Goal: Communication & Community: Answer question/provide support

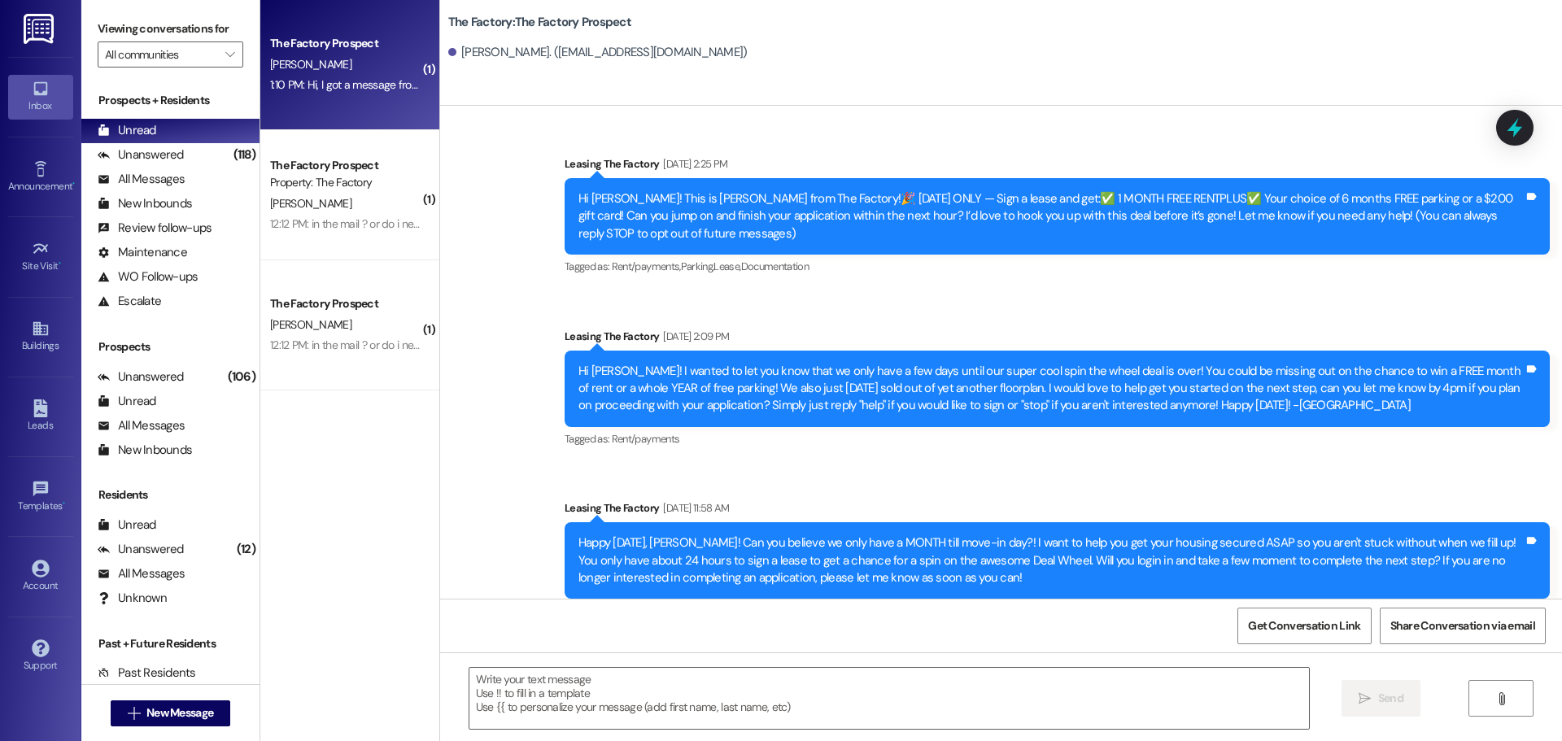
scroll to position [3525, 0]
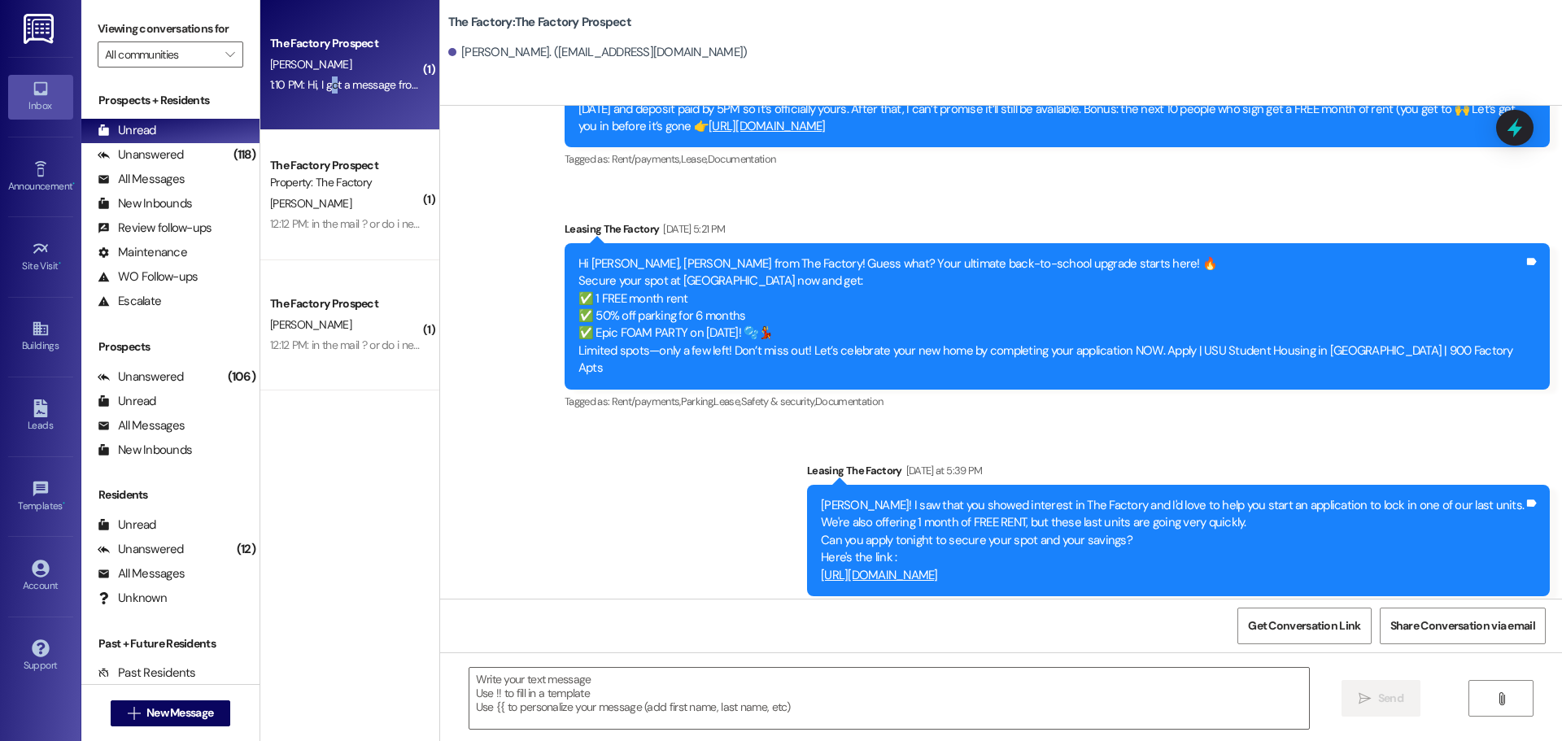
click at [321, 85] on div "1:10 PM: Hi, I got a message from Angelique saying she has signed the paperwork…" at bounding box center [671, 84] width 803 height 15
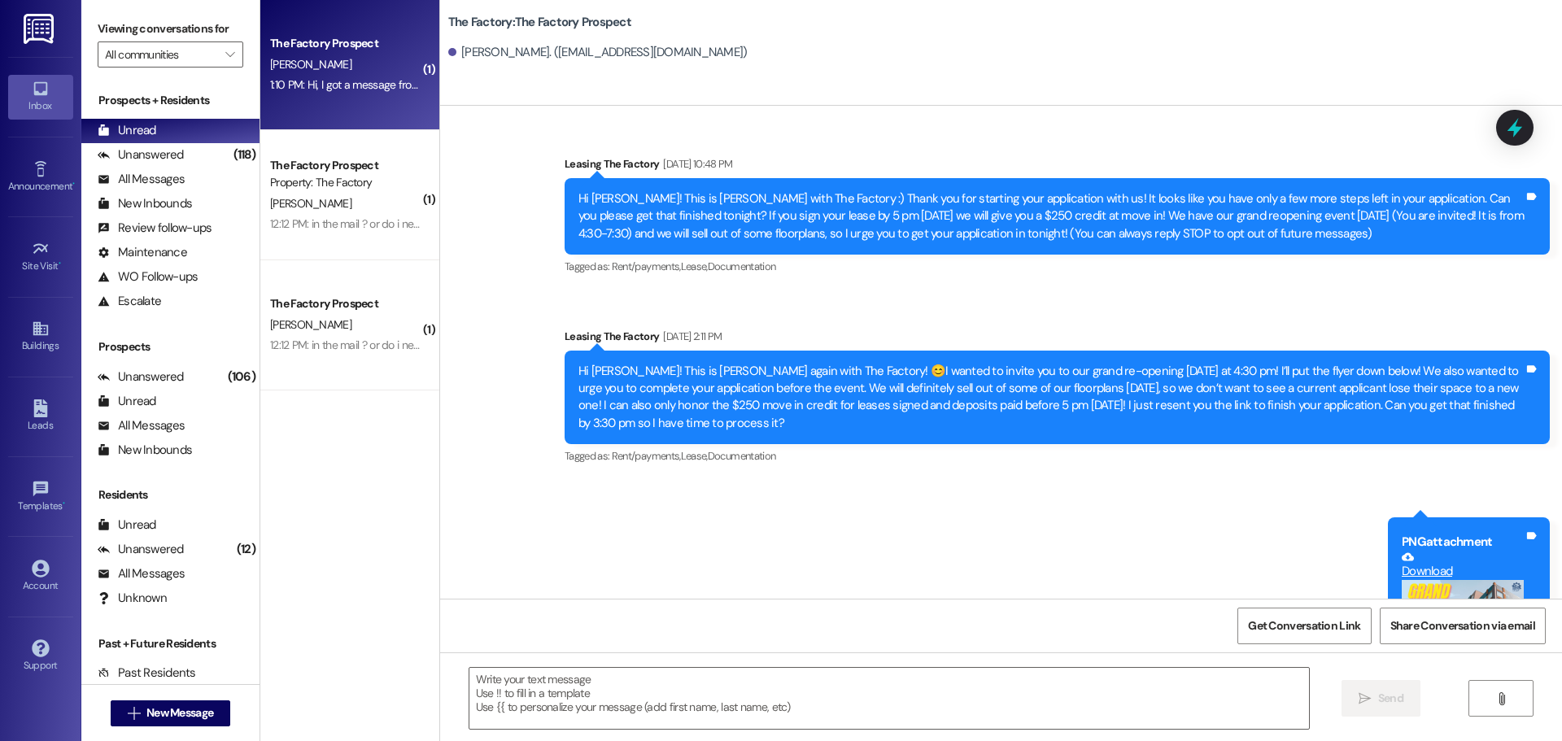
scroll to position [4989, 0]
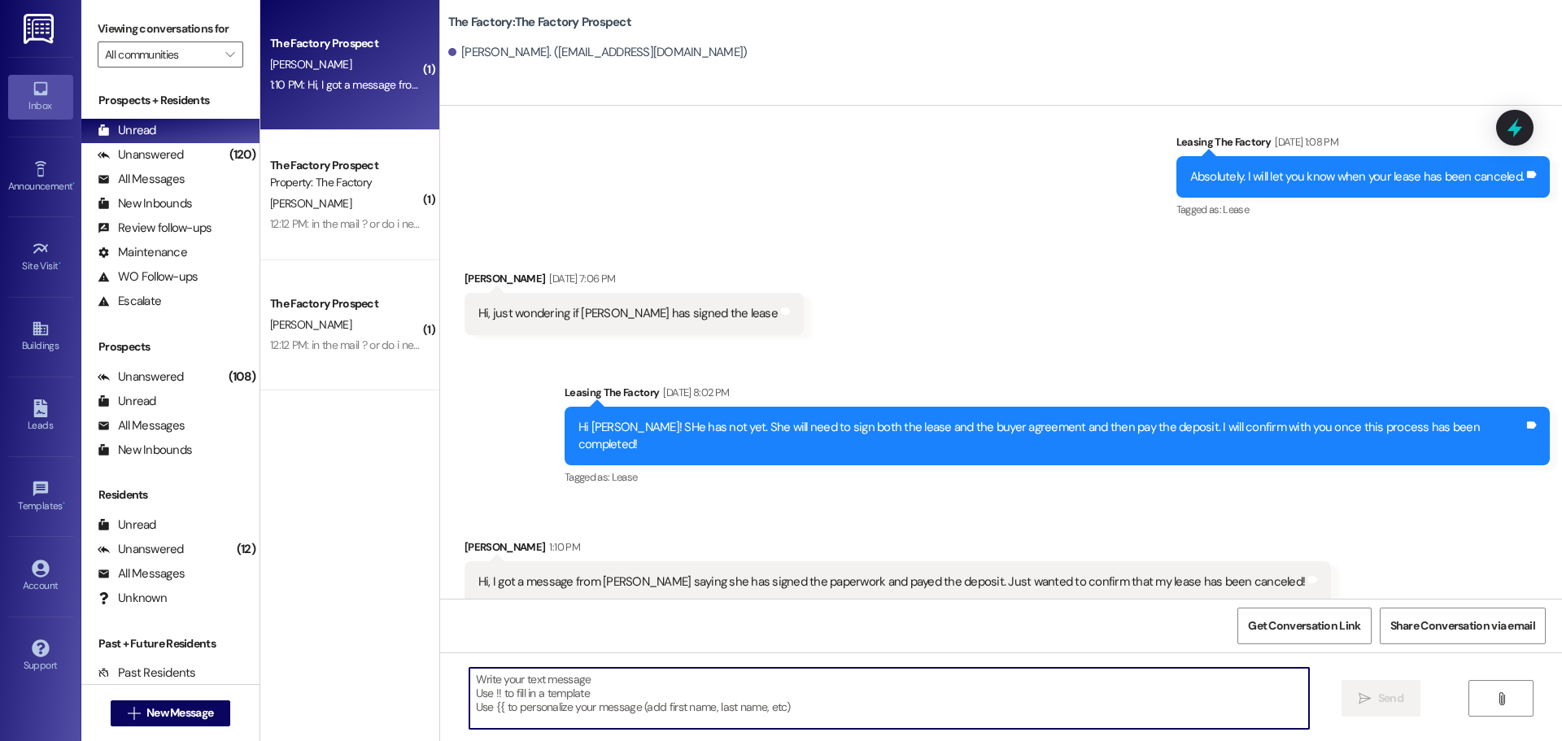
click at [530, 687] on textarea at bounding box center [889, 698] width 840 height 61
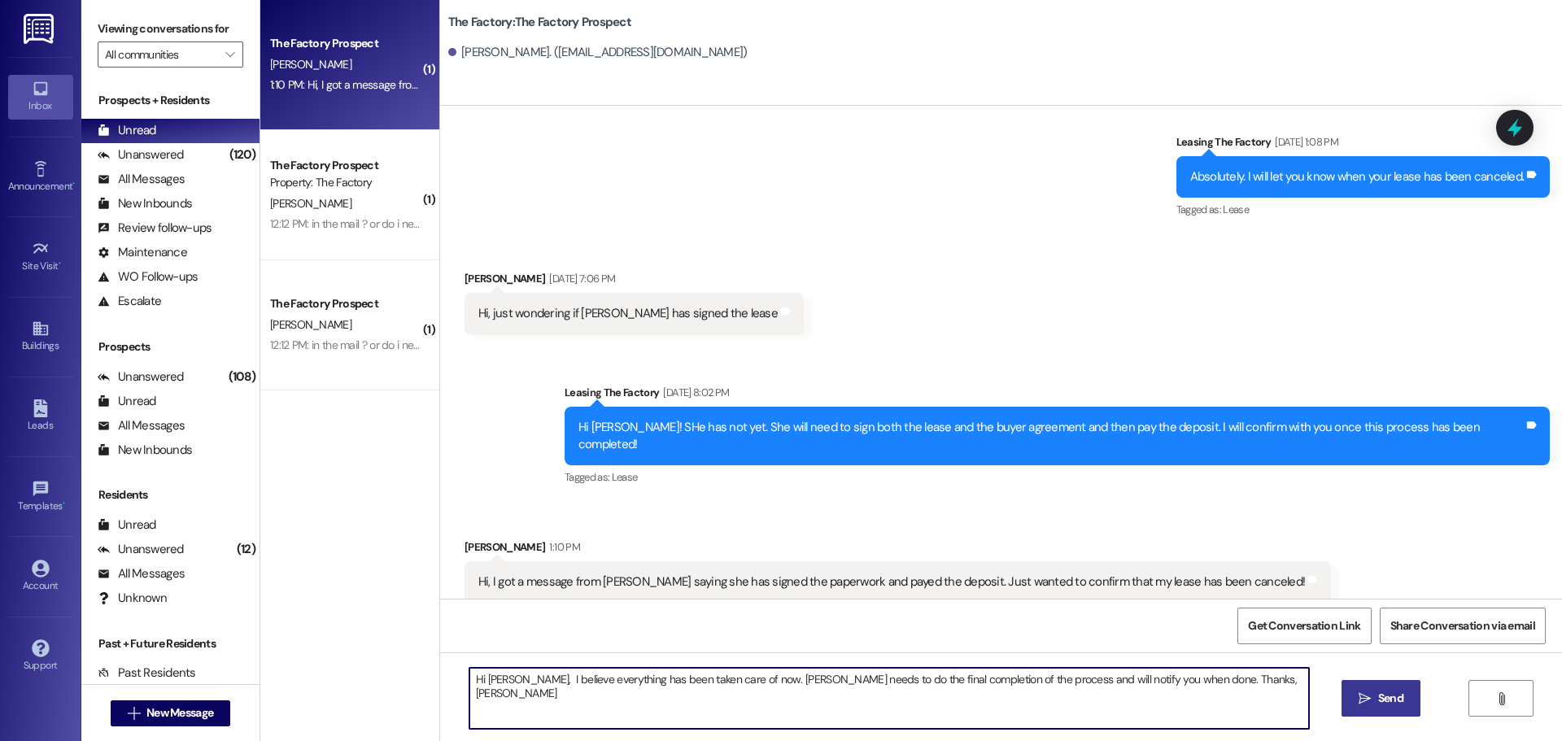
type textarea "Hi Rachel, I believe everything has been taken care of now. Abi needs to do the…"
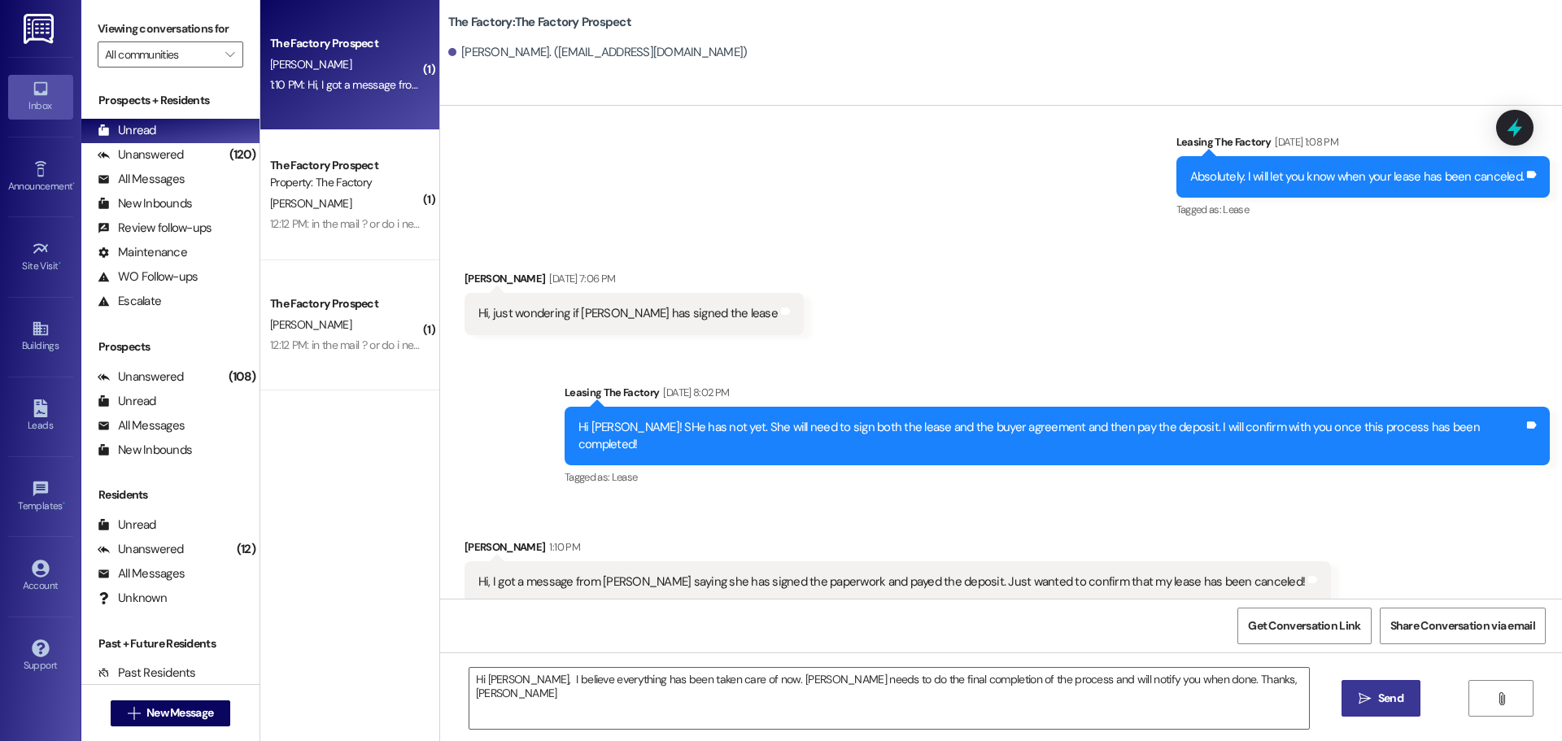
click at [1378, 705] on span "Send" at bounding box center [1390, 698] width 25 height 17
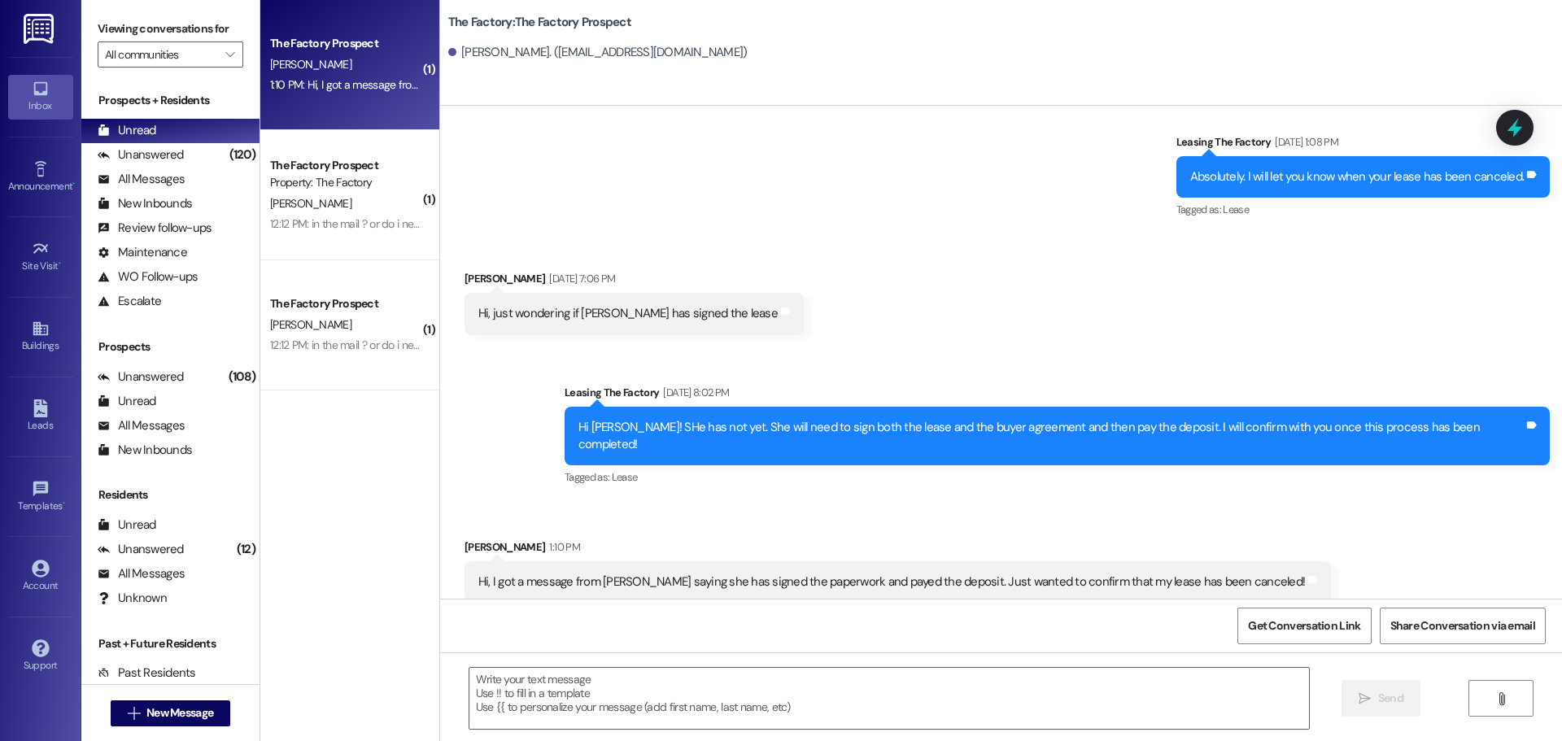
scroll to position [4988, 0]
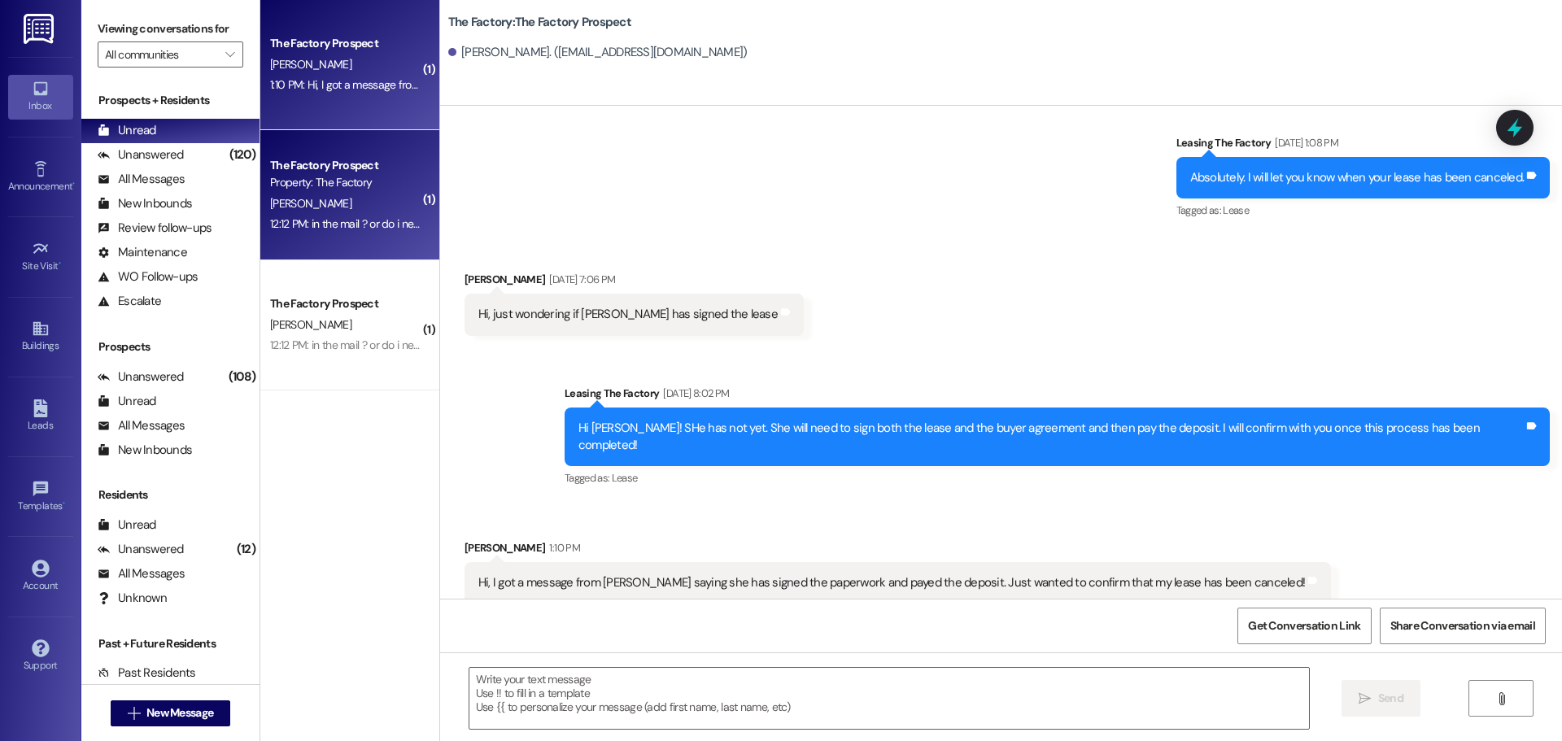
click at [343, 202] on div "K. Young" at bounding box center [345, 204] width 154 height 20
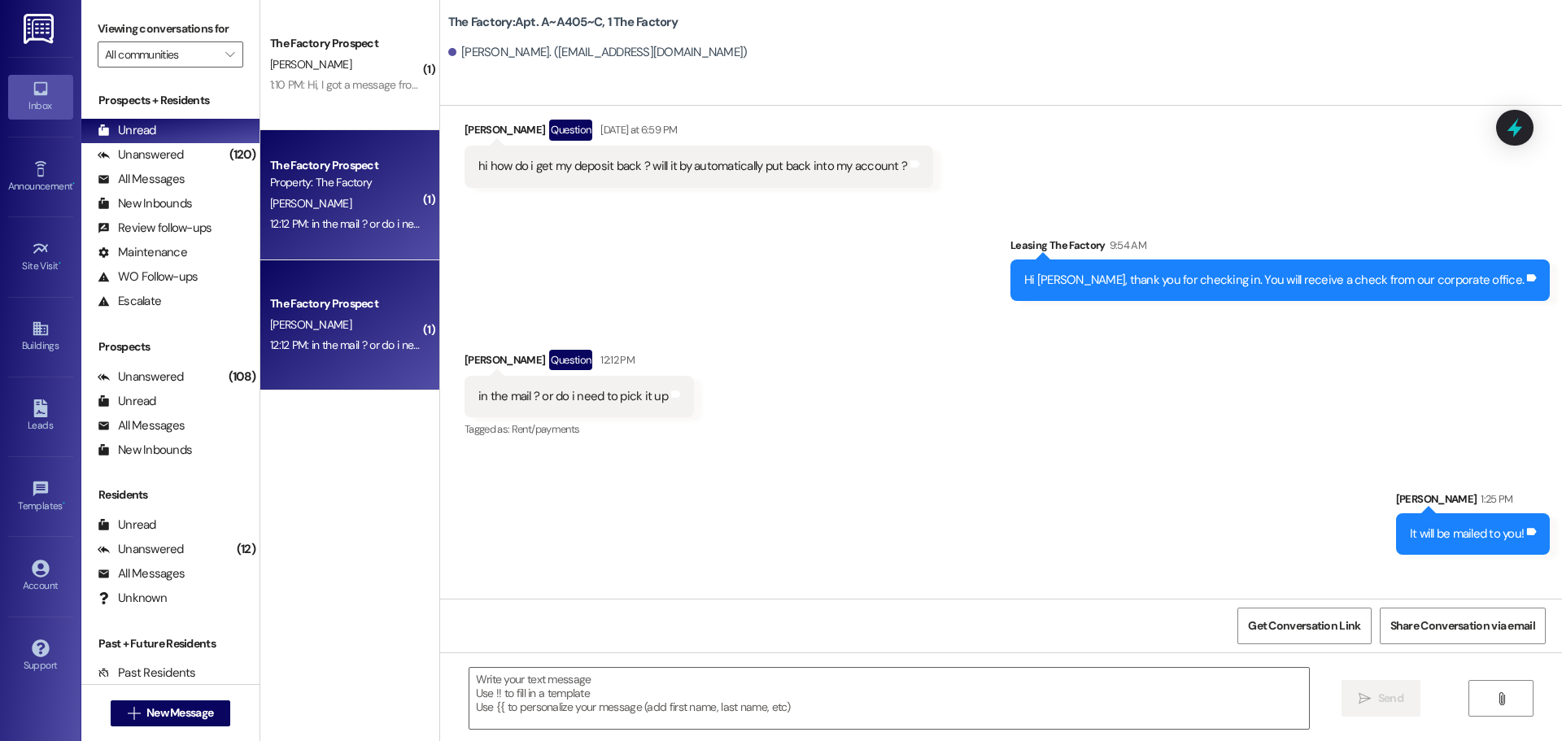
scroll to position [6674, 0]
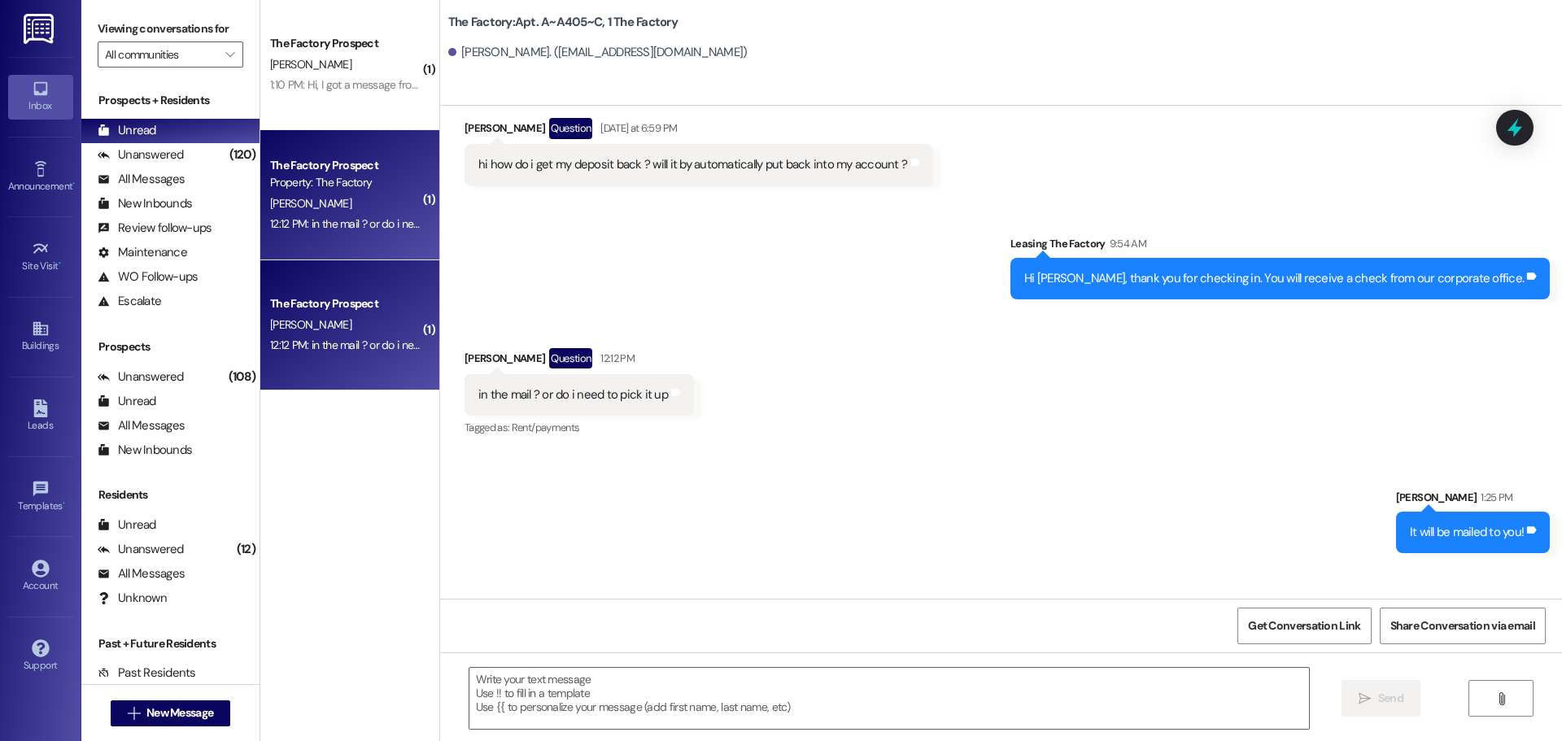
click at [300, 334] on div "K. Young" at bounding box center [345, 325] width 154 height 20
click at [146, 134] on div "Unread" at bounding box center [127, 130] width 59 height 17
click at [151, 713] on span "New Message" at bounding box center [179, 713] width 67 height 17
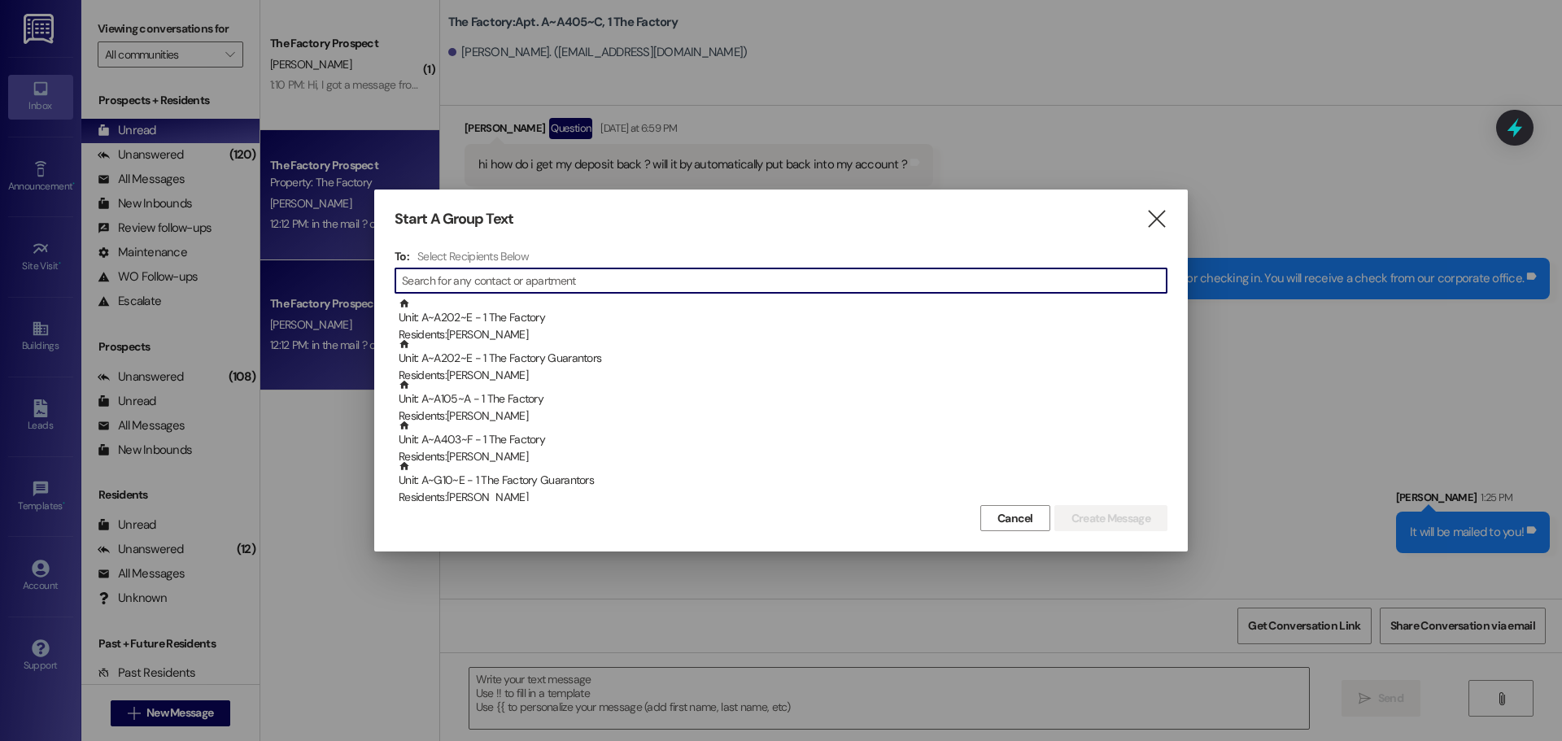
click at [482, 285] on input at bounding box center [784, 280] width 765 height 23
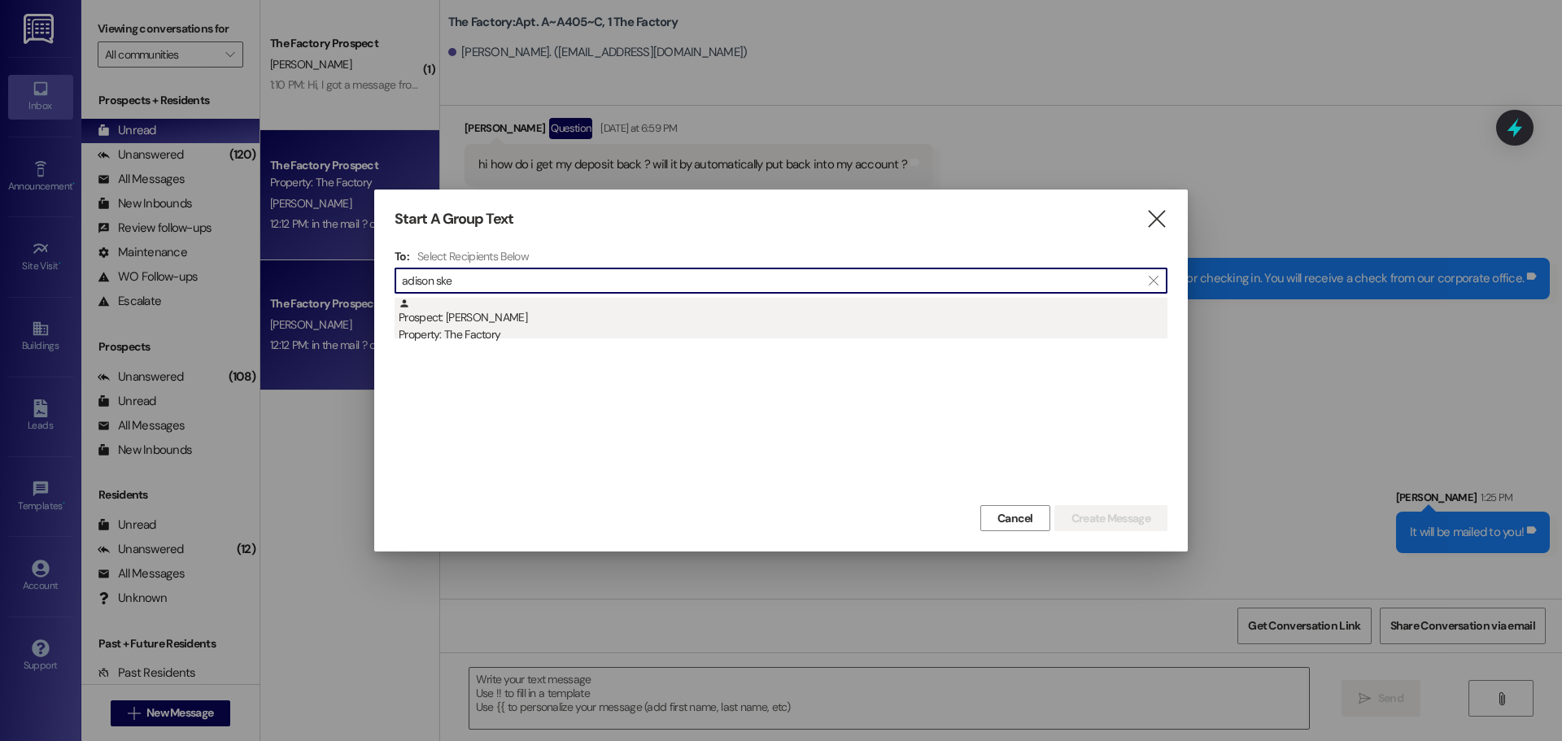
type input "adison ske"
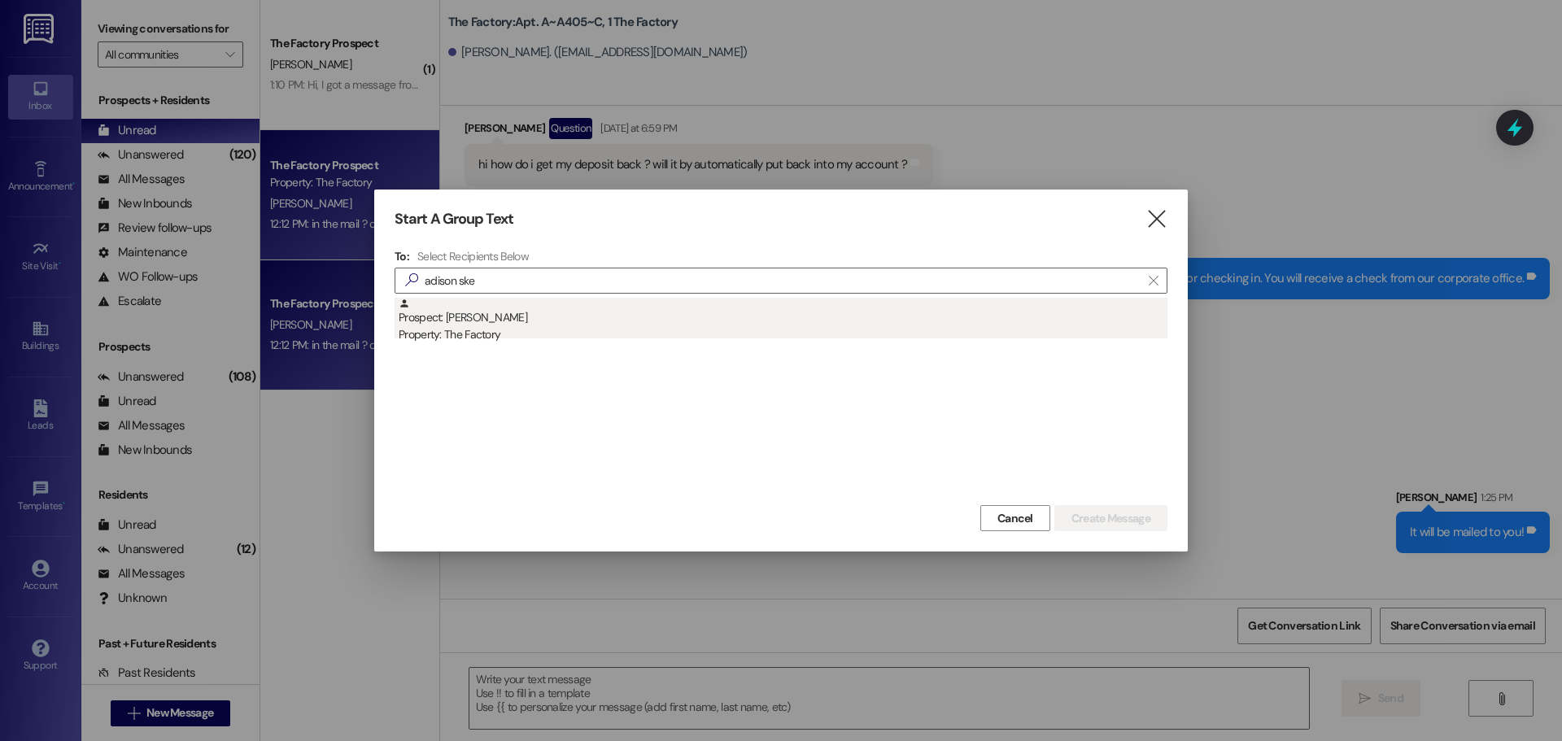
click at [483, 320] on div "Prospect: Adison Skeen Property: The Factory" at bounding box center [783, 321] width 769 height 46
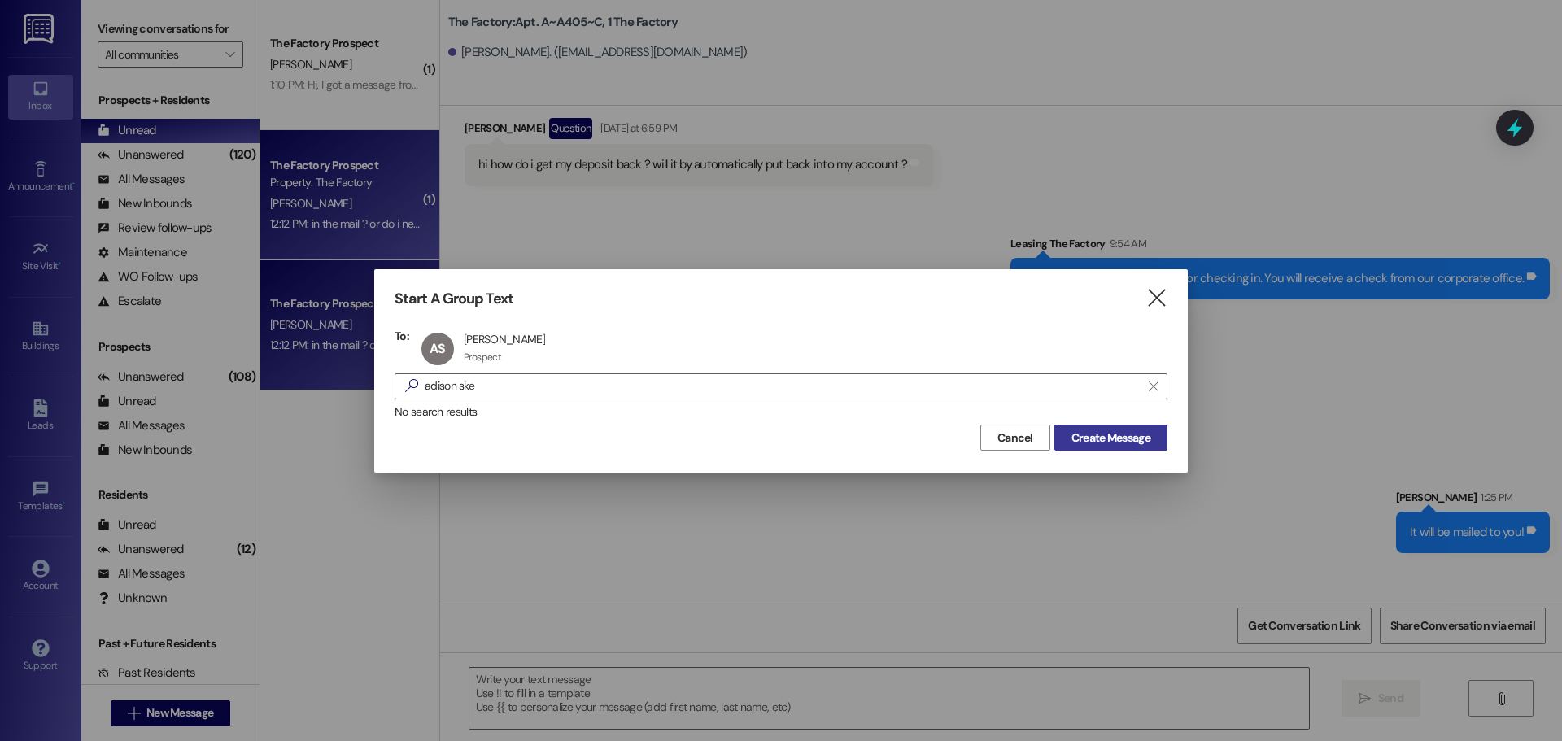
click at [1109, 435] on span "Create Message" at bounding box center [1111, 438] width 79 height 17
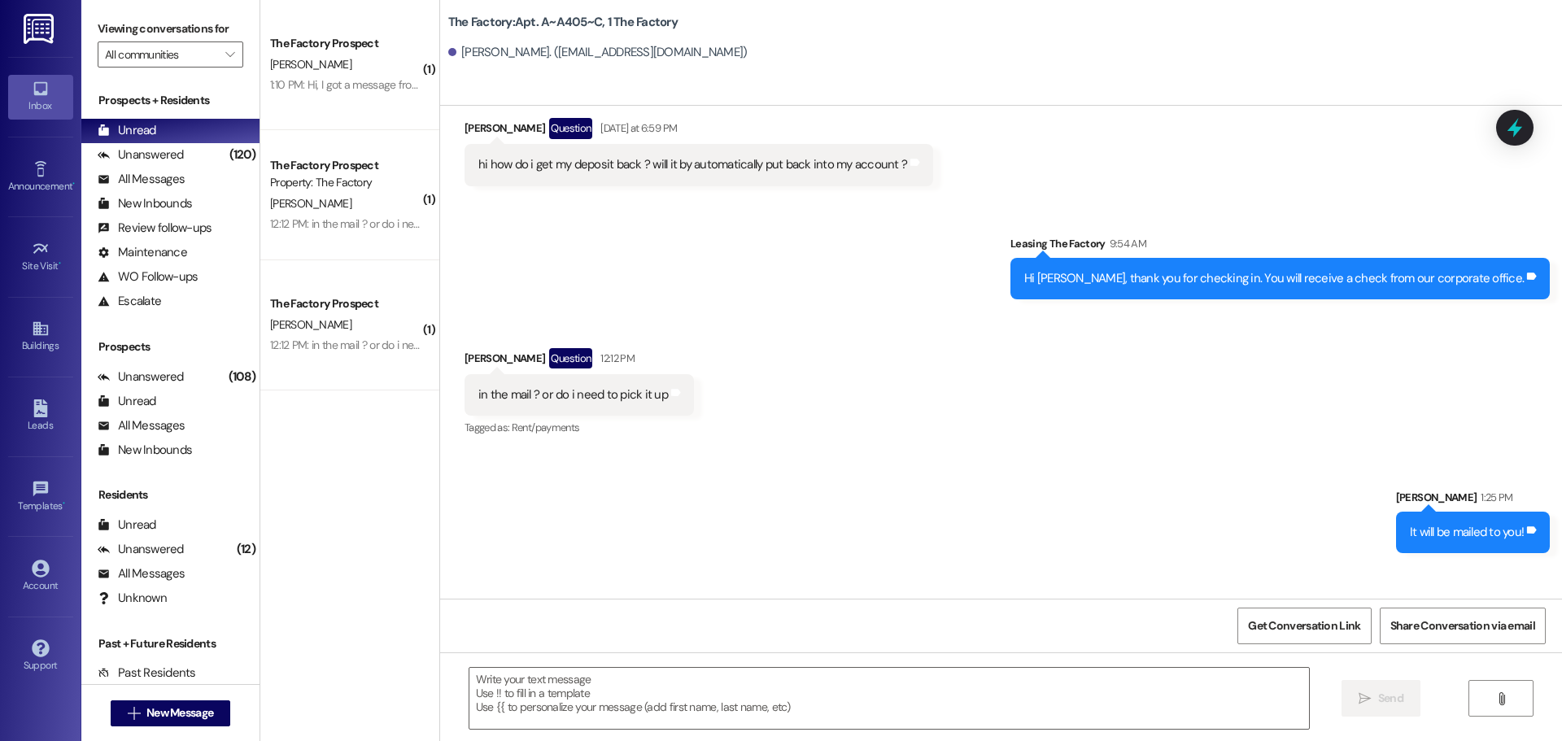
scroll to position [262, 0]
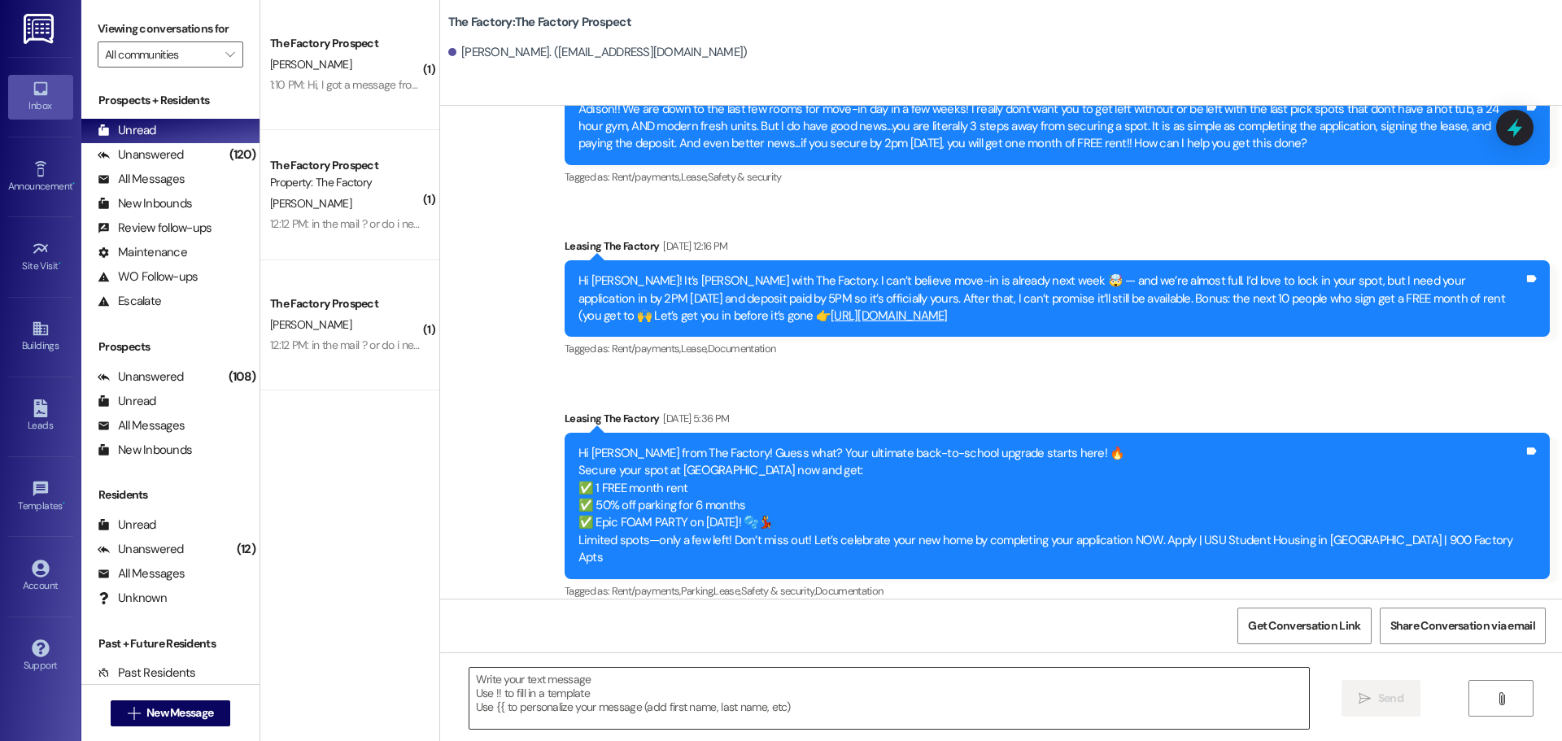
click at [535, 690] on textarea at bounding box center [889, 698] width 840 height 61
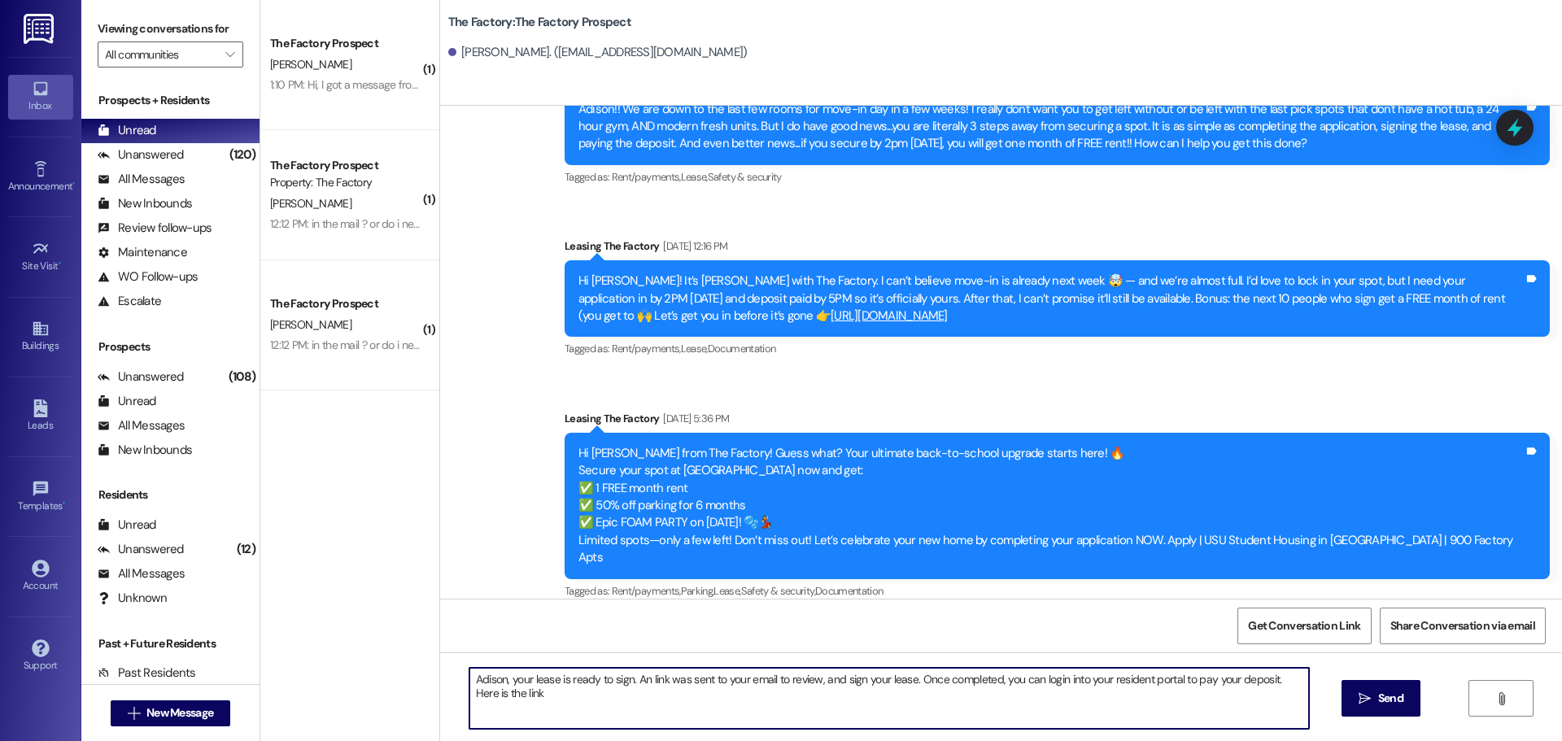
paste textarea "https://thefactoryapts.residentportal.com/auth"
type textarea "Adison, your lease is ready to sign. An link was sent to your email to review, …"
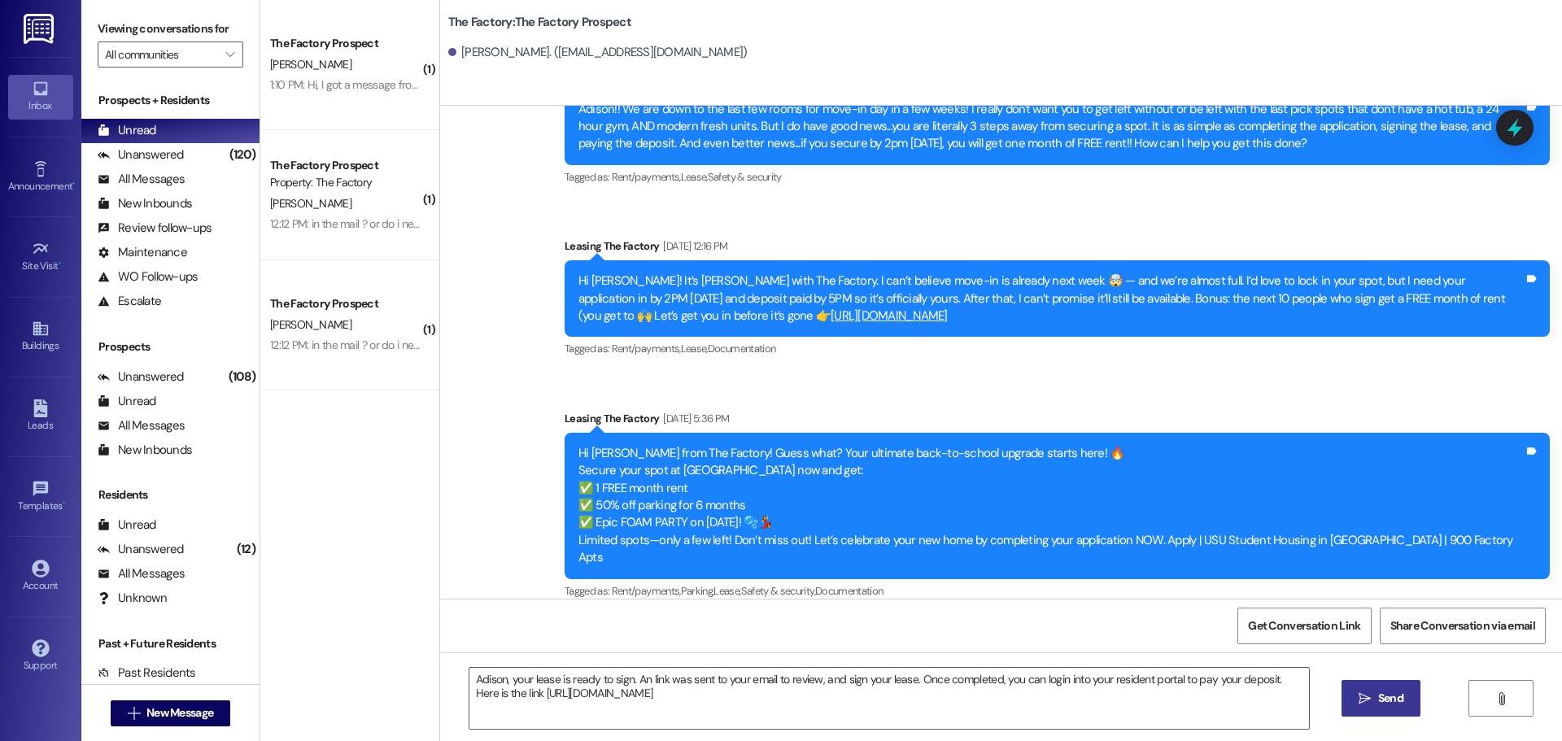
click at [1379, 710] on button " Send" at bounding box center [1381, 698] width 79 height 37
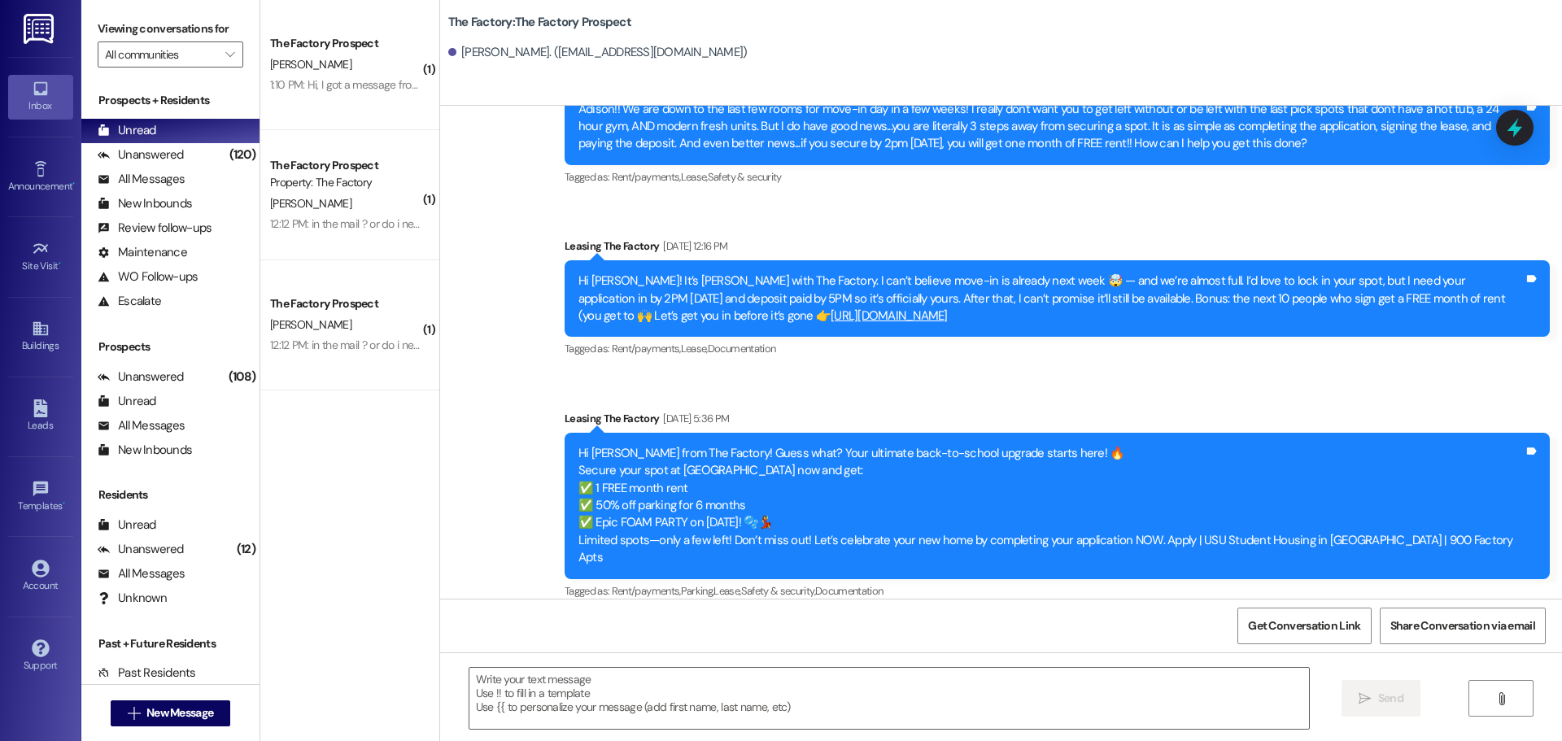
scroll to position [392, 0]
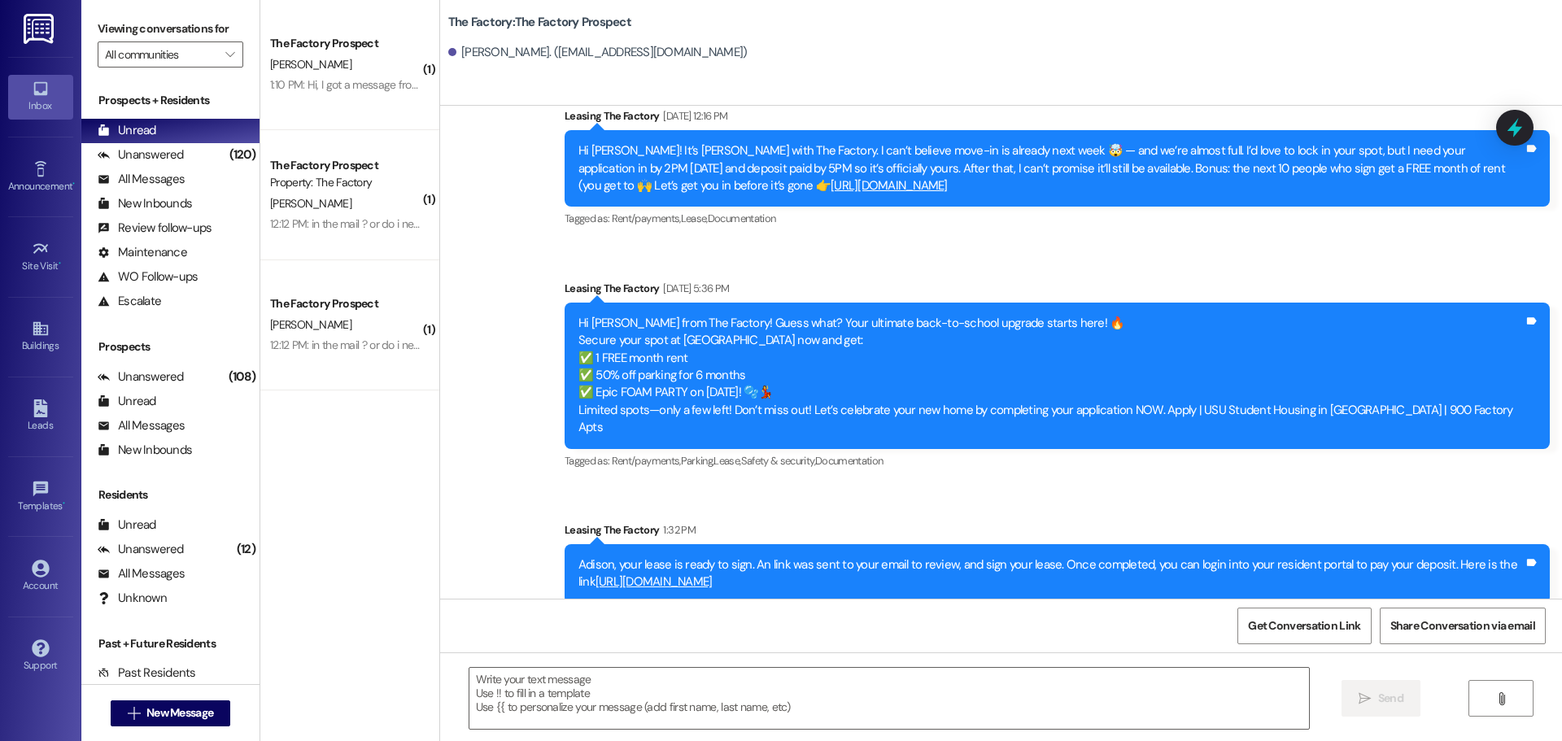
drag, startPoint x: 566, startPoint y: 547, endPoint x: 853, endPoint y: 559, distance: 287.5
click at [853, 559] on div "Adison, your lease is ready to sign. An link was sent to your email to review, …" at bounding box center [1050, 574] width 945 height 35
copy div "Adison, your lease is ready to sign. An link was sent to your email to review, …"
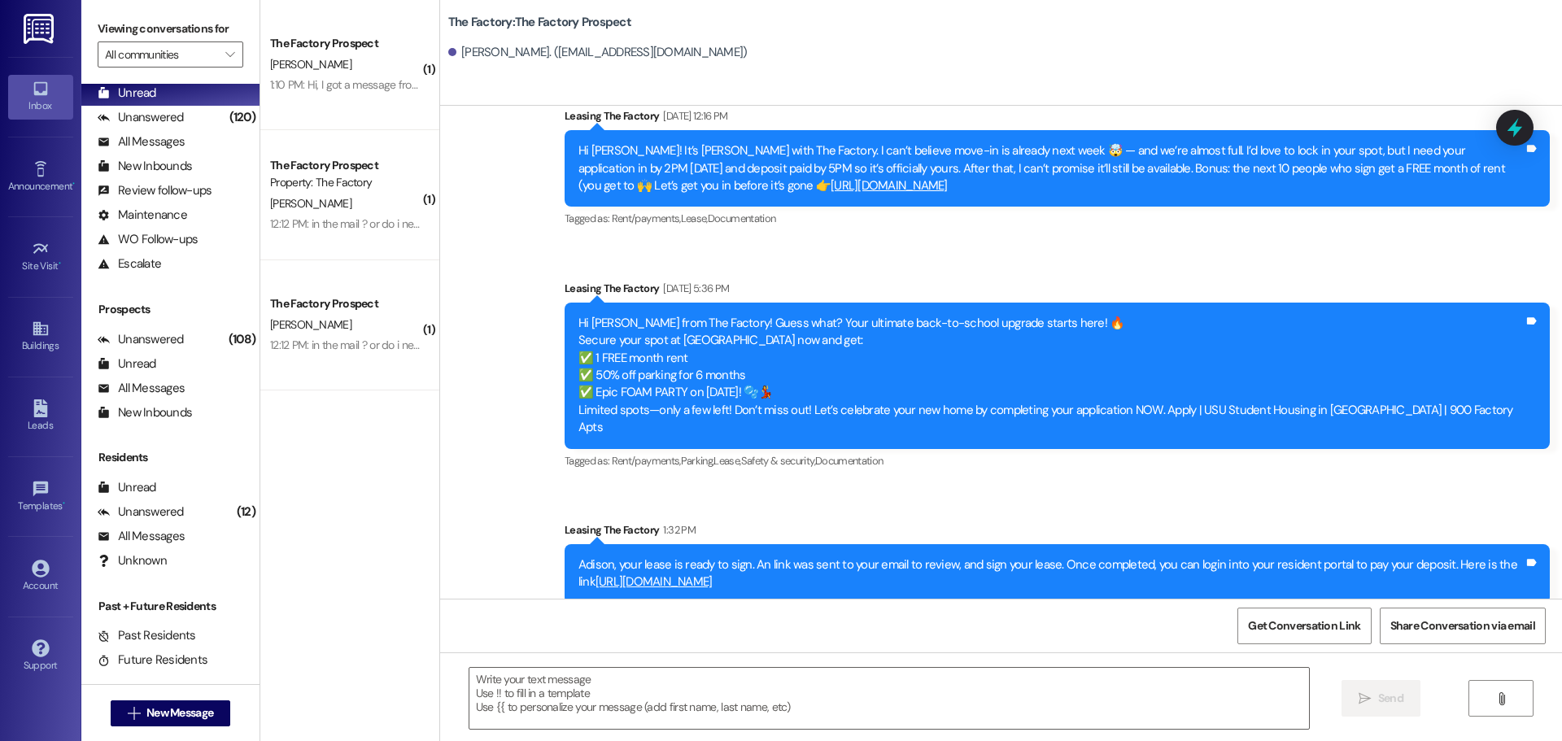
scroll to position [58, 0]
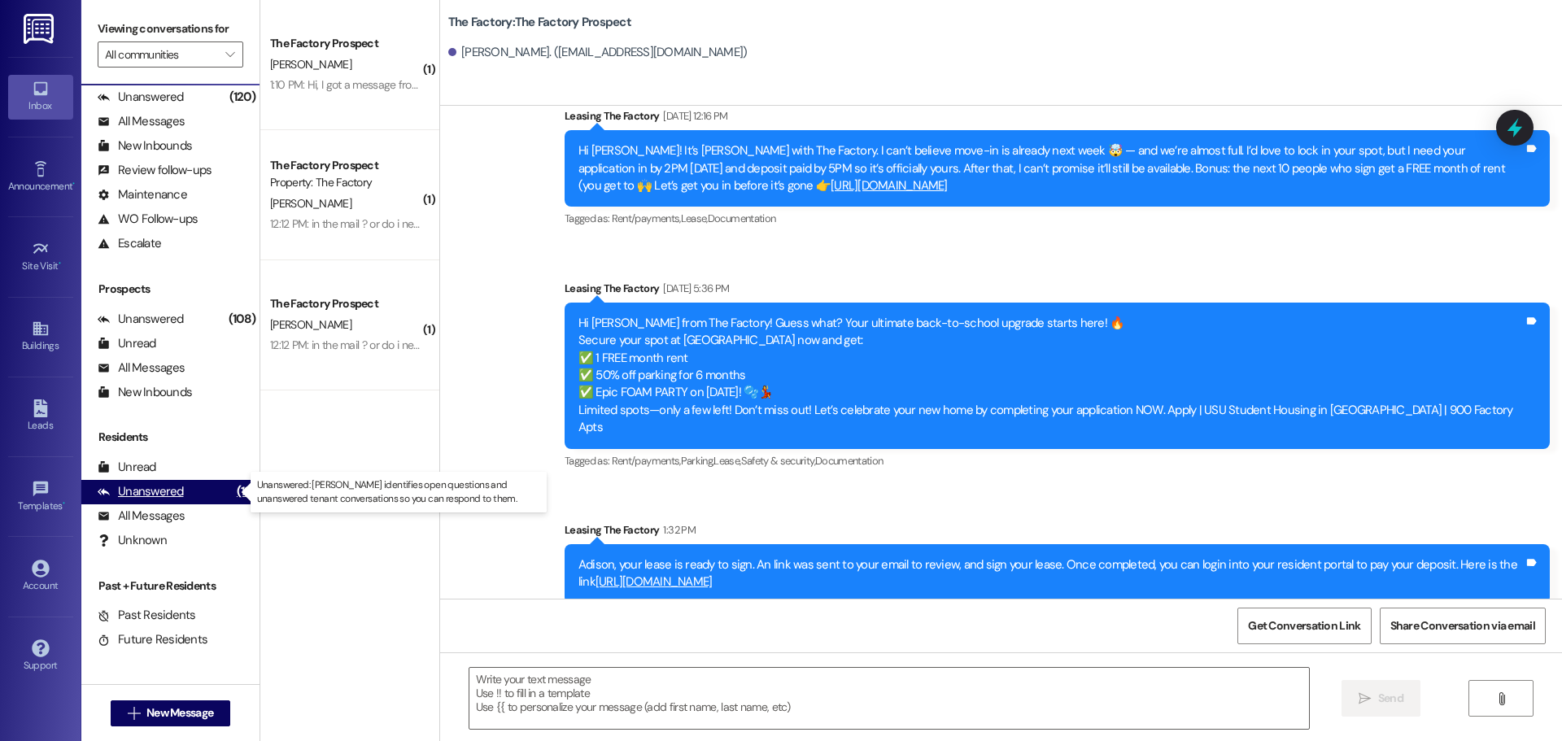
click at [177, 500] on div "Unanswered" at bounding box center [141, 491] width 86 height 17
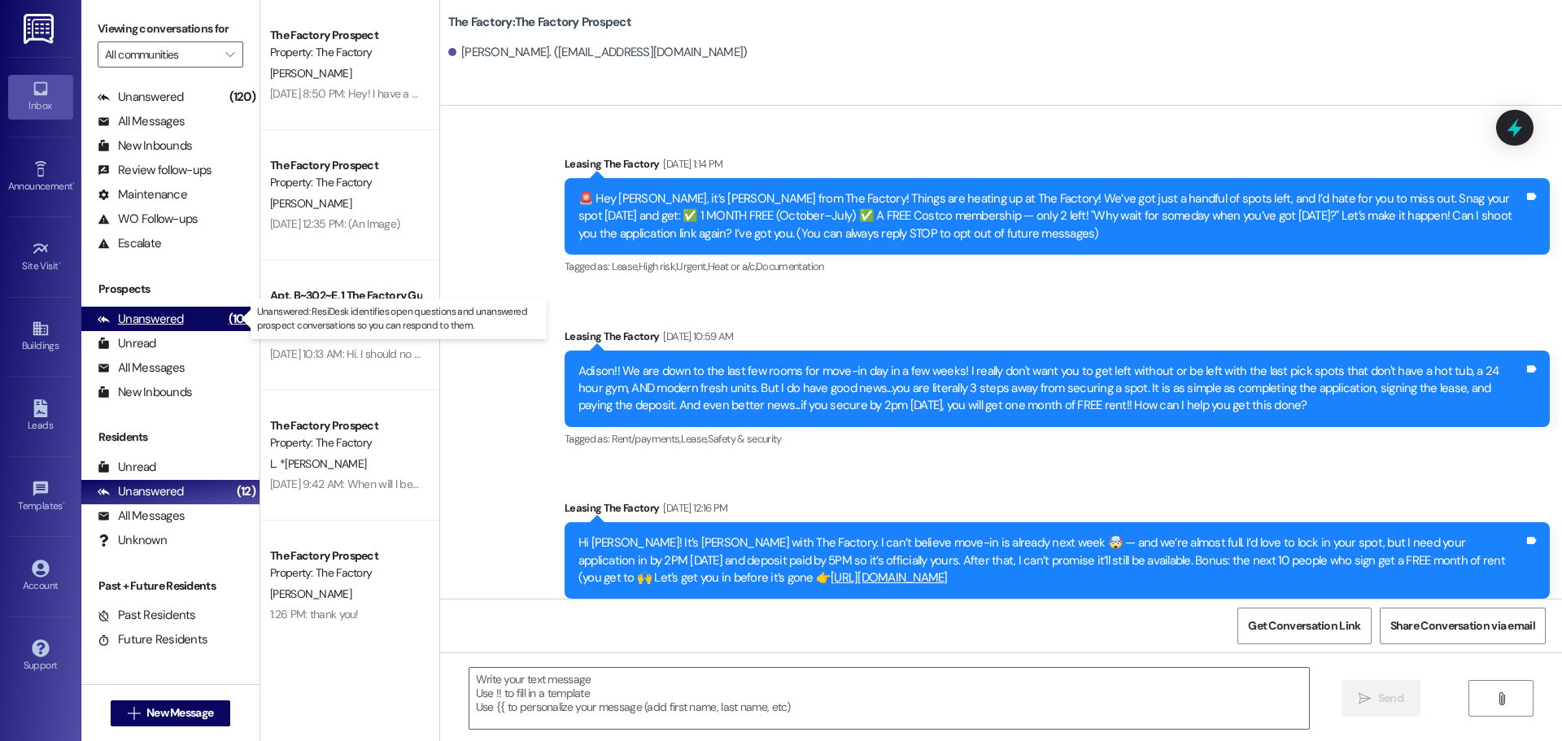
click at [165, 319] on div "Unanswered" at bounding box center [141, 319] width 86 height 17
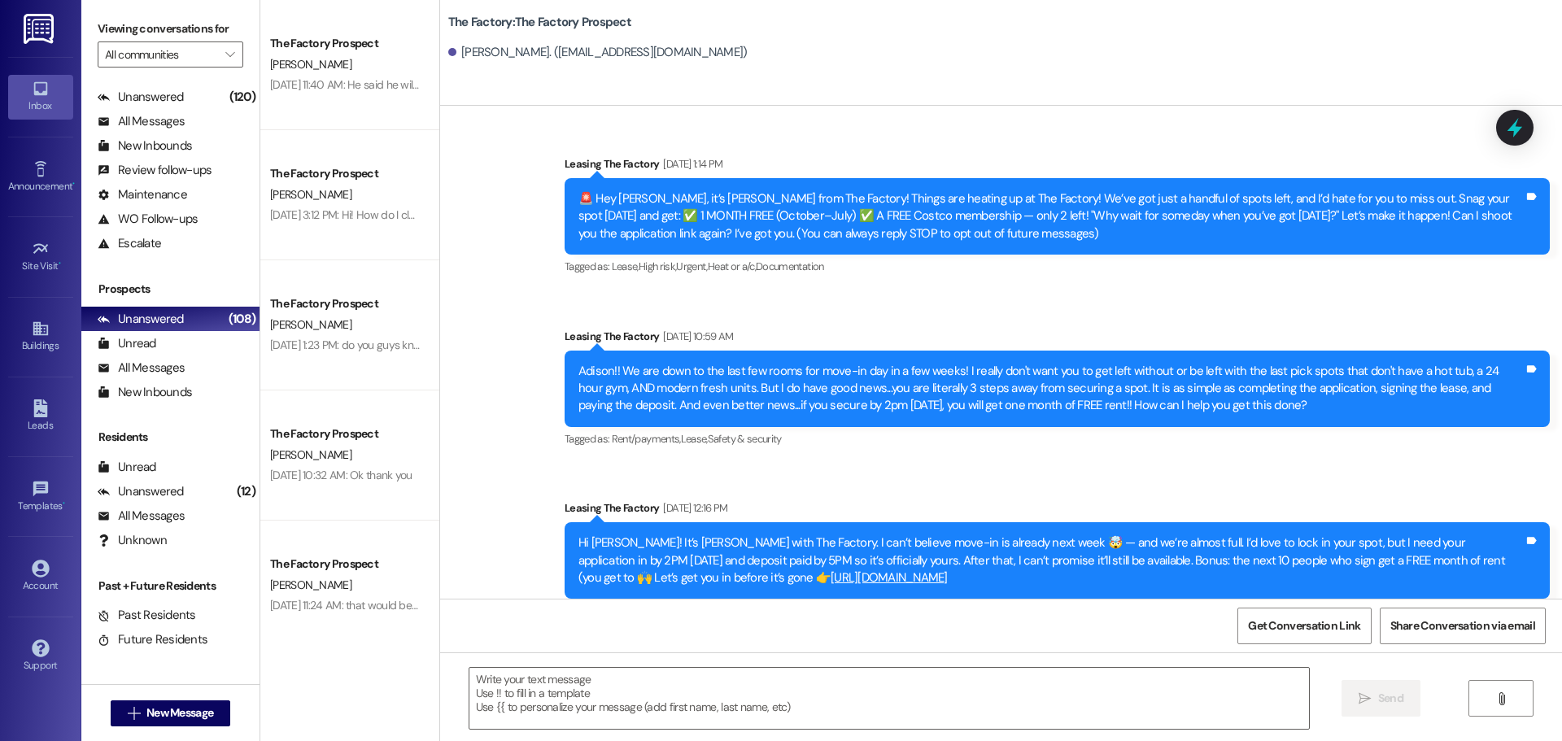
scroll to position [4712, 0]
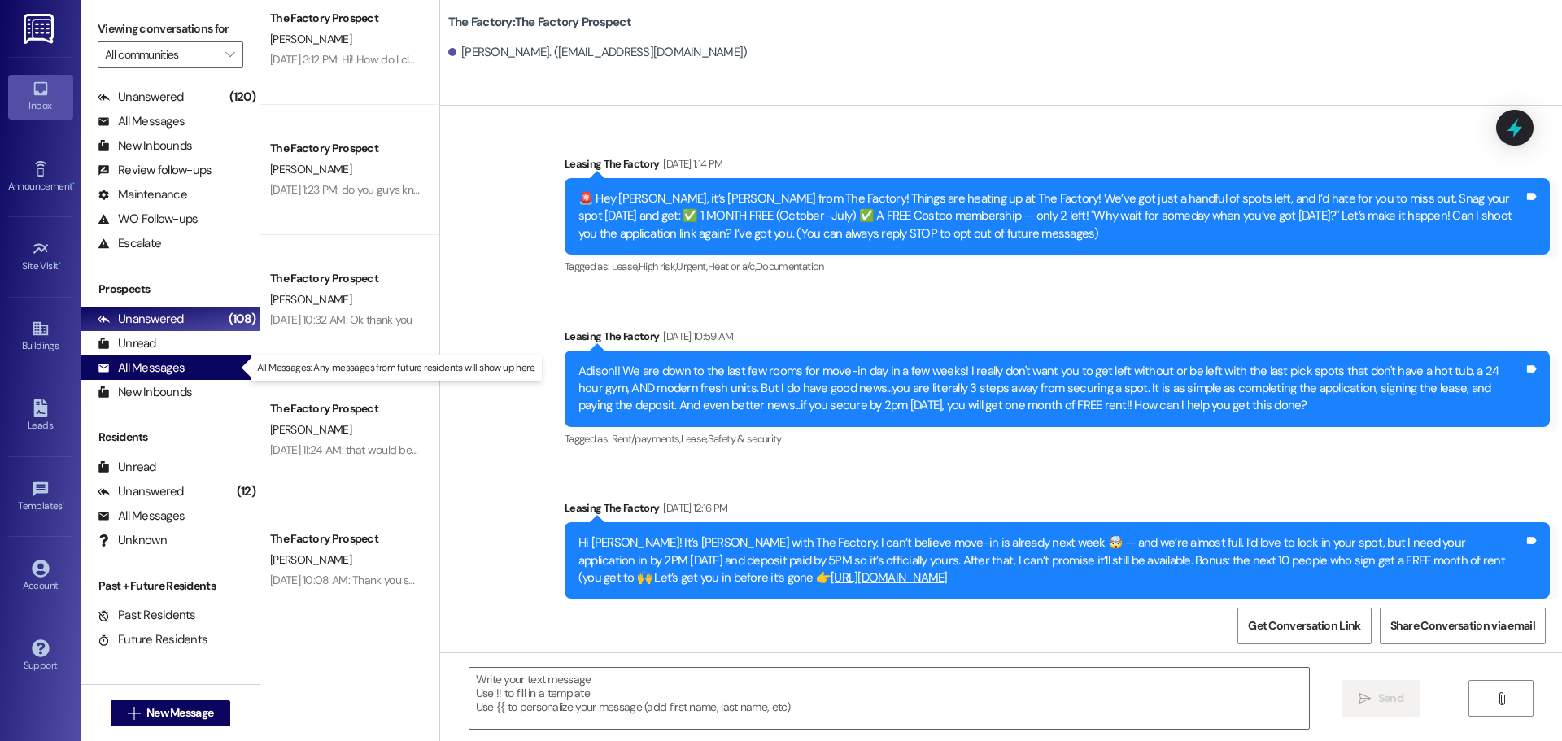
click at [161, 375] on div "All Messages" at bounding box center [141, 368] width 87 height 17
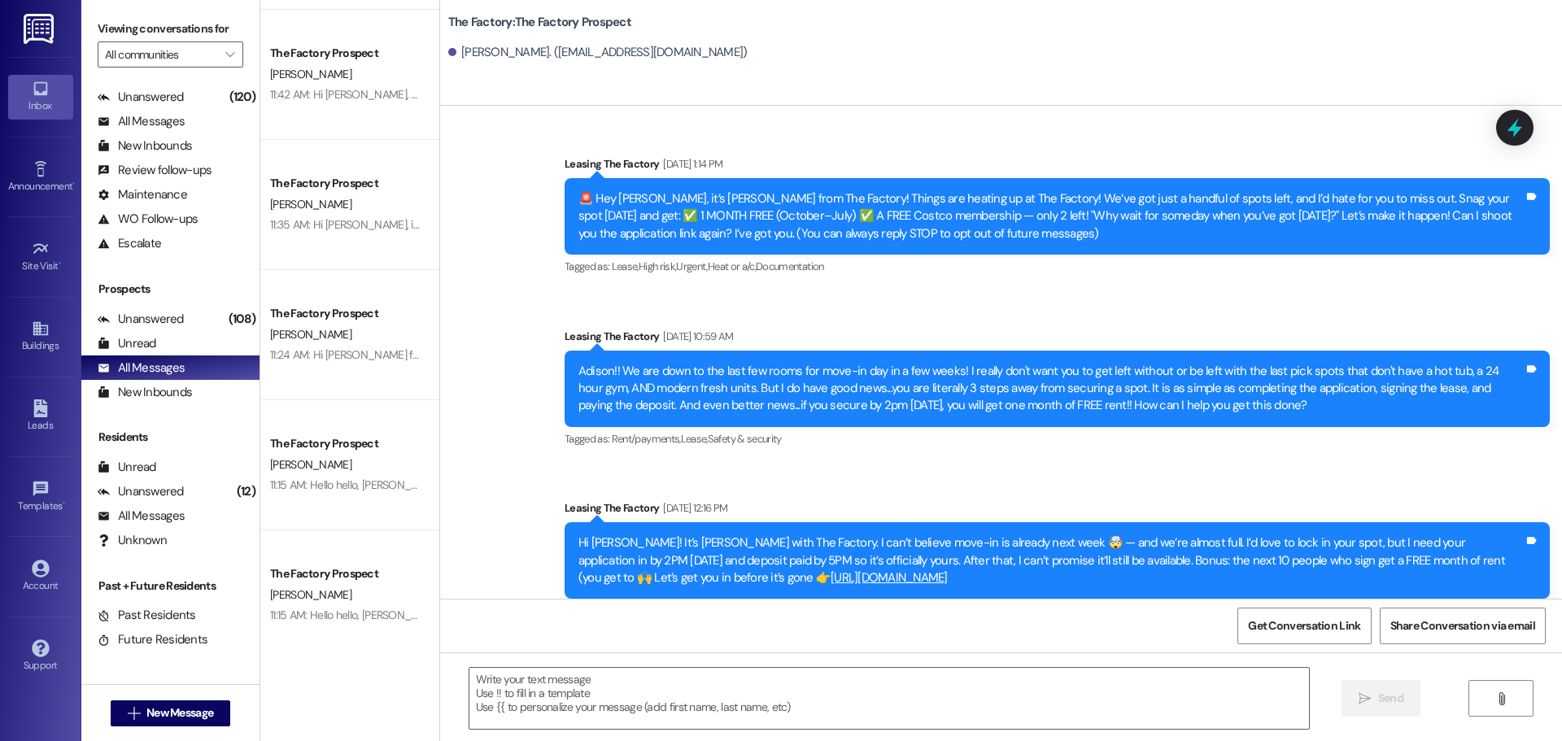
scroll to position [627, 0]
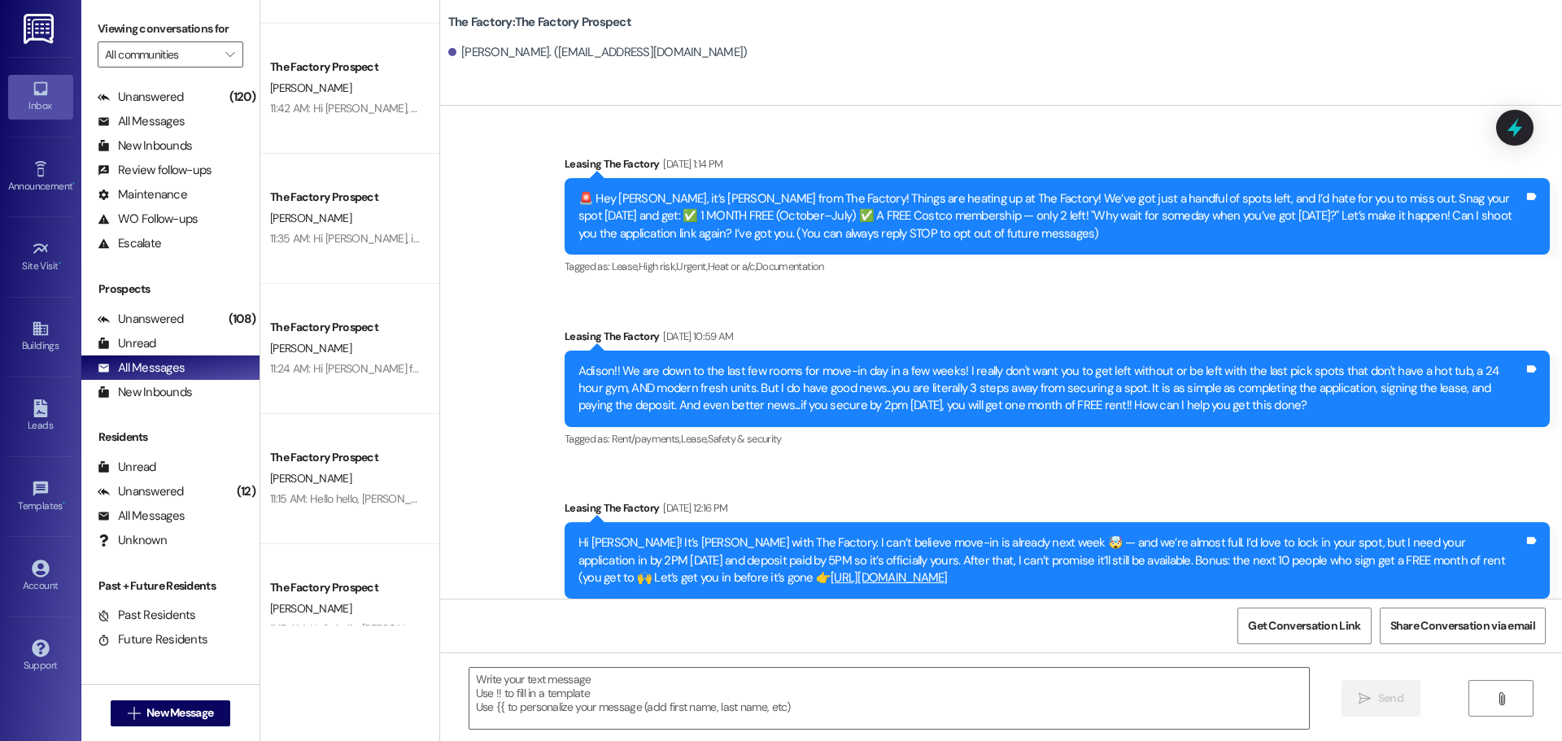
click at [364, 378] on div "11:24 AM: Hi William, Tawnya from The Factory here! 🎉 Only 4 DAYS ‘til move-in …" at bounding box center [345, 369] width 154 height 20
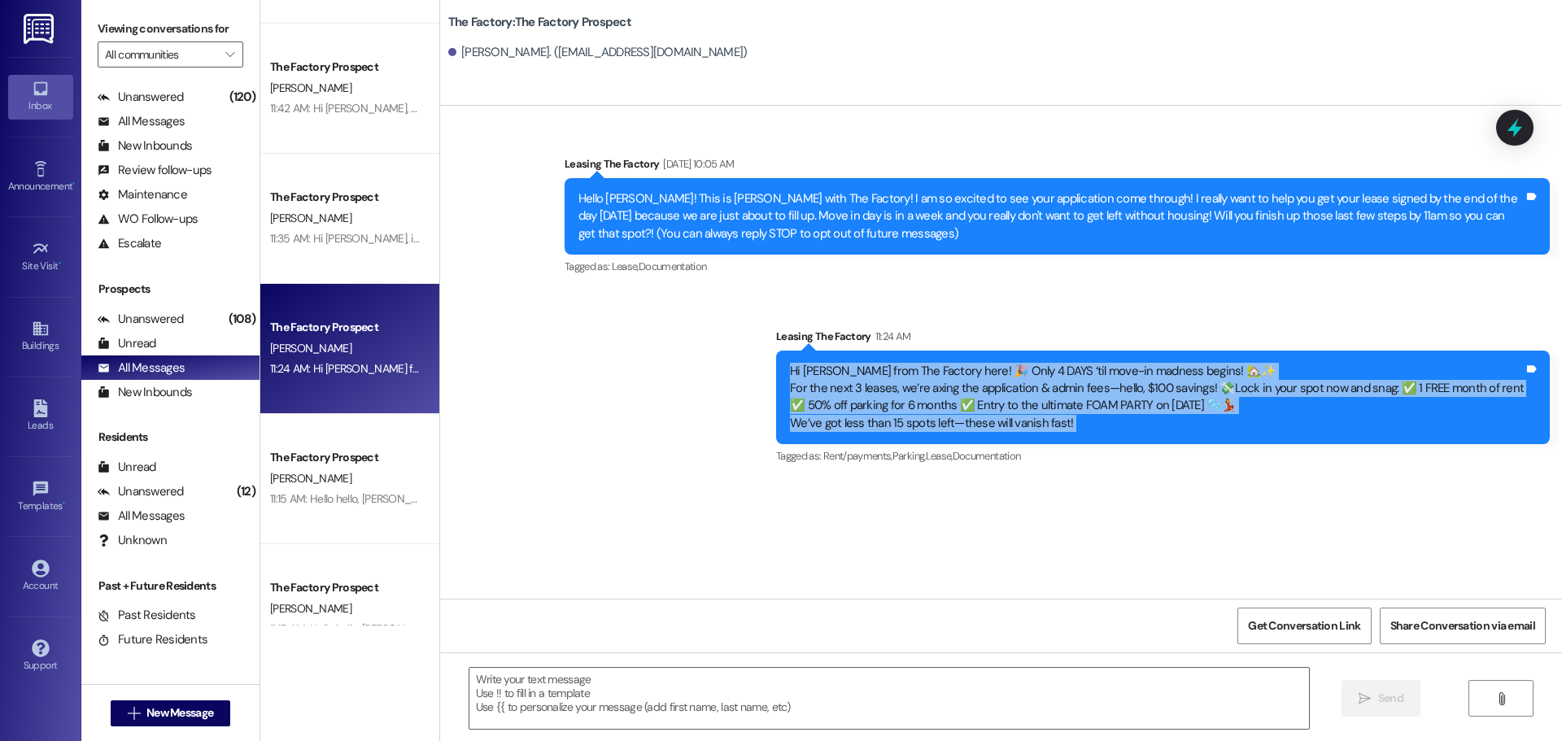
drag, startPoint x: 802, startPoint y: 372, endPoint x: 1541, endPoint y: 429, distance: 740.9
click at [1541, 429] on div "Hi William, Tawnya from The Factory here! 🎉 Only 4 DAYS ‘til move-in madness be…" at bounding box center [1163, 398] width 774 height 94
copy div "Hi William, Tawnya from The Factory here! 🎉 Only 4 DAYS ‘til move-in madness be…"
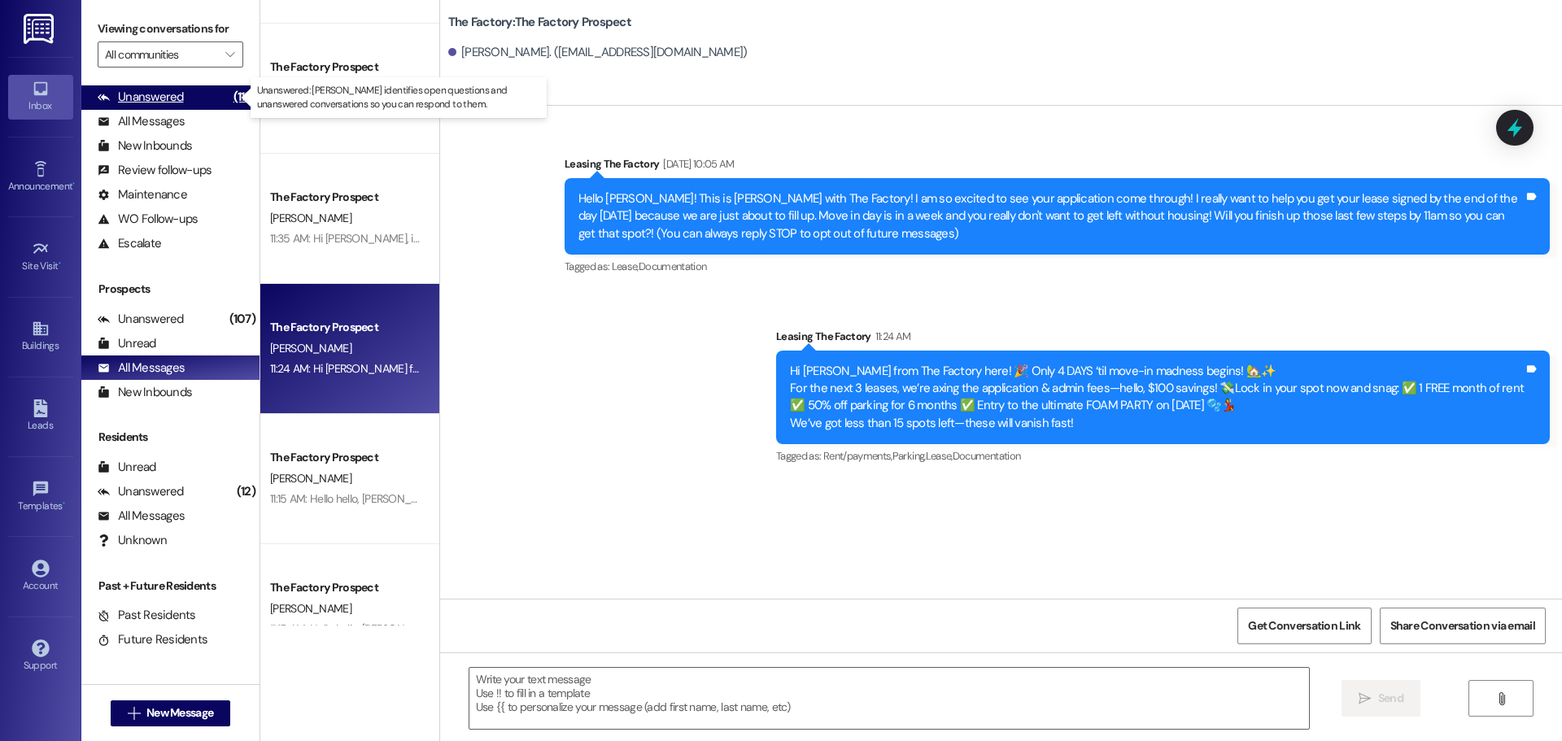
click at [169, 96] on div "Unanswered" at bounding box center [141, 97] width 86 height 17
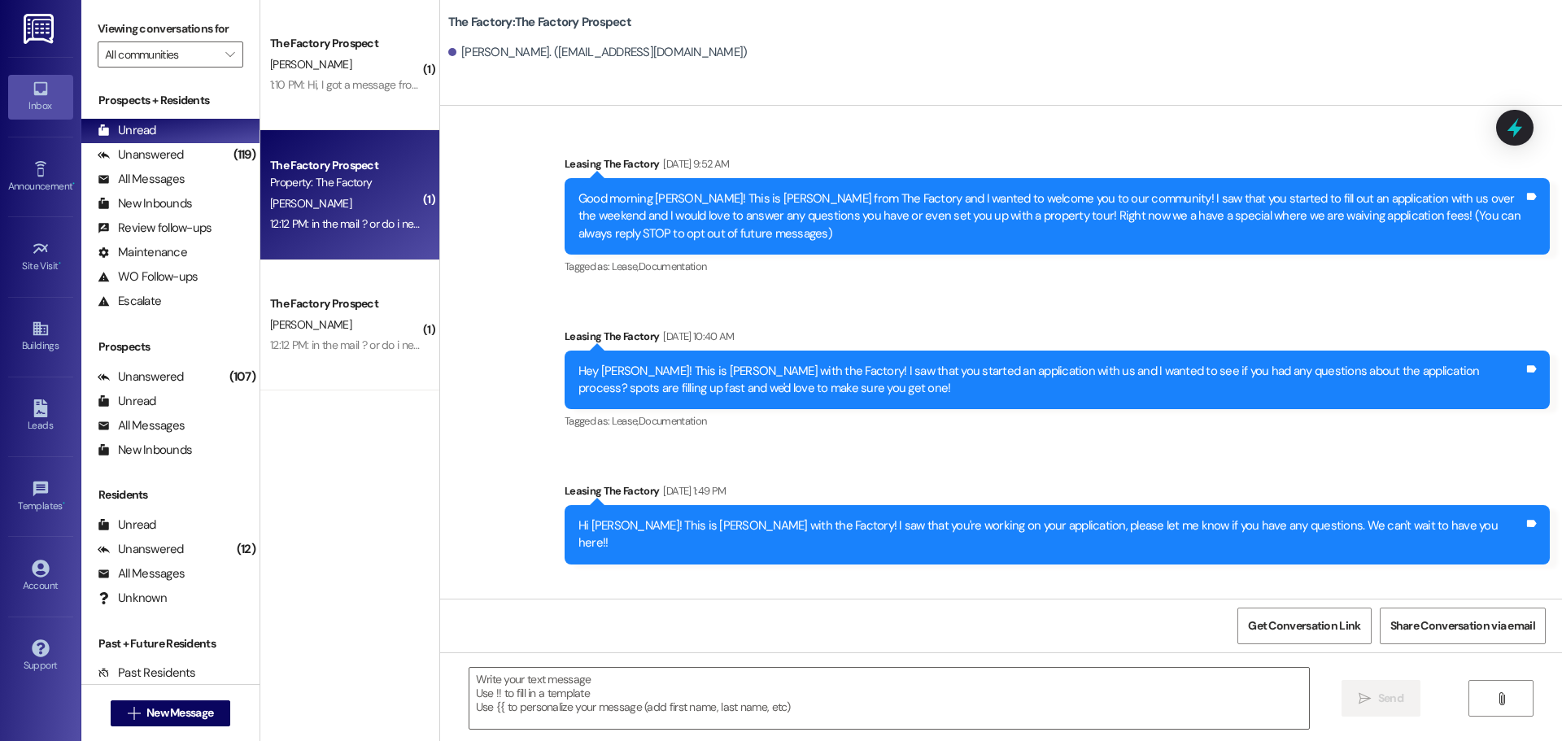
scroll to position [4296, 0]
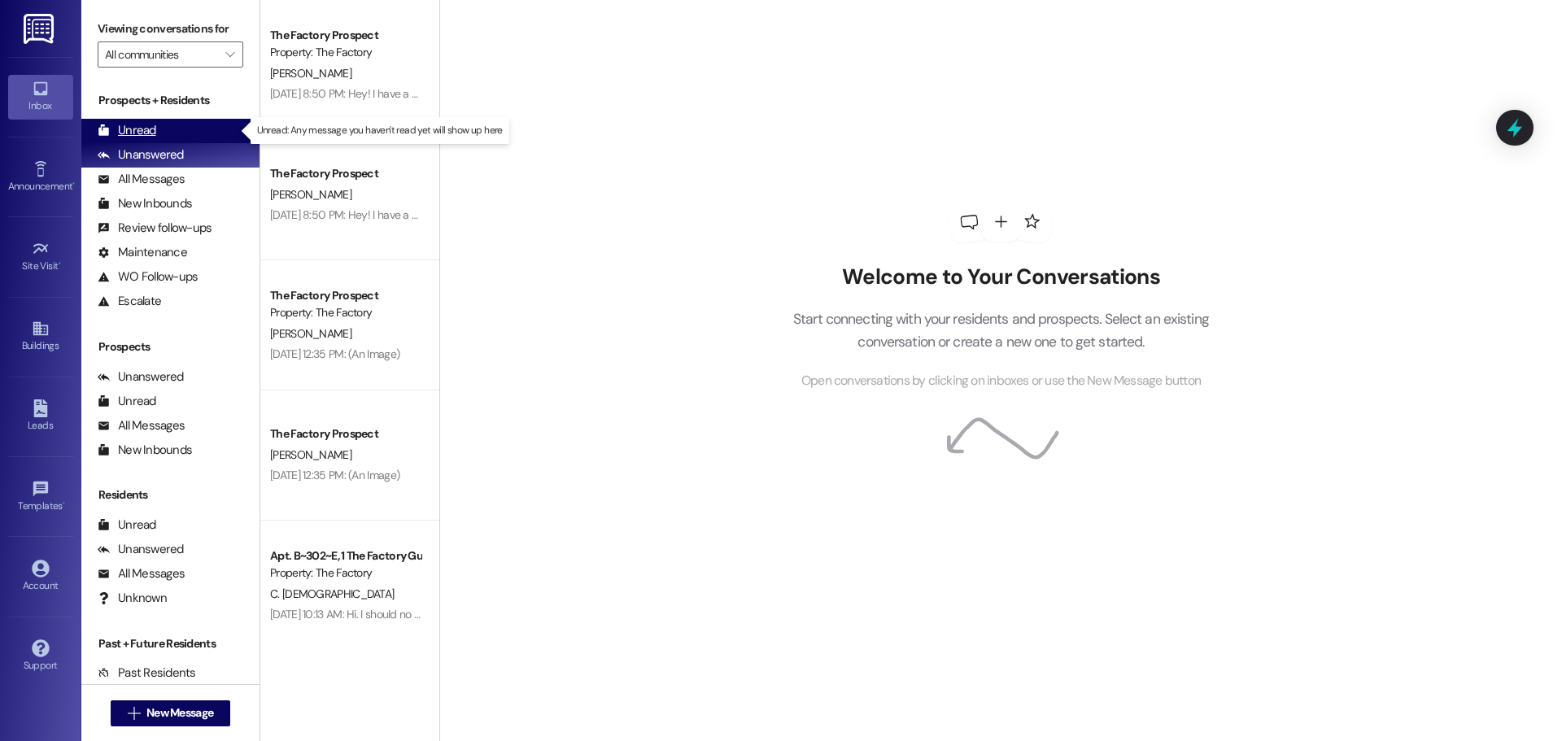
click at [139, 131] on div "Unread" at bounding box center [127, 130] width 59 height 17
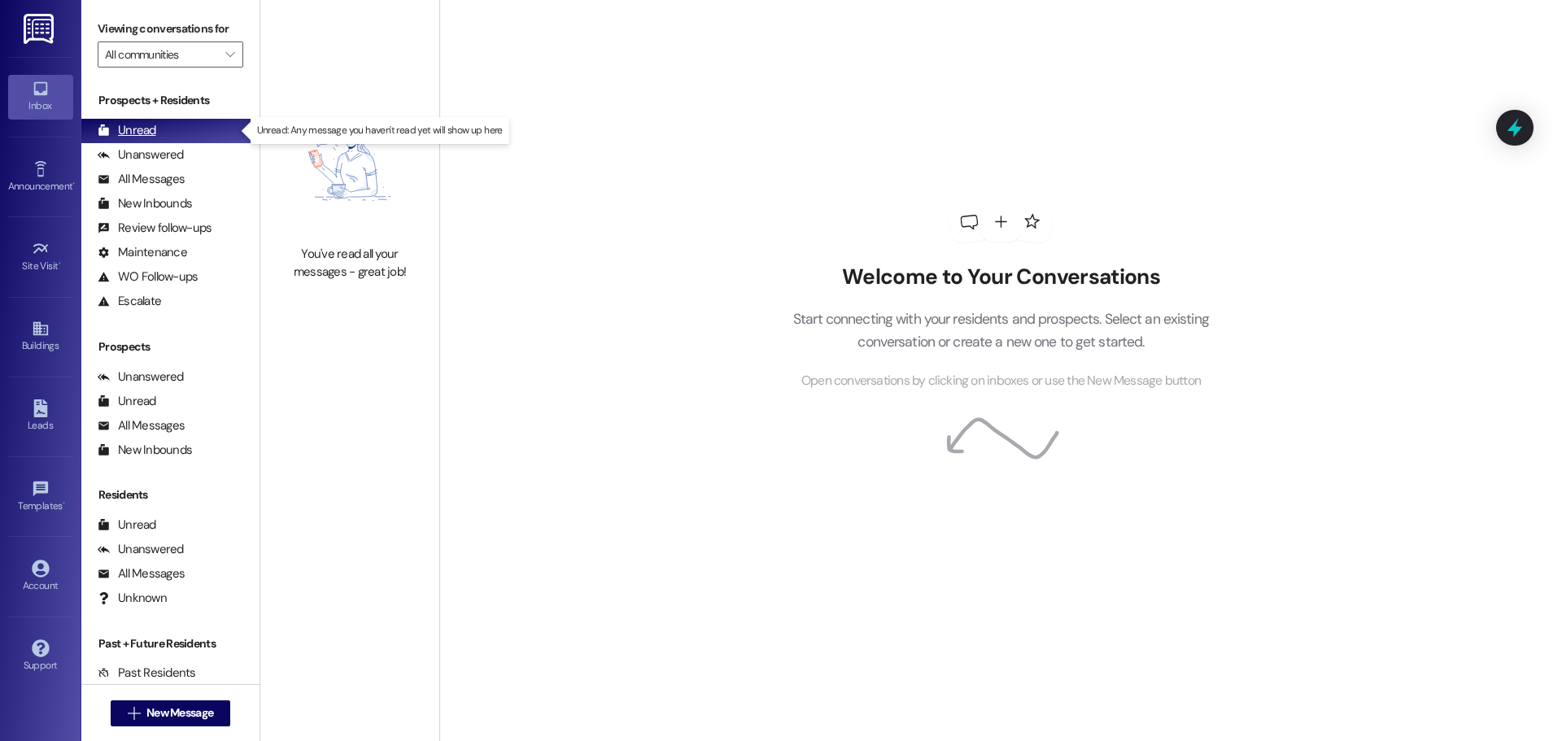
click at [135, 128] on div "Unread" at bounding box center [127, 130] width 59 height 17
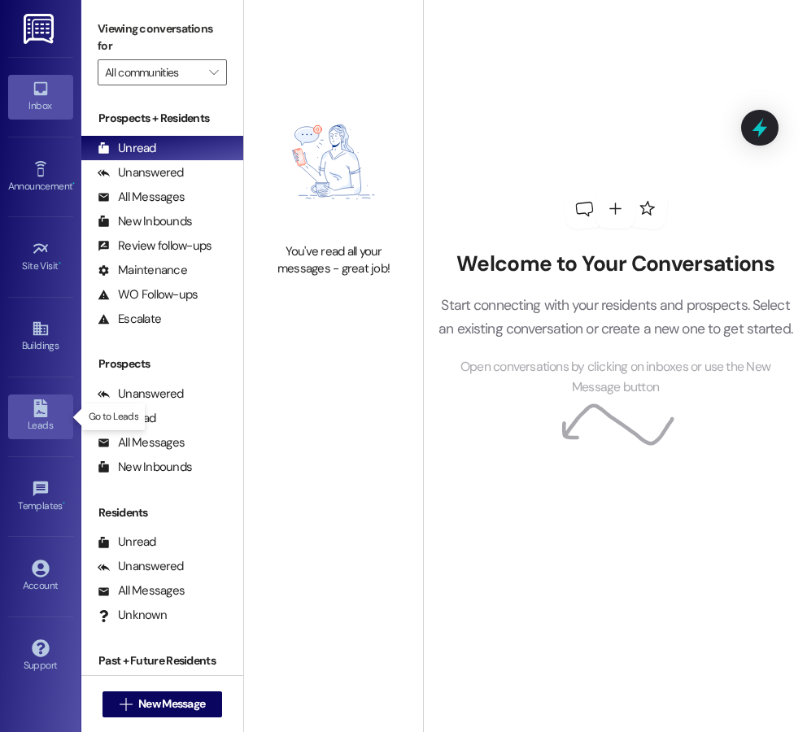
click at [39, 422] on div "Leads" at bounding box center [40, 425] width 81 height 16
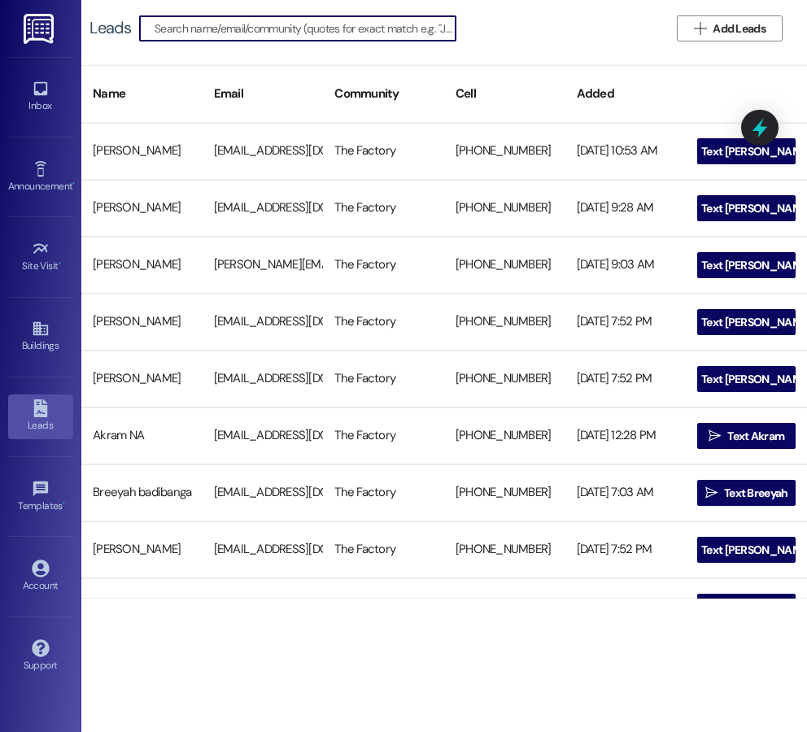
click at [181, 24] on input at bounding box center [305, 28] width 301 height 23
click at [181, 28] on input "[PERSON_NAME]" at bounding box center [288, 28] width 267 height 23
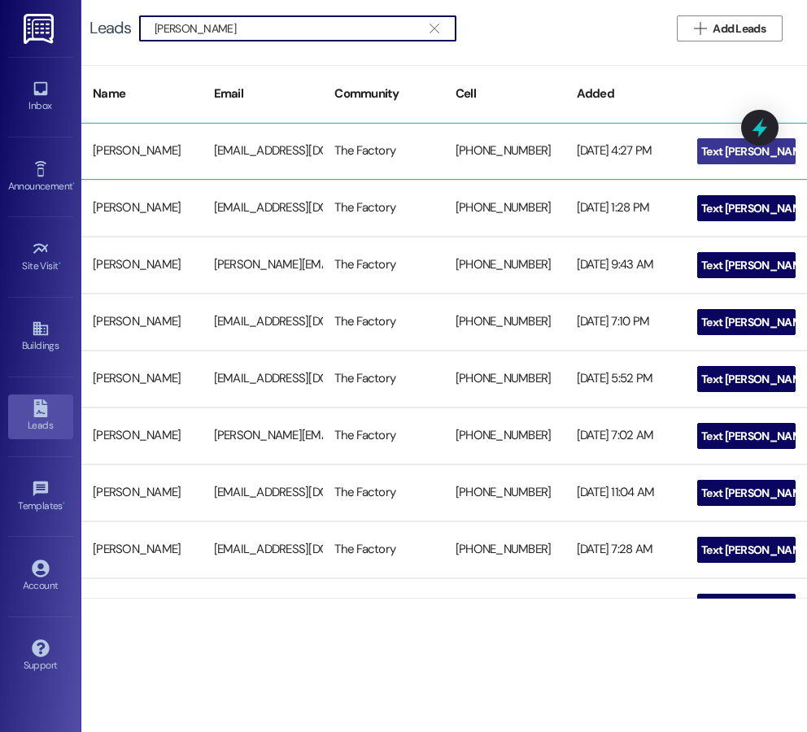
type input "[PERSON_NAME]"
click at [727, 158] on span "Text [PERSON_NAME]" at bounding box center [755, 151] width 109 height 17
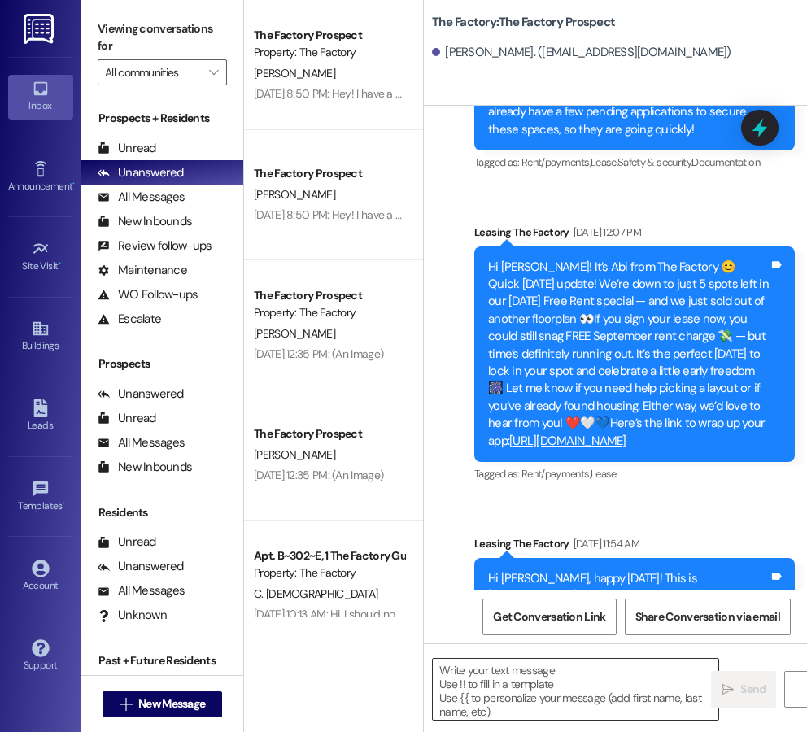
scroll to position [4475, 0]
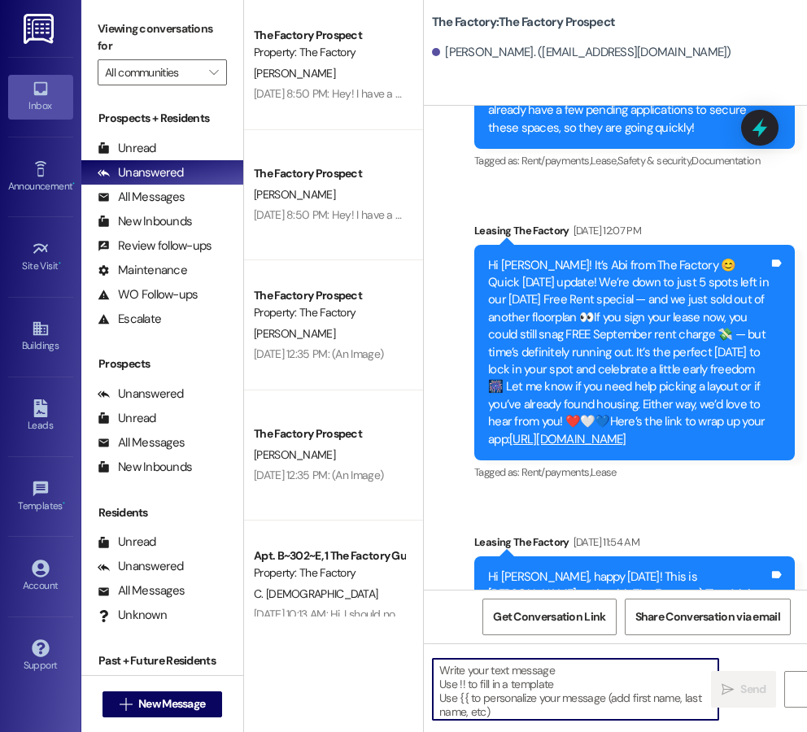
click at [441, 668] on textarea at bounding box center [576, 689] width 286 height 61
paste textarea "Adison, your lease is ready to sign. An link was sent to your email to review, …"
type textarea "Adison, your lease is ready to sign. An link was sent to your email to review, …"
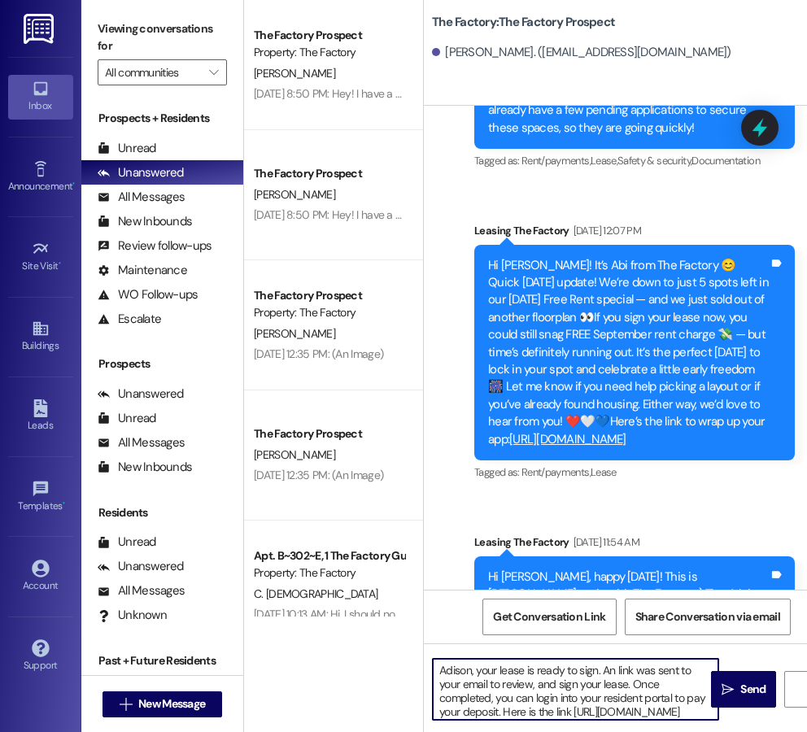
scroll to position [18, 0]
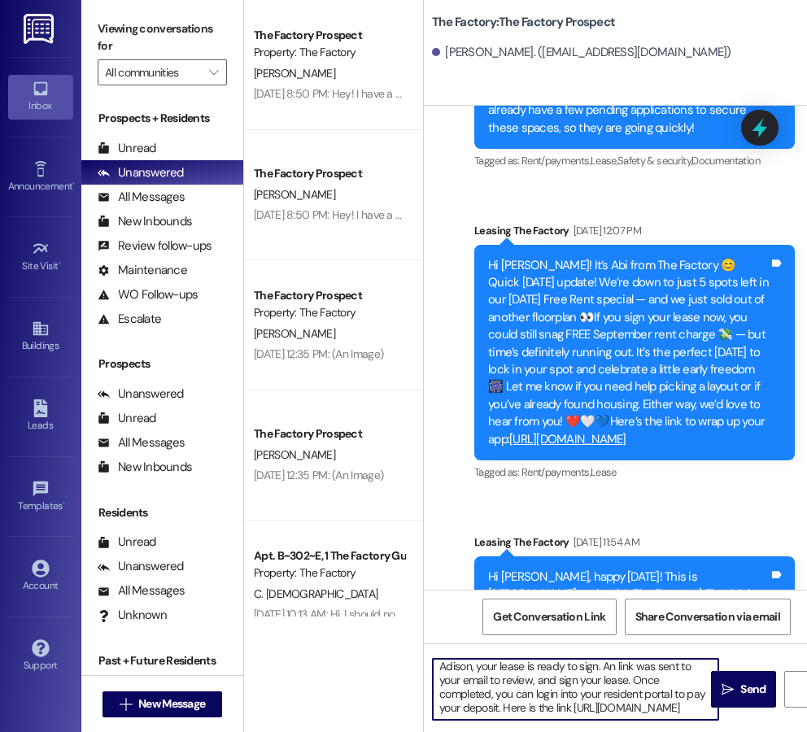
drag, startPoint x: 439, startPoint y: 670, endPoint x: 698, endPoint y: 725, distance: 264.6
click at [698, 725] on div "Adison, your lease is ready to sign. An link was sent to your email to review, …" at bounding box center [615, 705] width 383 height 122
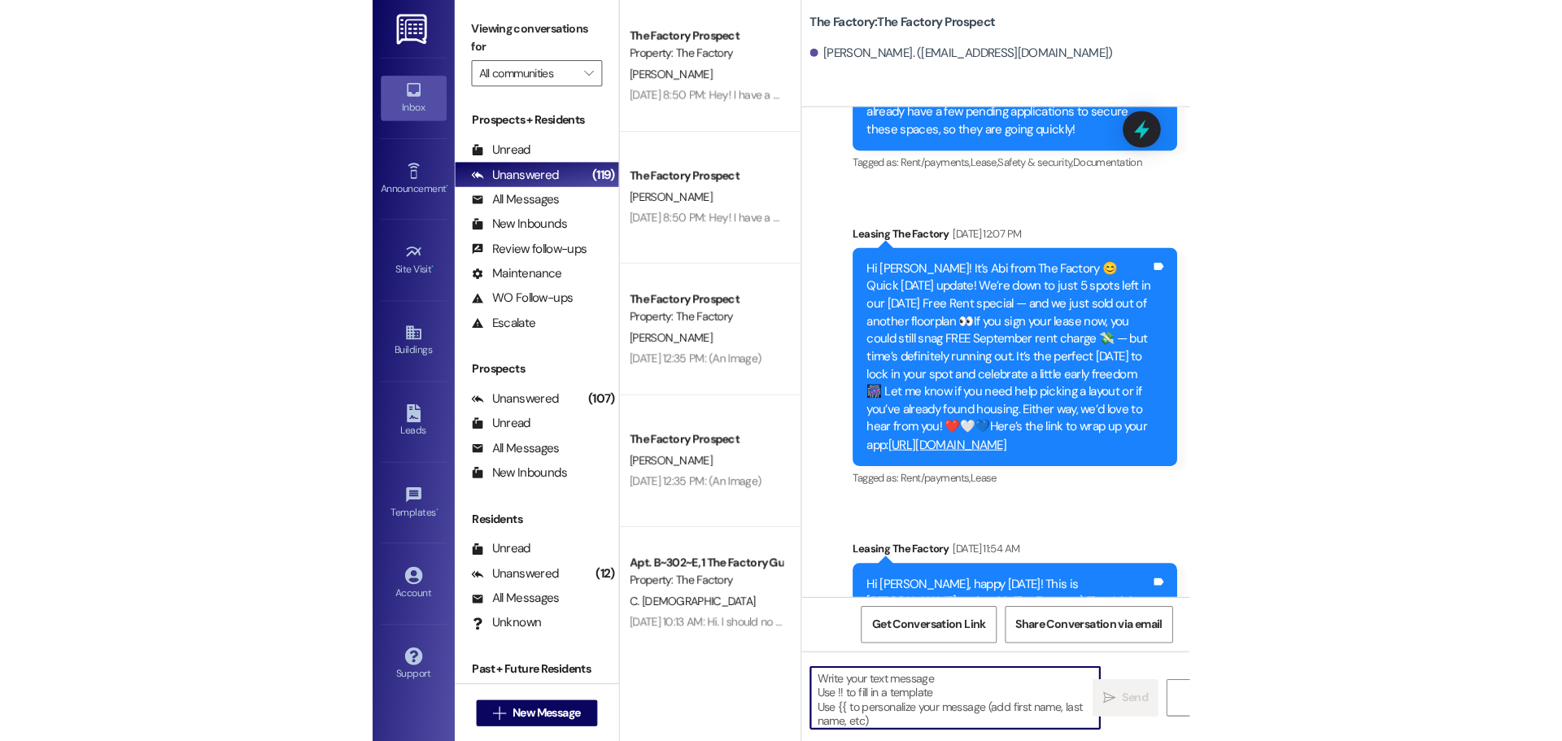
scroll to position [2889, 0]
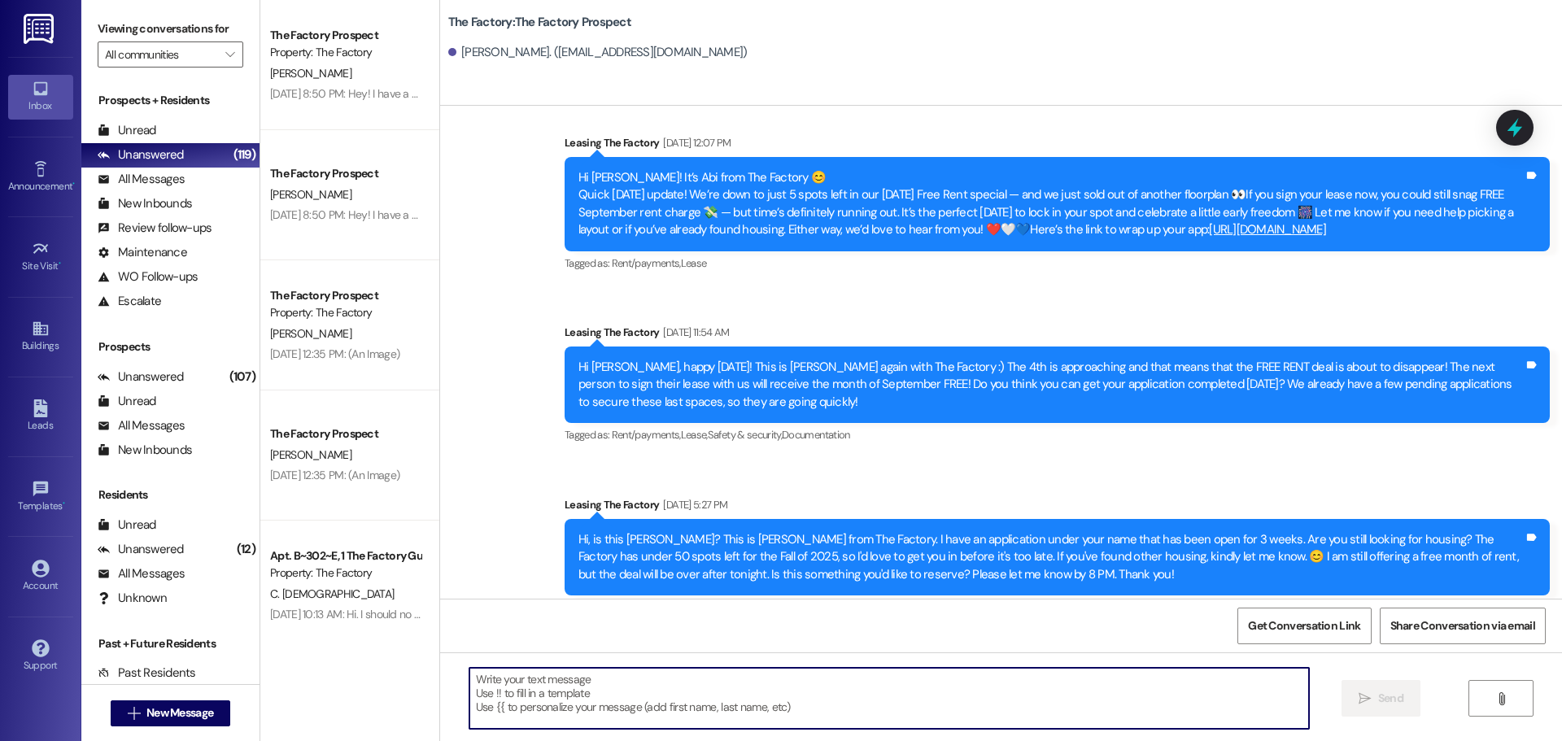
click at [469, 683] on textarea at bounding box center [889, 698] width 840 height 61
paste textarea "Hi [PERSON_NAME] from The Factory here! 🎉 Only 4 DAYS ‘til move-in madness begi…"
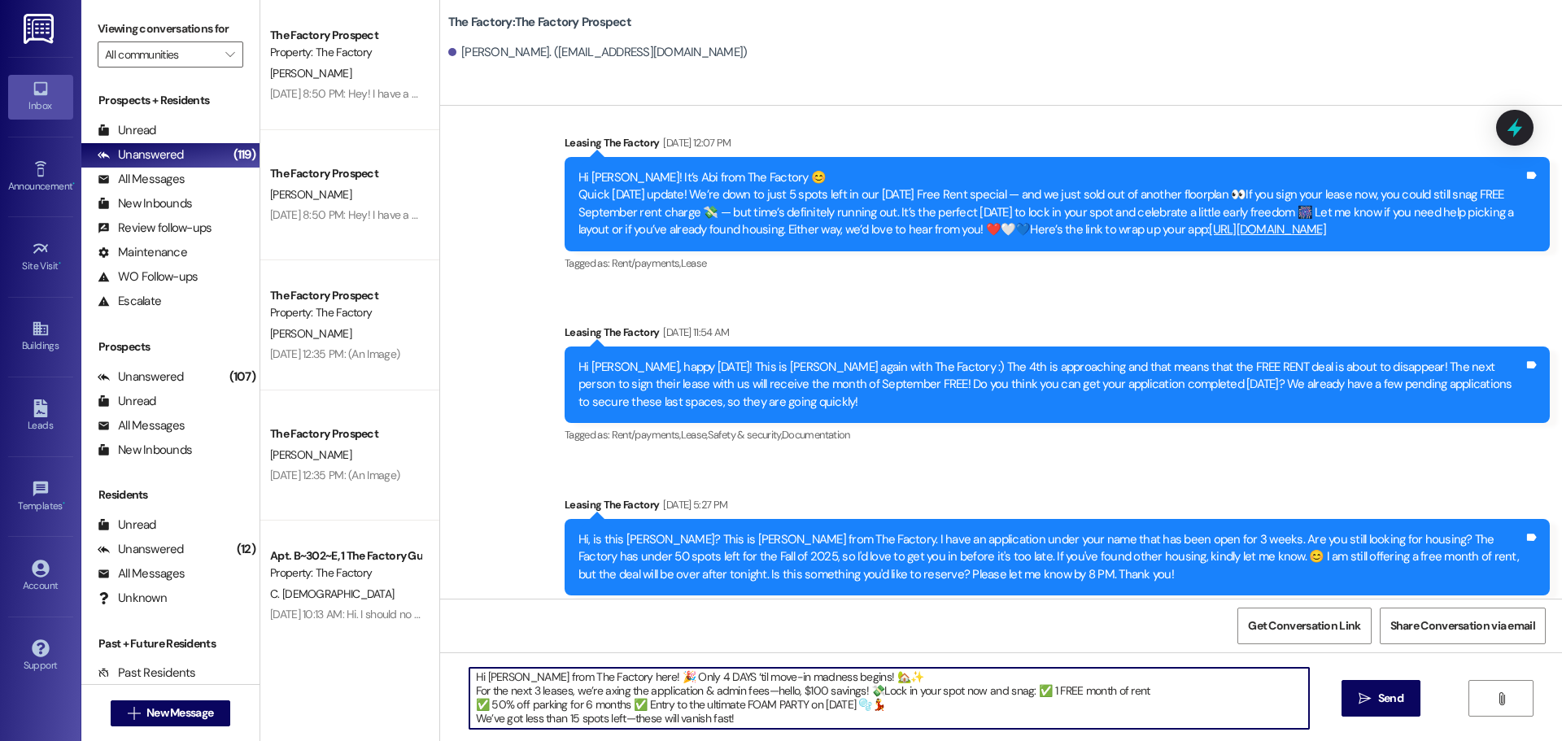
scroll to position [0, 0]
click at [510, 680] on textarea "Hi [PERSON_NAME] from The Factory here! 🎉 Only 4 DAYS ‘til move-in madness begi…" at bounding box center [889, 698] width 840 height 61
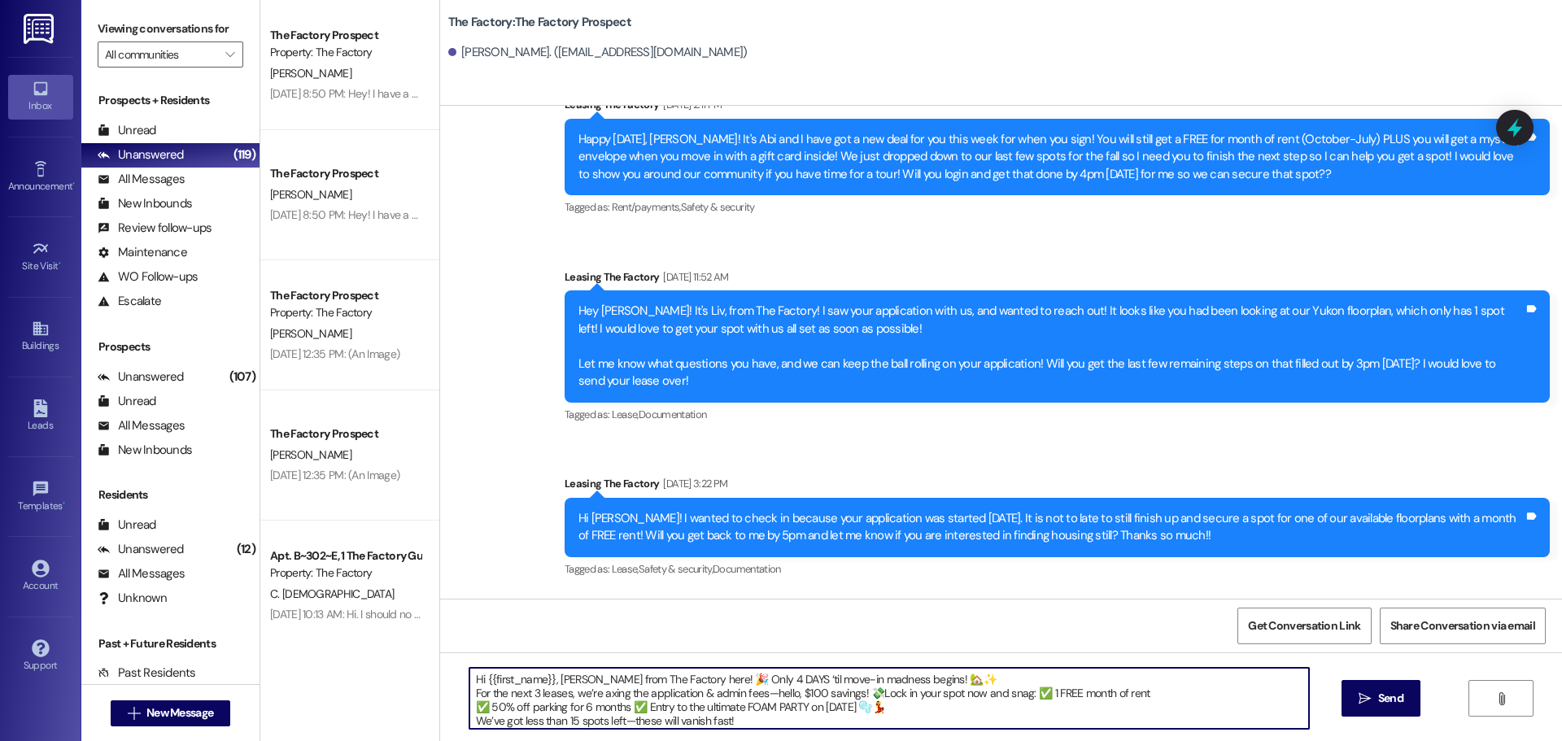
scroll to position [9711, 0]
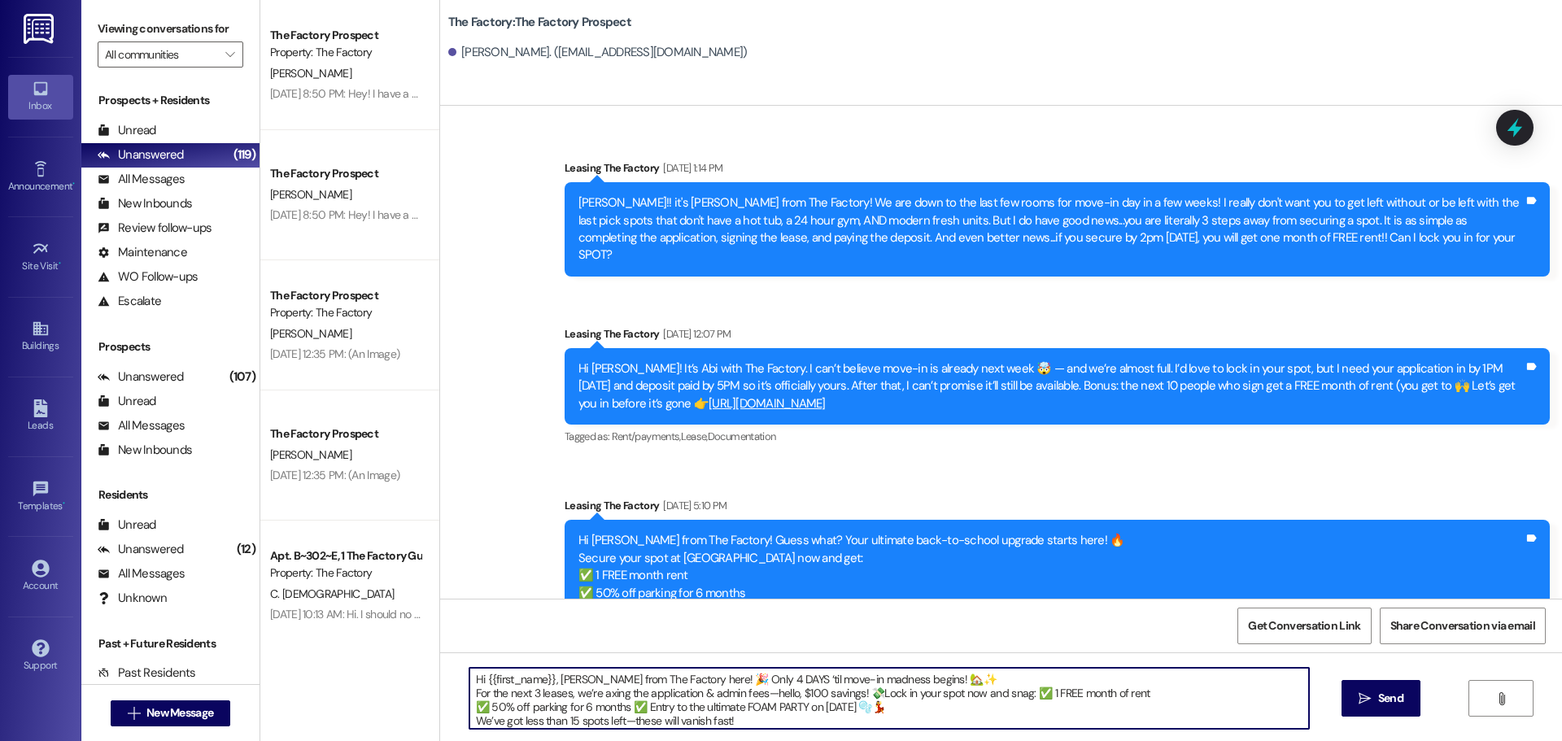
click at [871, 692] on textarea "Hi {{first_name}}, [PERSON_NAME] from The Factory here! 🎉 Only 4 DAYS ‘til move…" at bounding box center [889, 698] width 840 height 61
click at [1034, 692] on textarea "Hi {{first_name}}, [PERSON_NAME] from The Factory here! 🎉 Only 4 DAYS ‘til move…" at bounding box center [889, 698] width 840 height 61
click at [483, 708] on textarea "Hi {{first_name}}, [PERSON_NAME] from The Factory here! 🎉 Only 4 DAYS ‘til move…" at bounding box center [889, 698] width 840 height 61
drag, startPoint x: 880, startPoint y: 710, endPoint x: 610, endPoint y: 707, distance: 270.1
click at [610, 707] on textarea "Hi {{first_name}}, [PERSON_NAME] from The Factory here! 🎉 Only 4 DAYS ‘til move…" at bounding box center [889, 698] width 840 height 61
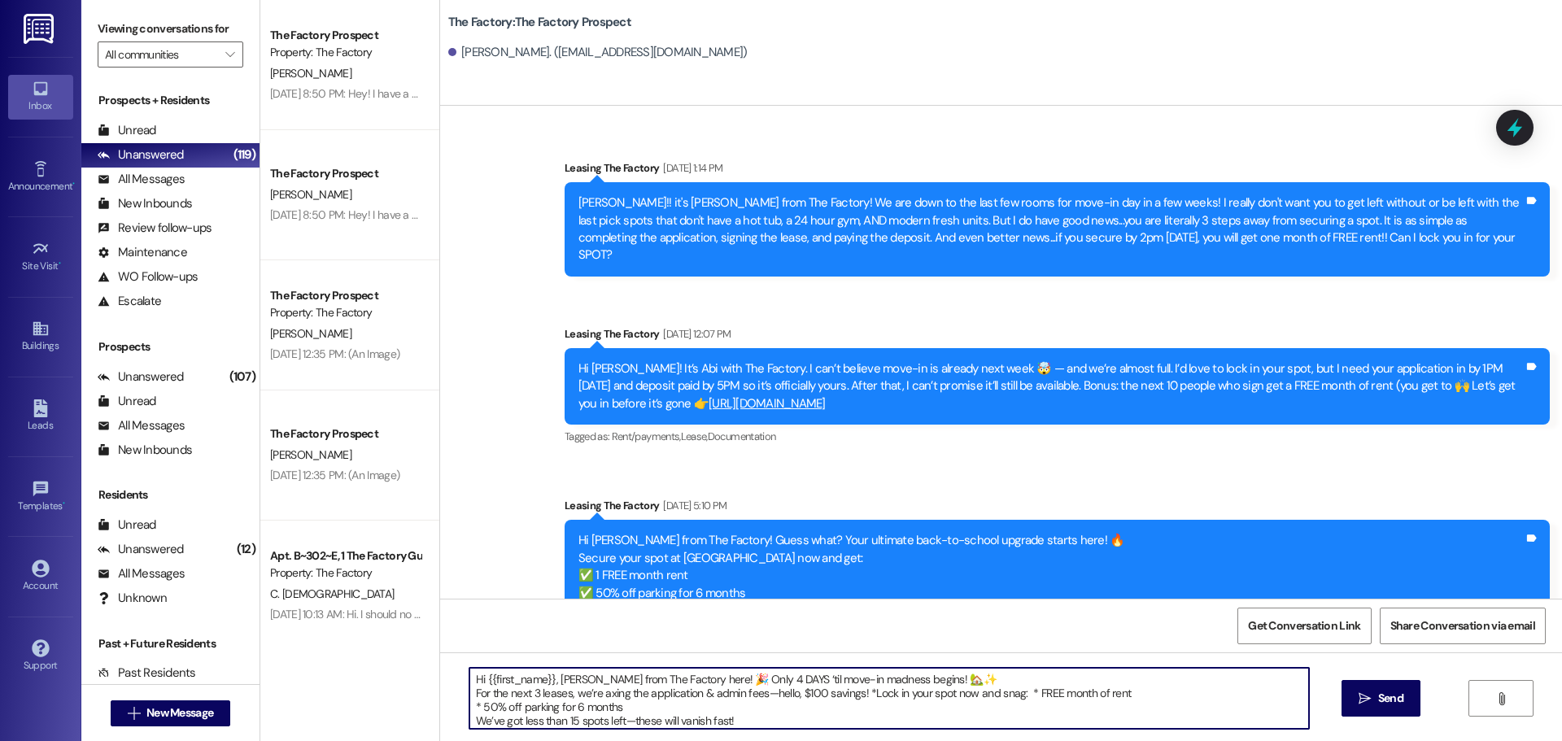
click at [650, 707] on textarea "Hi {{first_name}}, [PERSON_NAME] from The Factory here! 🎉 Only 4 DAYS ‘til move…" at bounding box center [889, 698] width 840 height 61
drag, startPoint x: 463, startPoint y: 683, endPoint x: 898, endPoint y: 709, distance: 436.1
click at [898, 709] on textarea "Hi {{first_name}}, [PERSON_NAME] from The Factory here! 🎉 Only 4 DAYS ‘til move…" at bounding box center [889, 698] width 840 height 61
type textarea "Hi {{first_name}}, [PERSON_NAME] from The Factory here! 🎉 Only 4 DAYS ‘til move…"
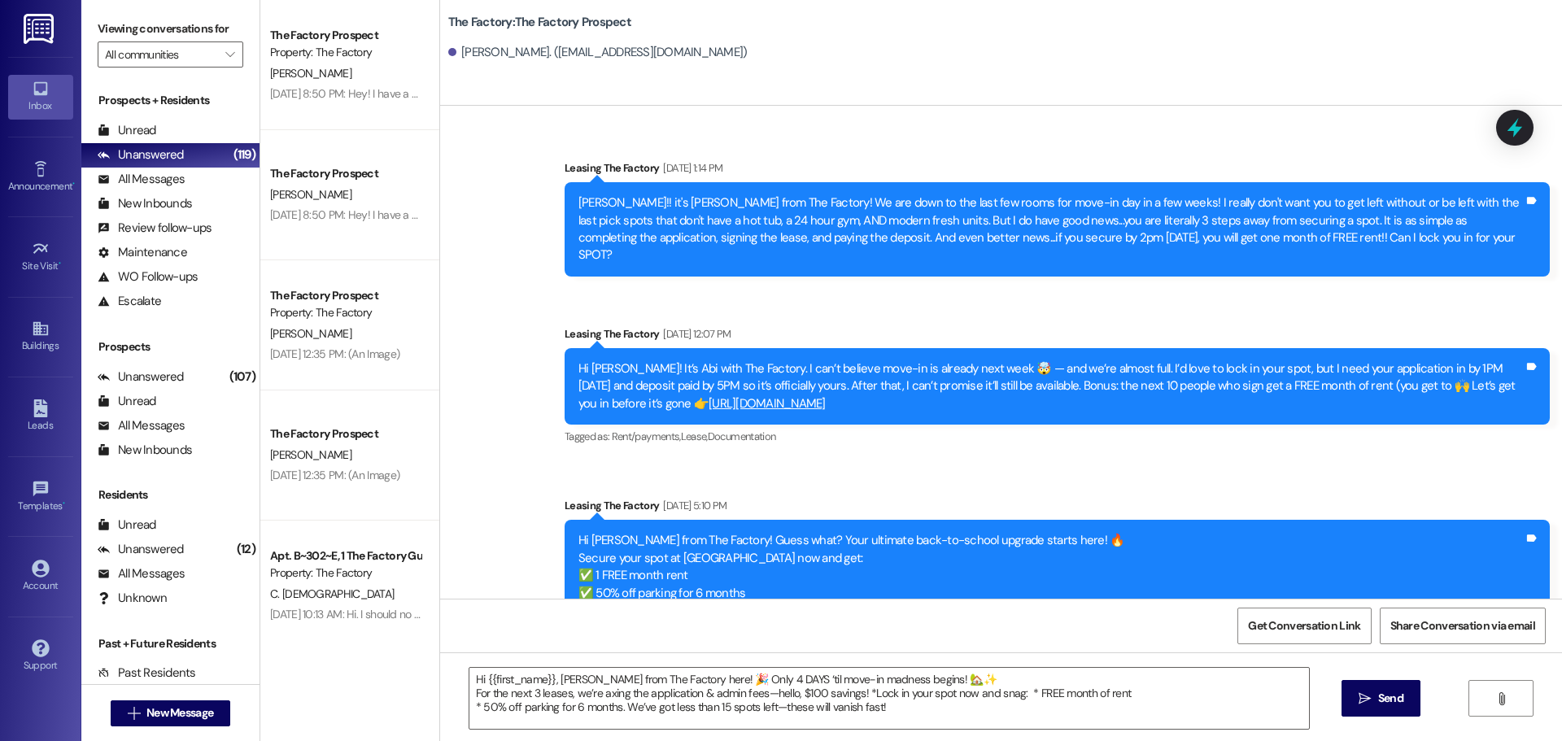
drag, startPoint x: 1392, startPoint y: 697, endPoint x: 1268, endPoint y: 497, distance: 235.3
click at [1390, 695] on span "Send" at bounding box center [1390, 698] width 25 height 17
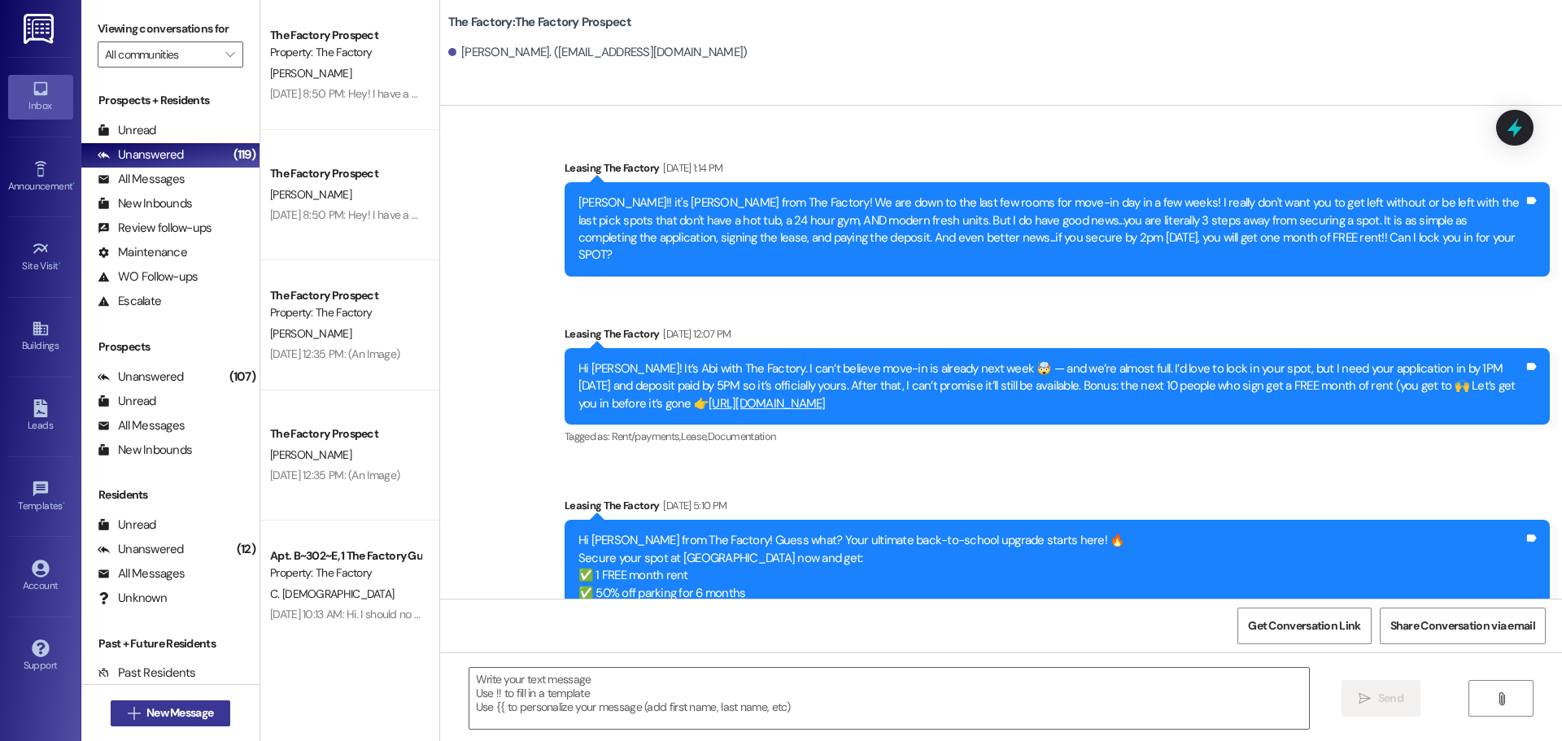
click at [190, 716] on span "New Message" at bounding box center [179, 713] width 67 height 17
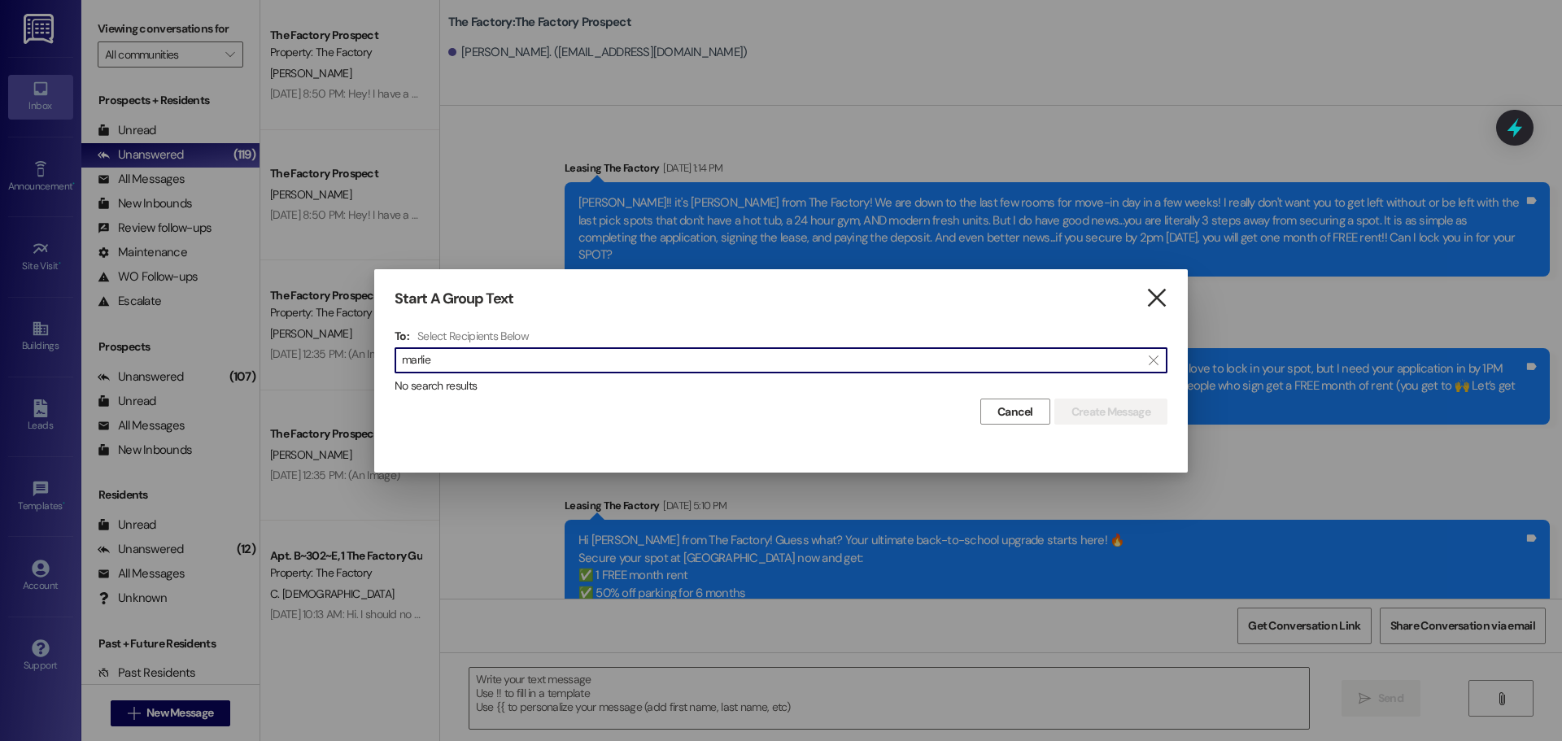
type input "marlie"
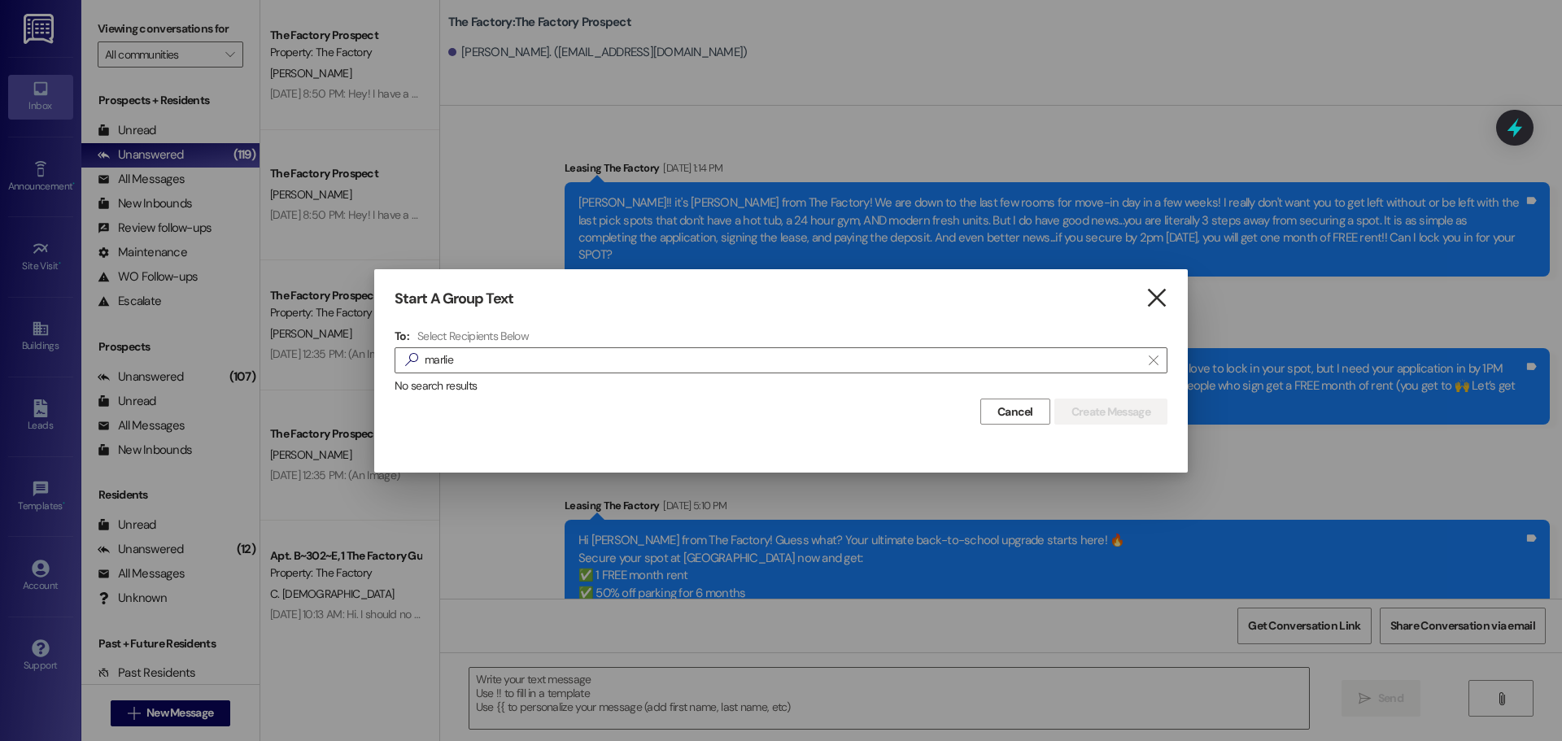
click at [1154, 302] on icon "" at bounding box center [1157, 298] width 22 height 17
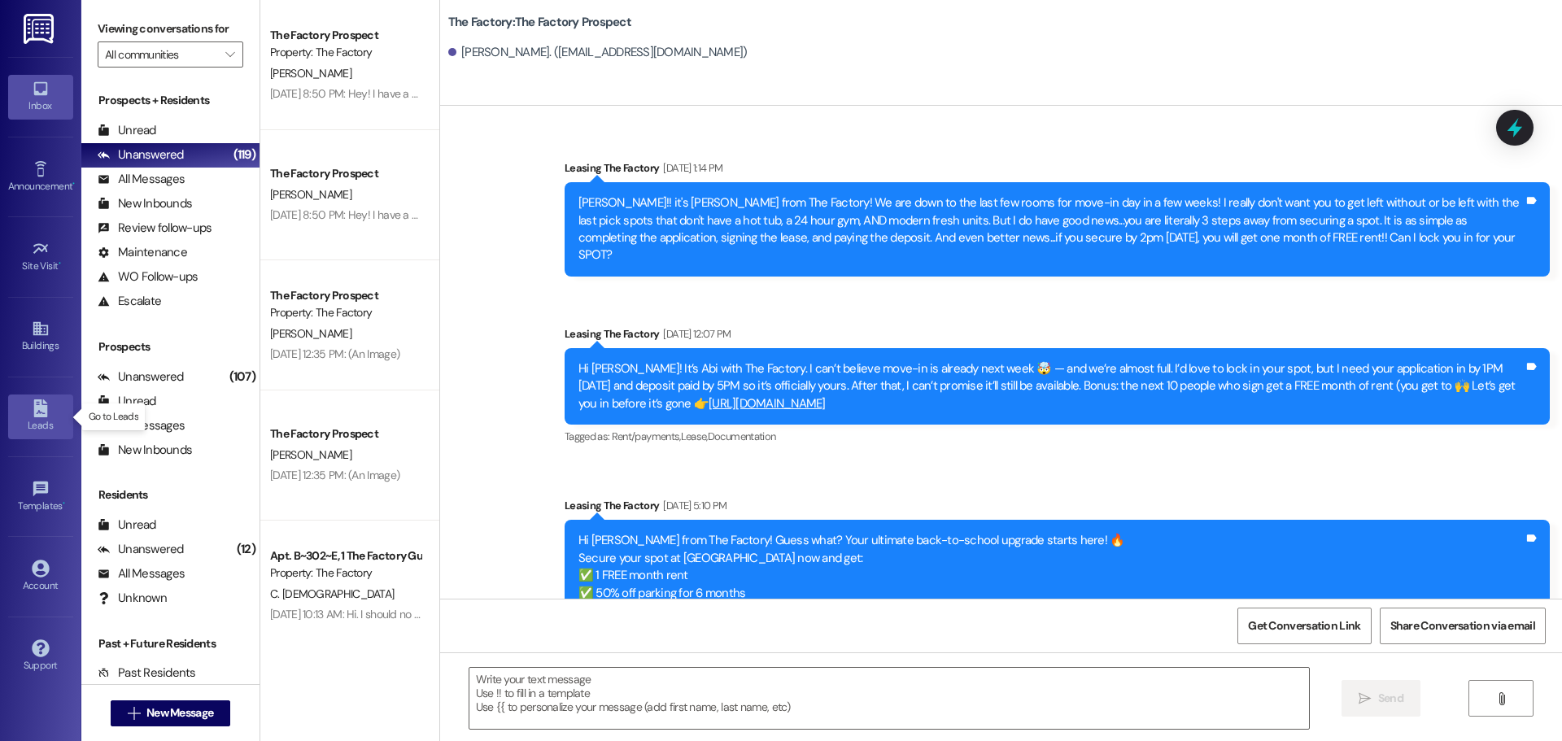
click at [47, 404] on icon at bounding box center [41, 408] width 18 height 18
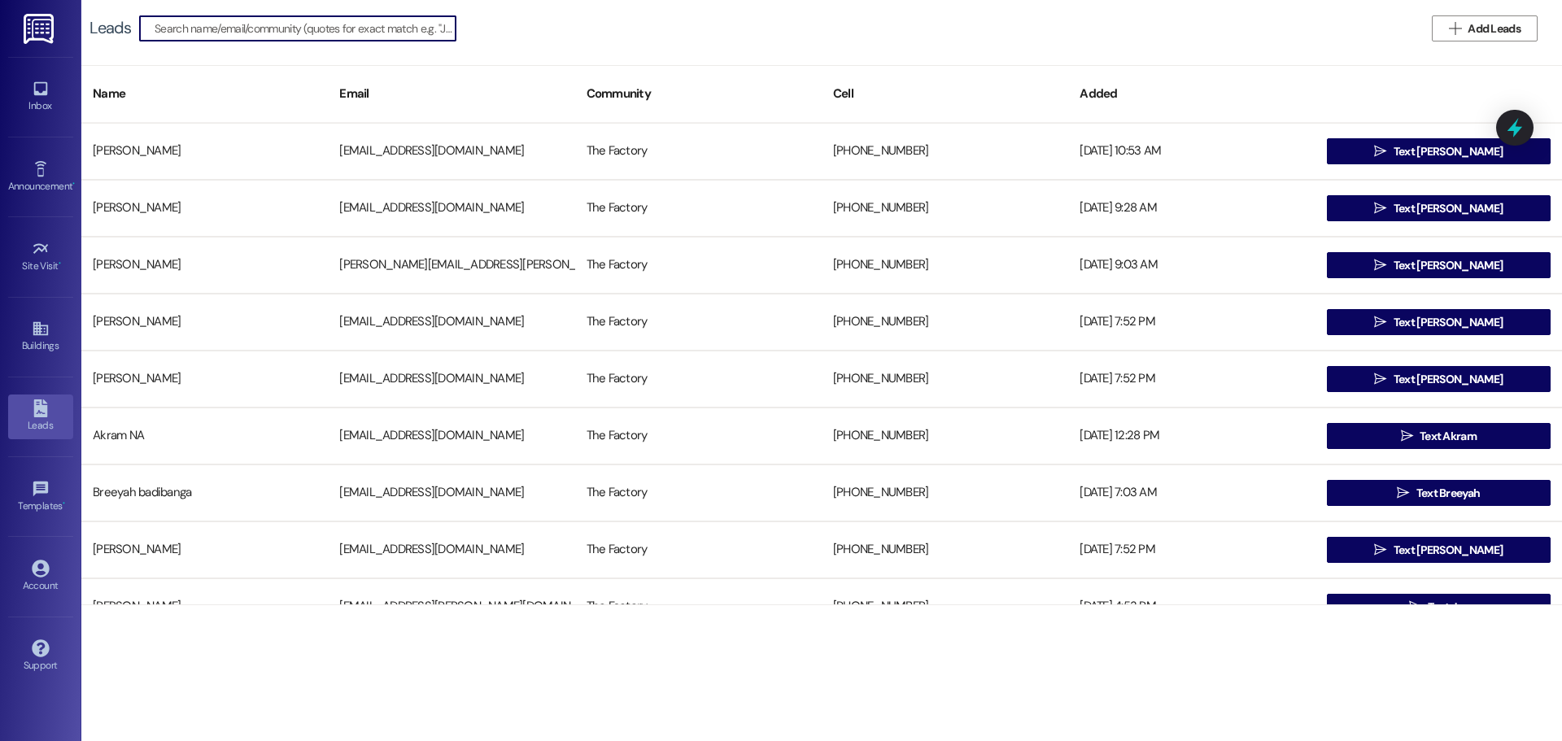
click at [196, 28] on input at bounding box center [305, 28] width 301 height 23
click at [167, 30] on input "[PERSON_NAME]" at bounding box center [288, 28] width 267 height 23
drag, startPoint x: 263, startPoint y: 29, endPoint x: 130, endPoint y: 30, distance: 132.6
click at [130, 30] on div "Leads  [PERSON_NAME] " at bounding box center [280, 28] width 383 height 26
paste input "[PERSON_NAME][EMAIL_ADDRESS][DOMAIN_NAME]"
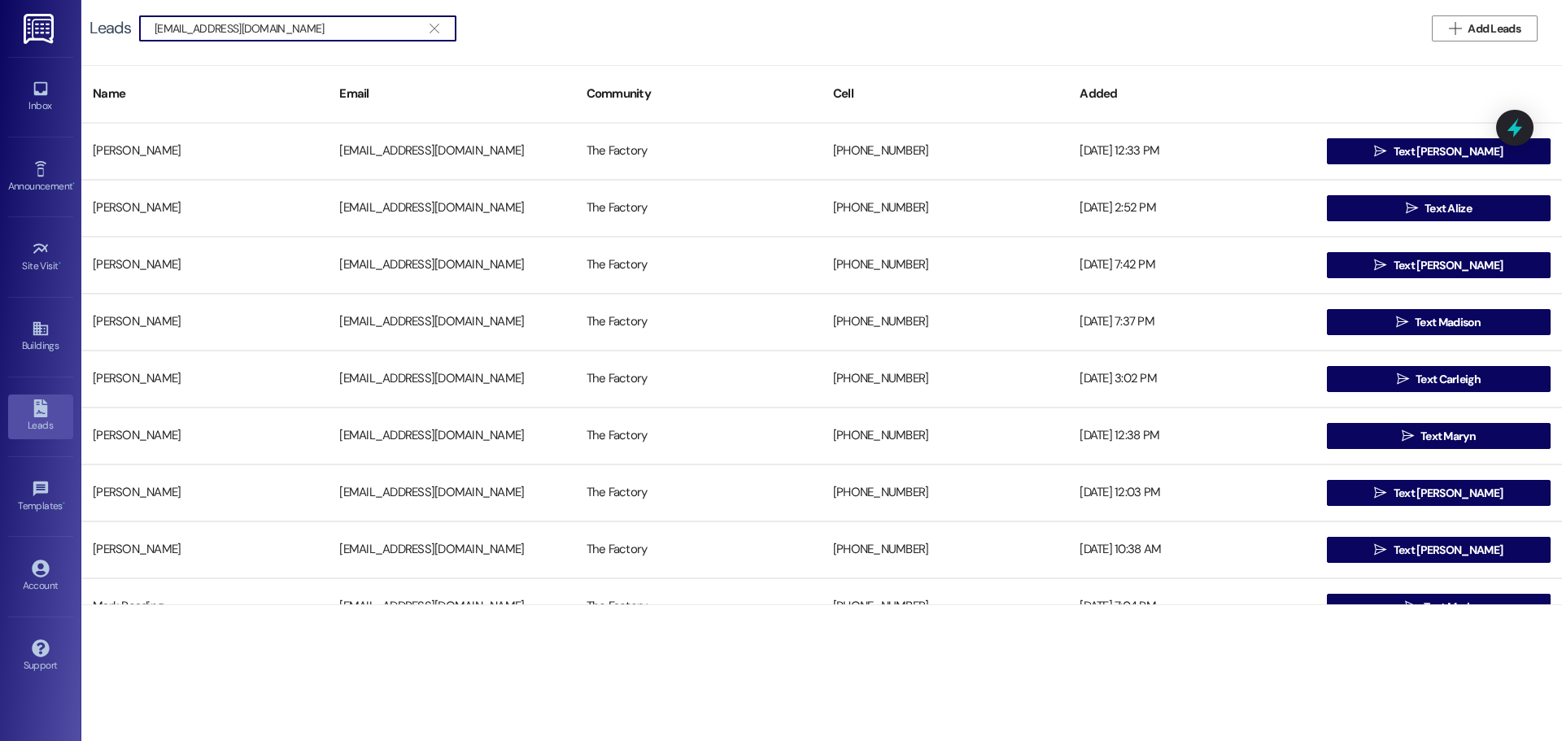
drag, startPoint x: 312, startPoint y: 34, endPoint x: 103, endPoint y: 33, distance: 209.1
click at [103, 33] on div "Leads  [EMAIL_ADDRESS][DOMAIN_NAME] " at bounding box center [280, 28] width 383 height 26
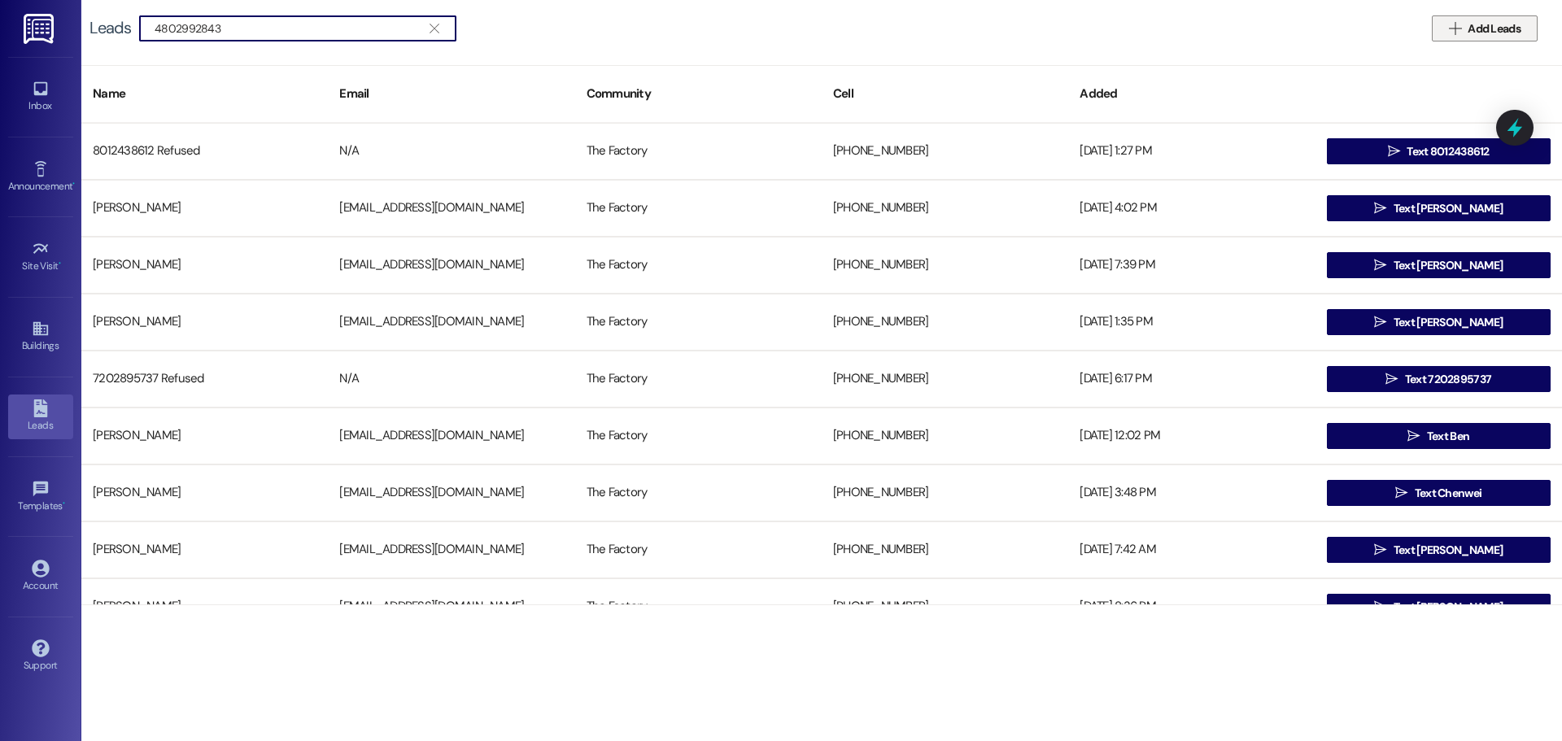
type input "4802992843"
click at [1473, 31] on span "Add Leads" at bounding box center [1494, 28] width 53 height 17
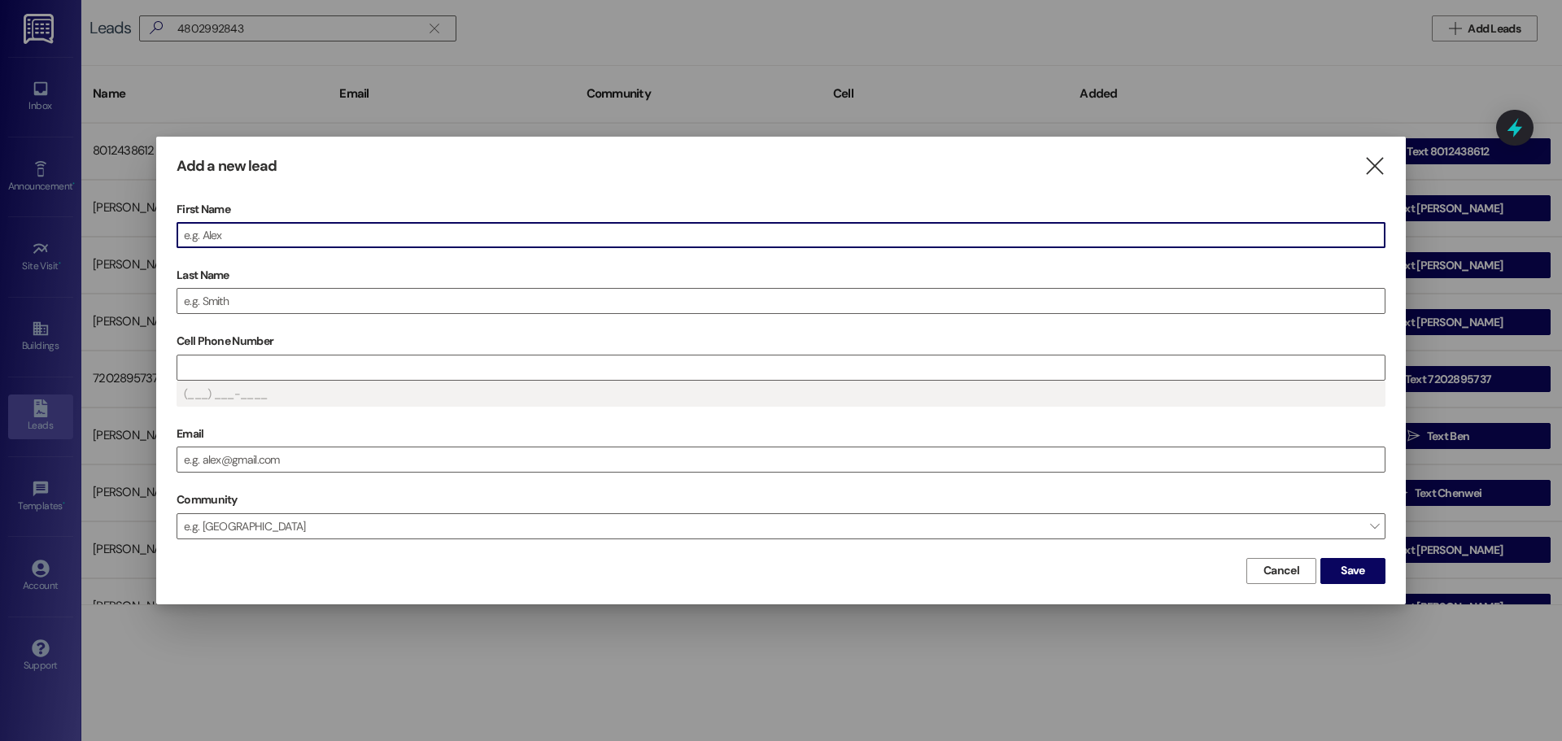
click at [235, 239] on input "First Name" at bounding box center [780, 235] width 1207 height 24
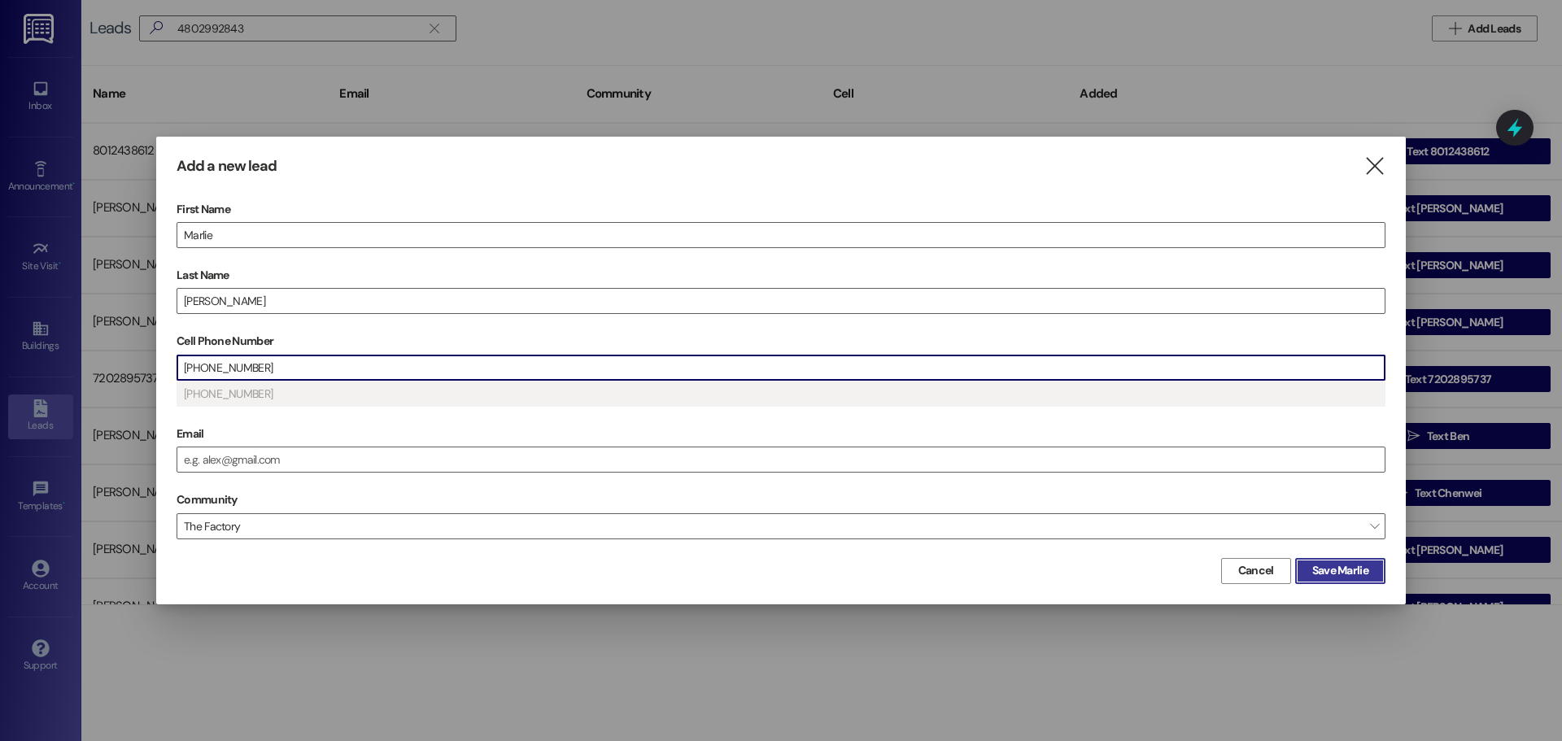
click at [1352, 572] on span "Save Marlie" at bounding box center [1340, 570] width 56 height 17
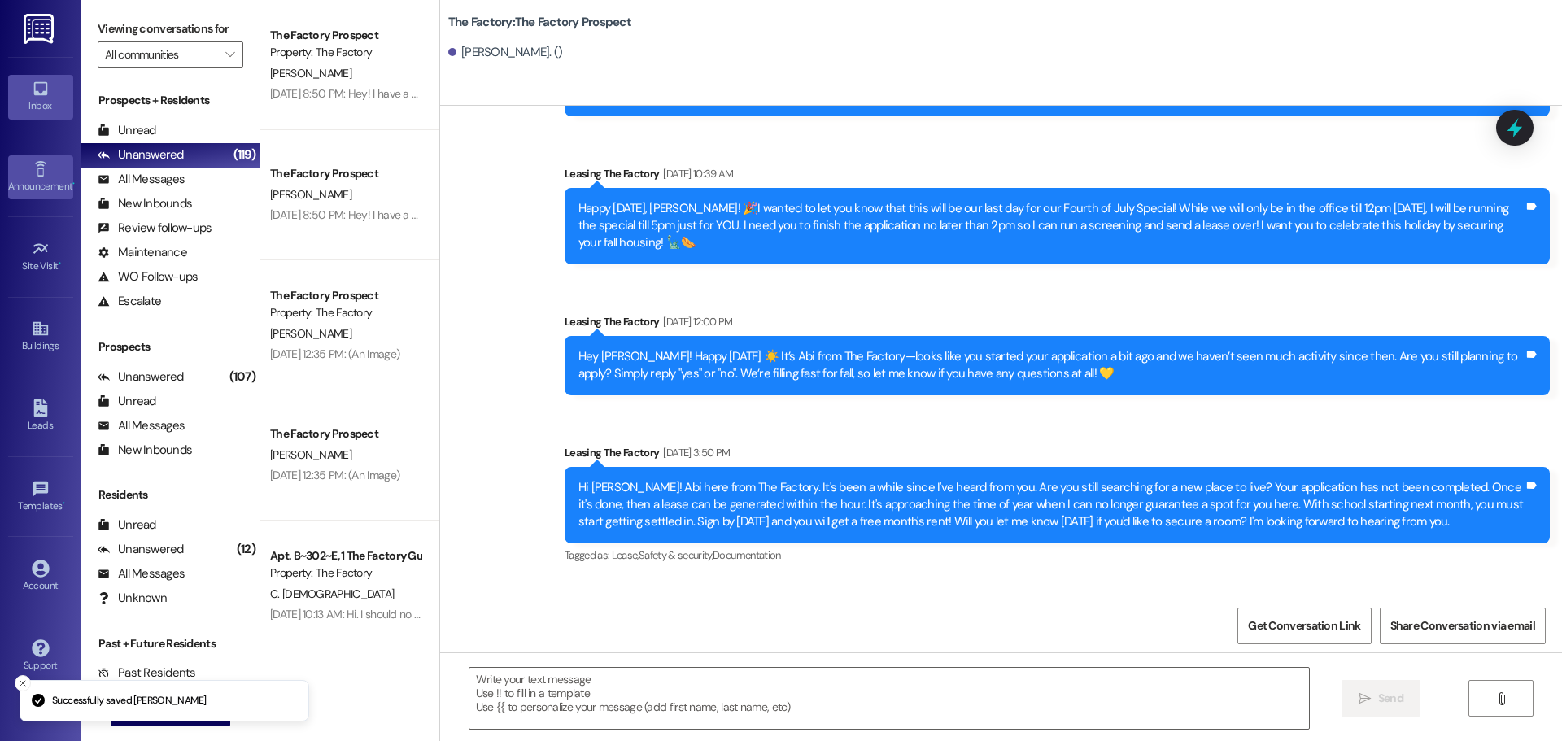
scroll to position [2685, 0]
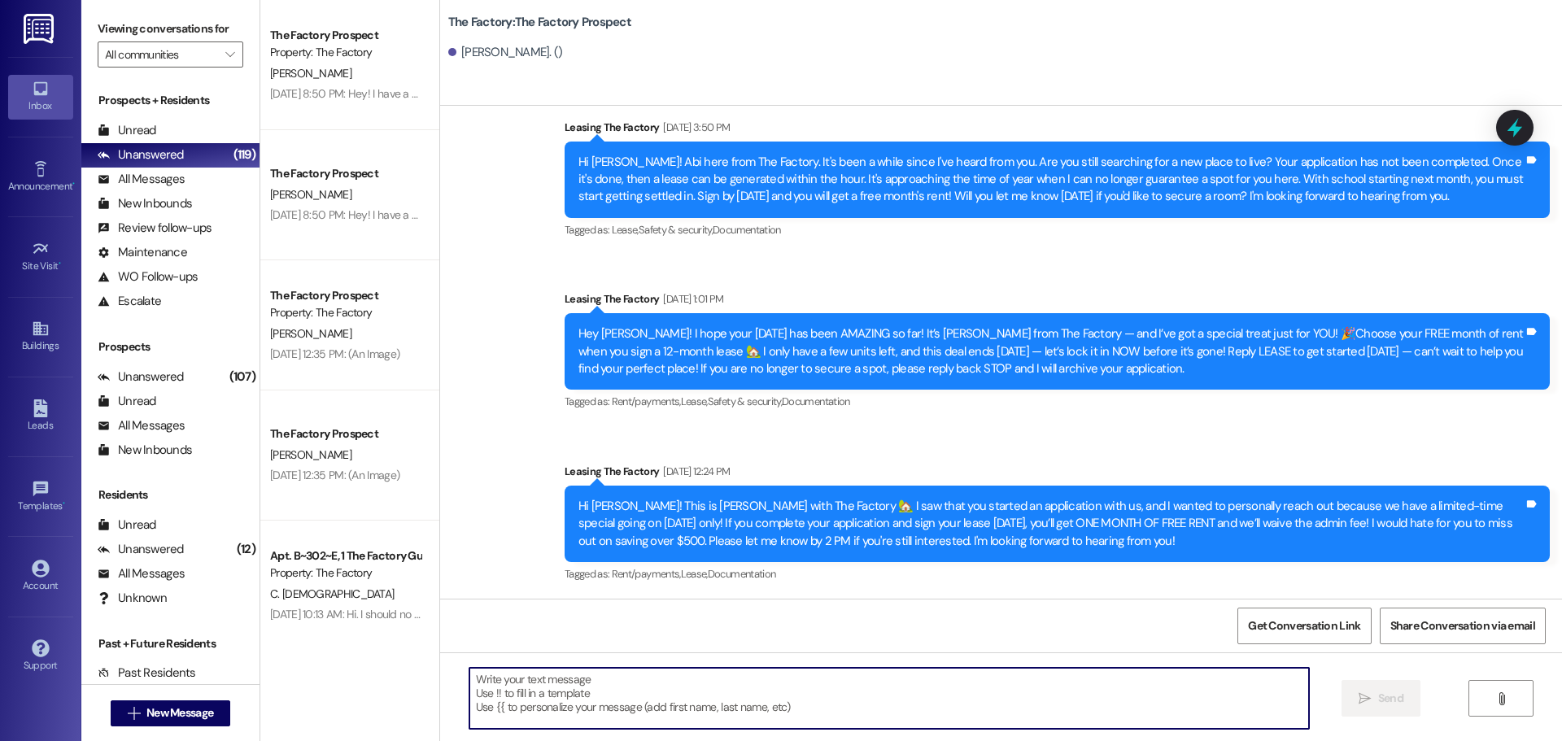
click at [469, 683] on textarea at bounding box center [889, 698] width 840 height 61
paste textarea "Hi {{first_name}}, [PERSON_NAME] from The Factory here! 🎉 Only 4 DAYS ‘til move…"
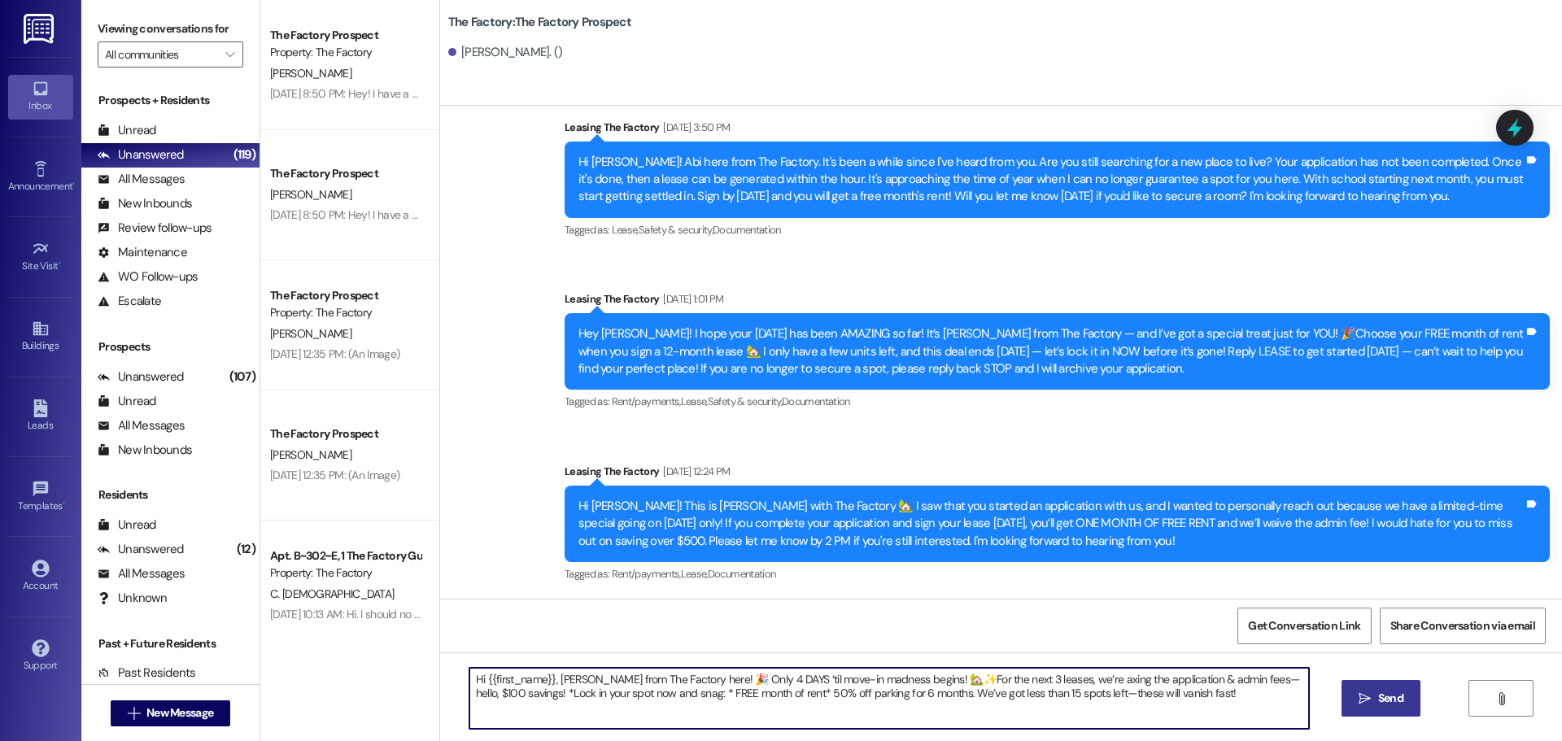
type textarea "Hi {{first_name}}, [PERSON_NAME] from The Factory here! 🎉 Only 4 DAYS ‘til move…"
click at [1370, 692] on span " Send" at bounding box center [1380, 698] width 51 height 17
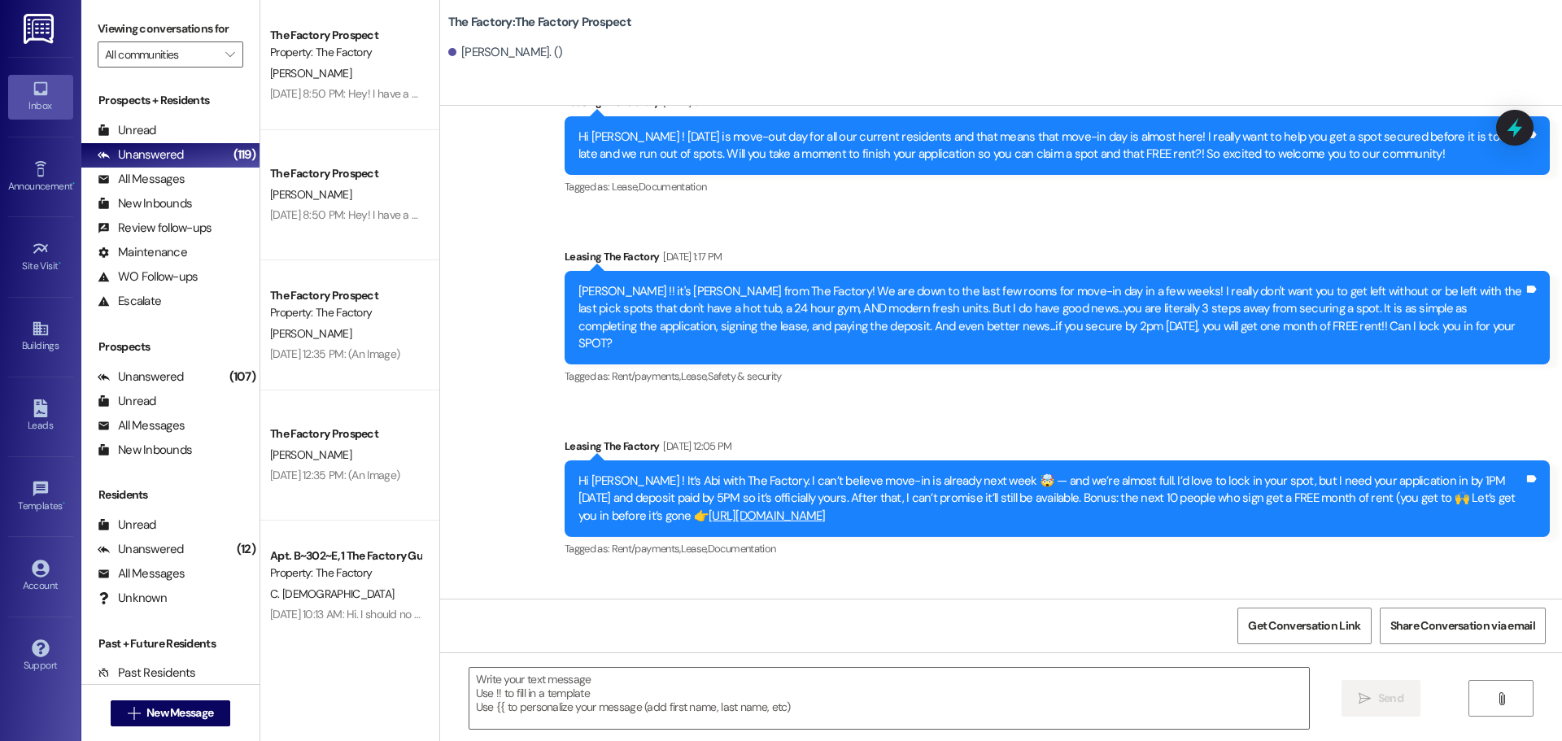
scroll to position [7443, 0]
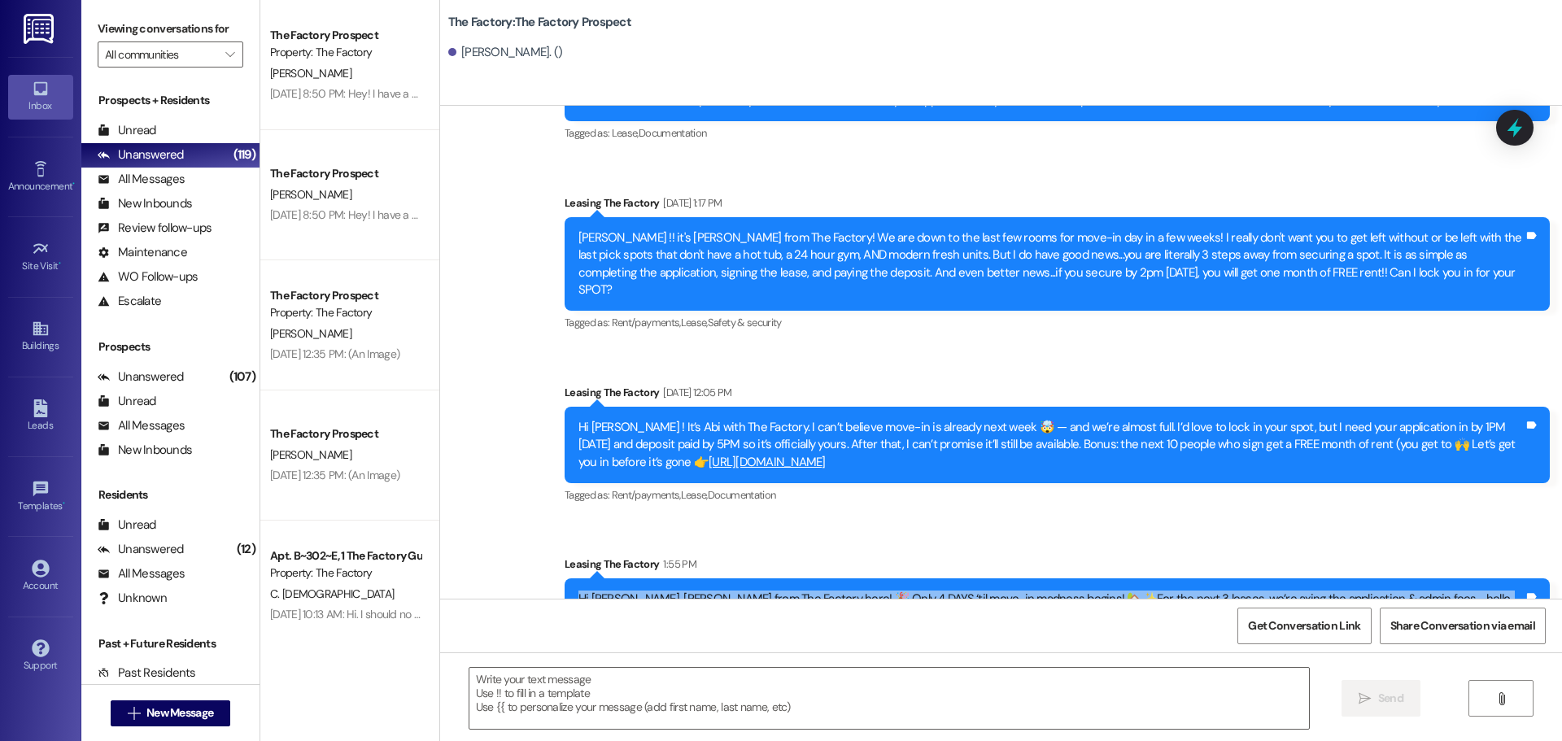
drag, startPoint x: 569, startPoint y: 543, endPoint x: 1250, endPoint y: 561, distance: 681.2
click at [1250, 591] on div "Hi [PERSON_NAME], [PERSON_NAME] from The Factory here! 🎉 Only 4 DAYS ‘til move-…" at bounding box center [1050, 608] width 945 height 35
copy div "Hi [PERSON_NAME], [PERSON_NAME] from The Factory here! 🎉 Only 4 DAYS ‘til move-…"
click at [180, 710] on span "New Message" at bounding box center [179, 713] width 67 height 17
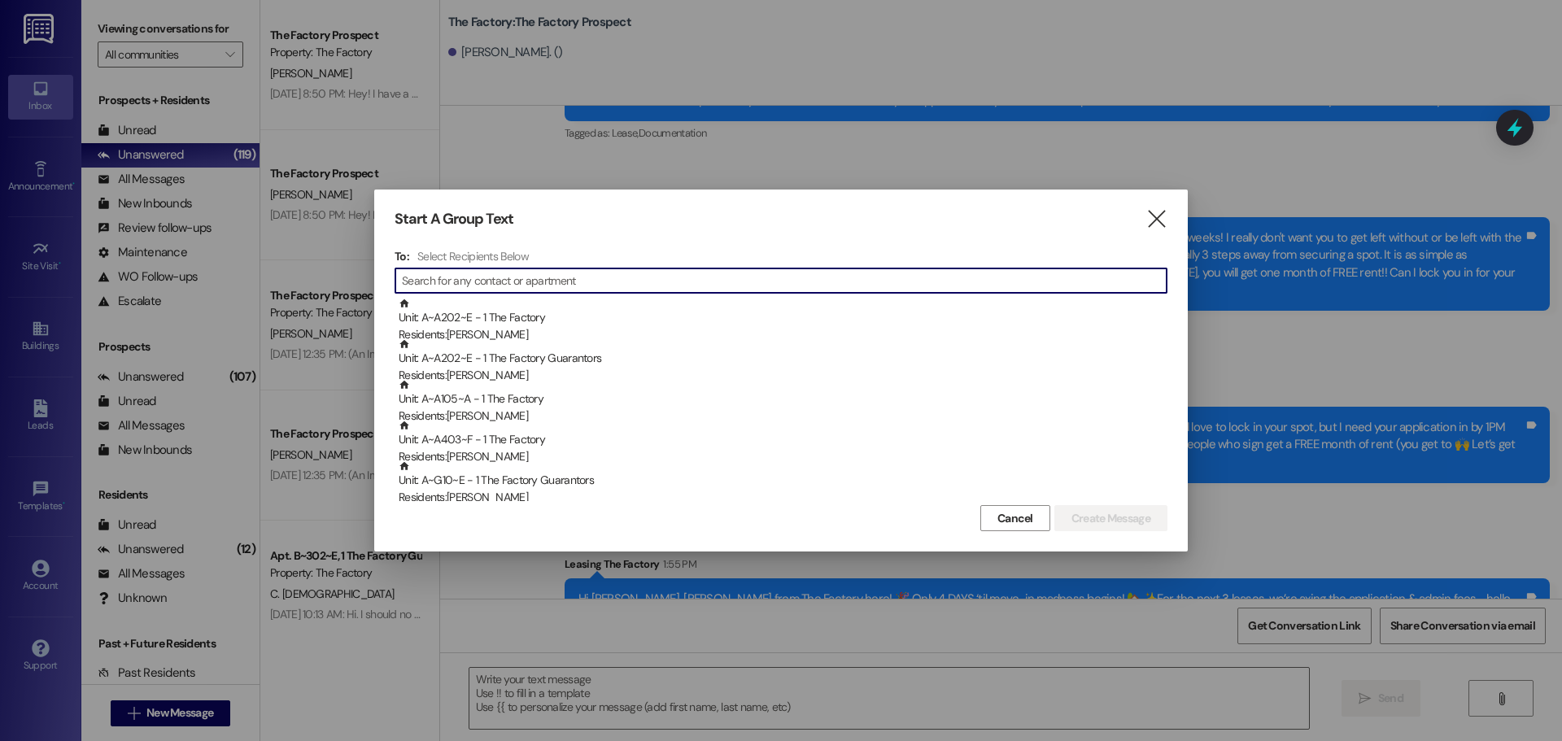
click at [493, 286] on input at bounding box center [784, 280] width 765 height 23
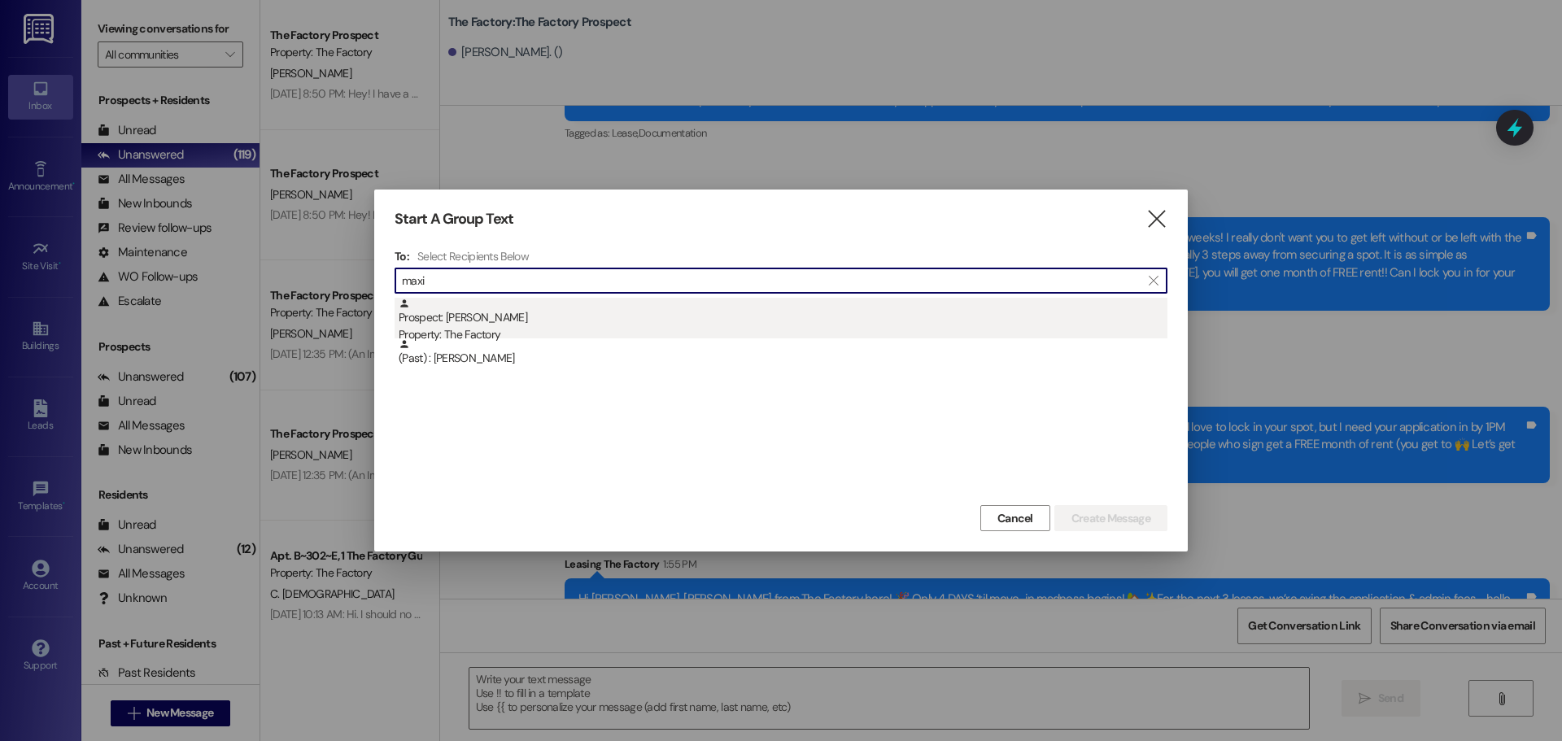
type input "maxi"
click at [488, 320] on div "Prospect: [PERSON_NAME] Property: The Factory" at bounding box center [783, 321] width 769 height 46
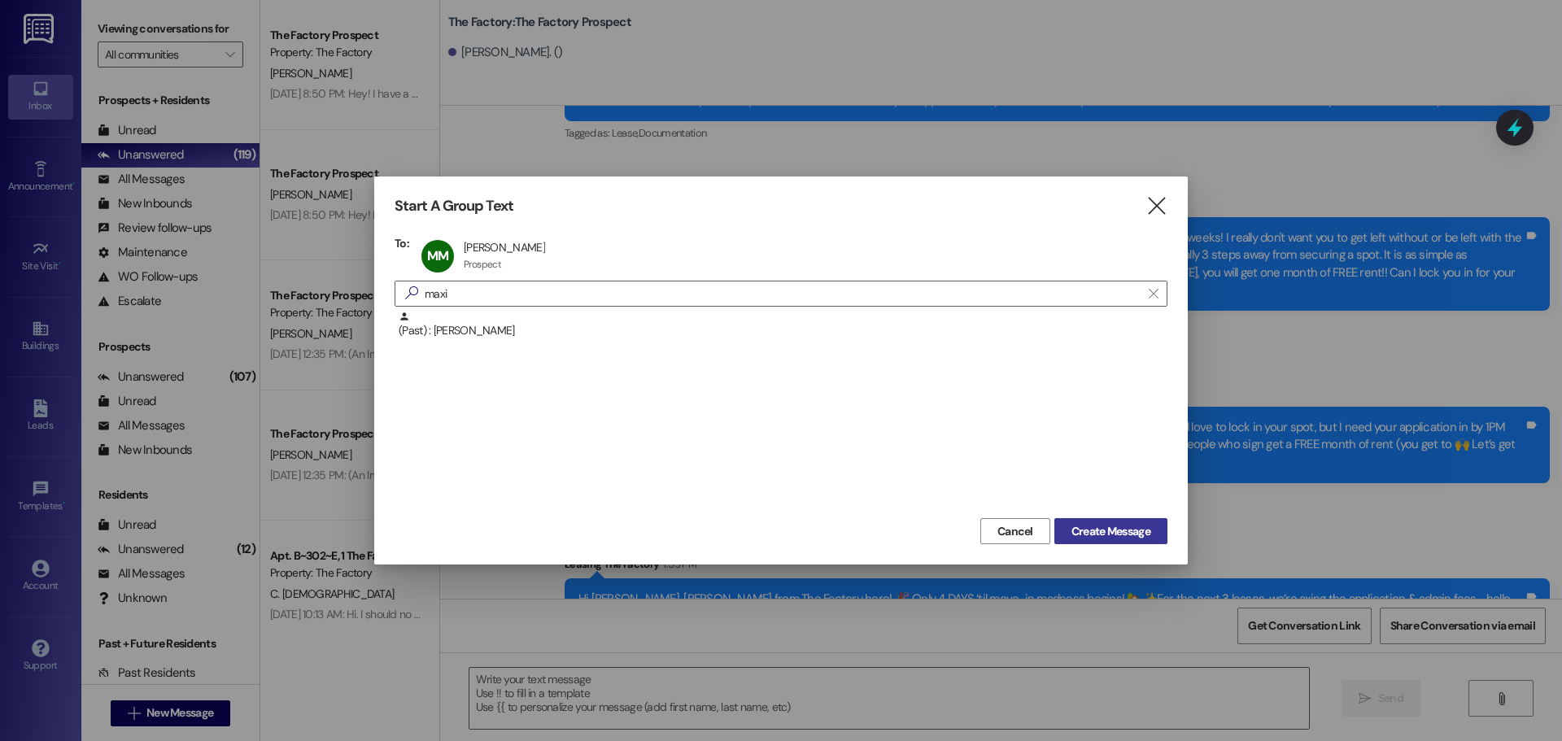
click at [1126, 532] on span "Create Message" at bounding box center [1111, 531] width 79 height 17
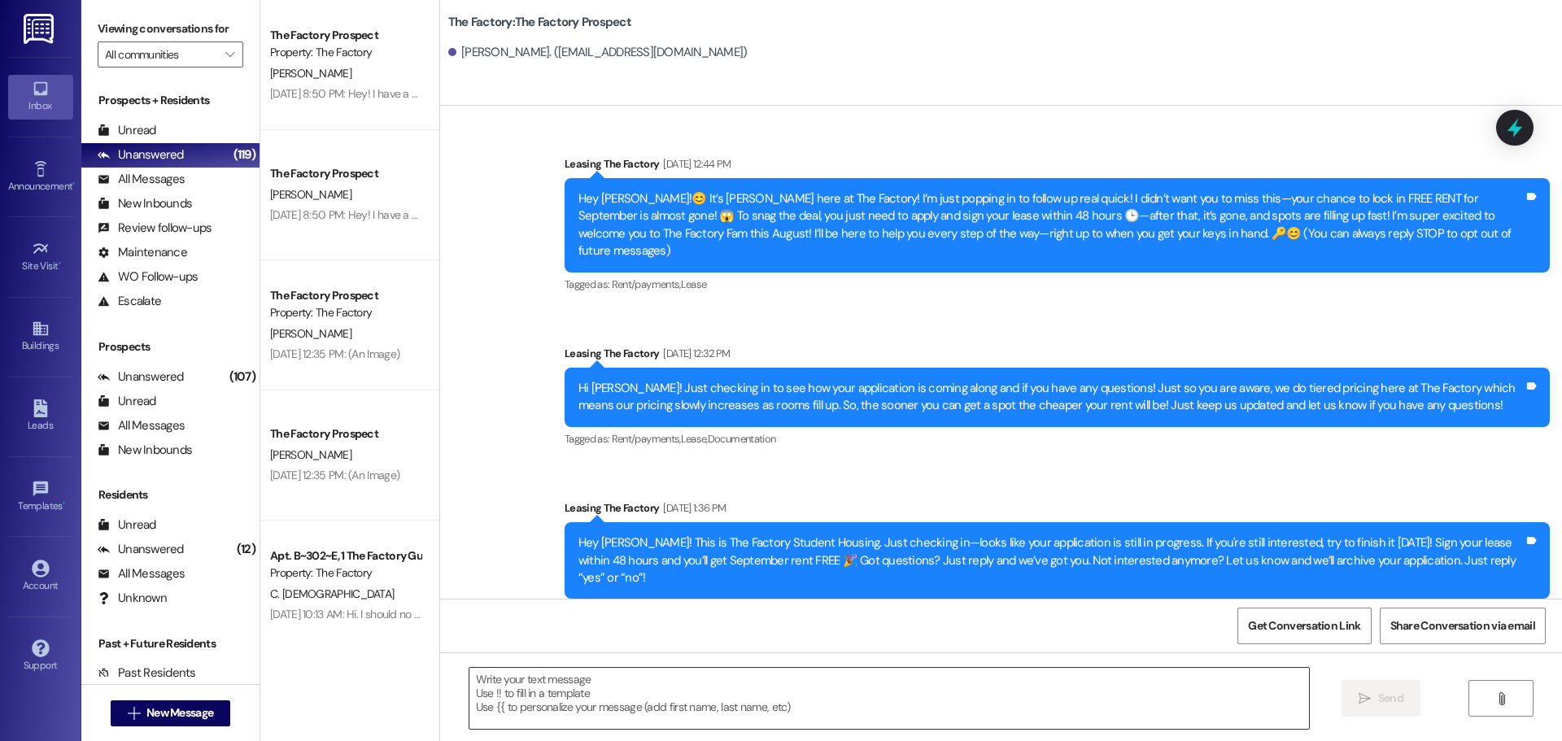
drag, startPoint x: 455, startPoint y: 685, endPoint x: 469, endPoint y: 679, distance: 15.0
click at [461, 683] on div at bounding box center [881, 698] width 841 height 63
click at [621, 700] on textarea at bounding box center [889, 698] width 840 height 61
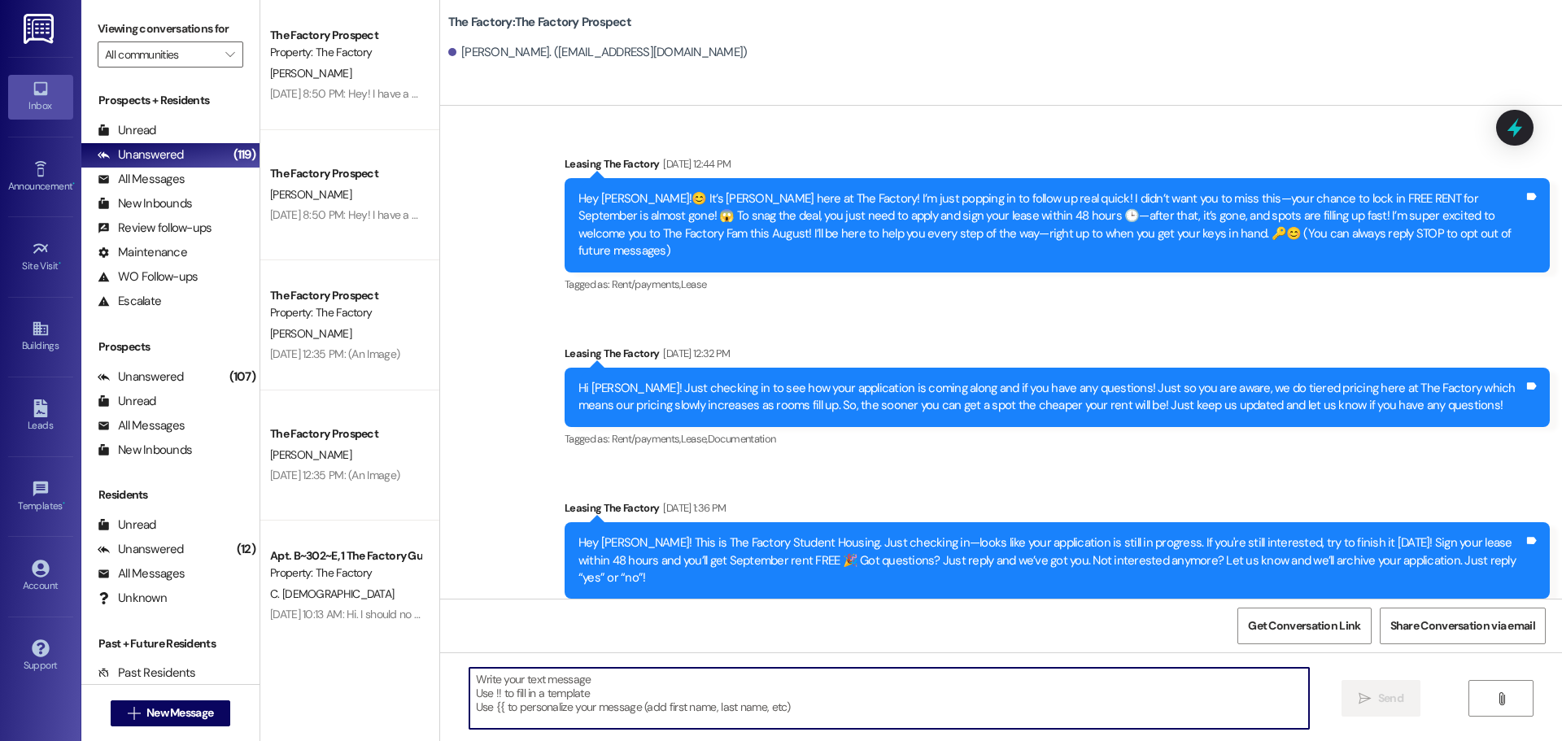
click at [469, 683] on textarea at bounding box center [889, 698] width 840 height 61
paste textarea "Hi [PERSON_NAME], [PERSON_NAME] from The Factory here! 🎉 Only 4 DAYS ‘til move-…"
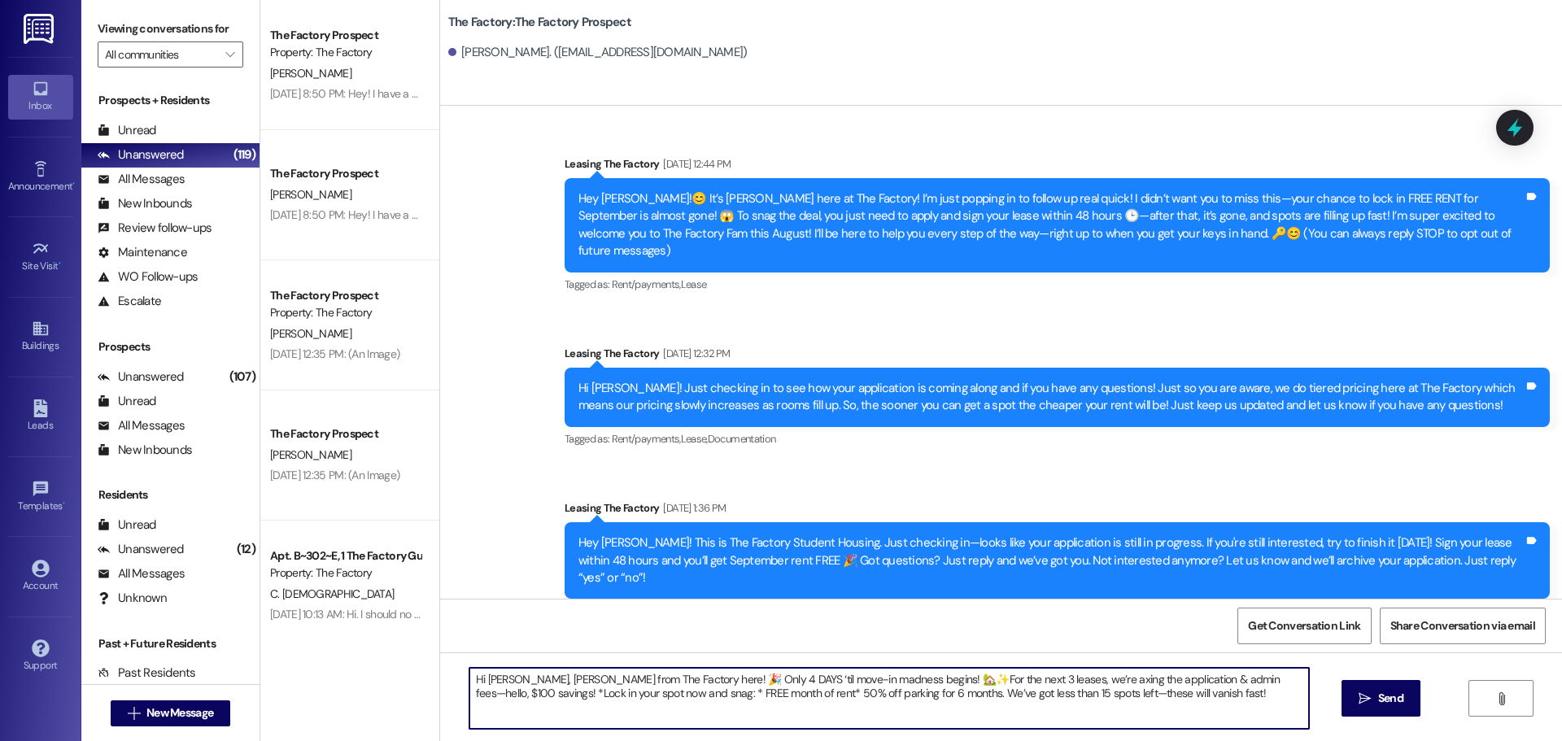
click at [505, 680] on textarea "Hi [PERSON_NAME], [PERSON_NAME] from The Factory here! 🎉 Only 4 DAYS ‘til move-…" at bounding box center [889, 698] width 840 height 61
drag, startPoint x: 461, startPoint y: 680, endPoint x: 1192, endPoint y: 705, distance: 731.1
click at [1192, 705] on textarea "Hi {{first_name}}, [PERSON_NAME] from The Factory here! 🎉 Only 4 DAYS ‘til move…" at bounding box center [889, 698] width 840 height 61
type textarea "Hi {{first_name}}, [PERSON_NAME] from The Factory here! 🎉 Only 4 DAYS ‘til move…"
click at [1400, 699] on span "Send" at bounding box center [1390, 698] width 25 height 17
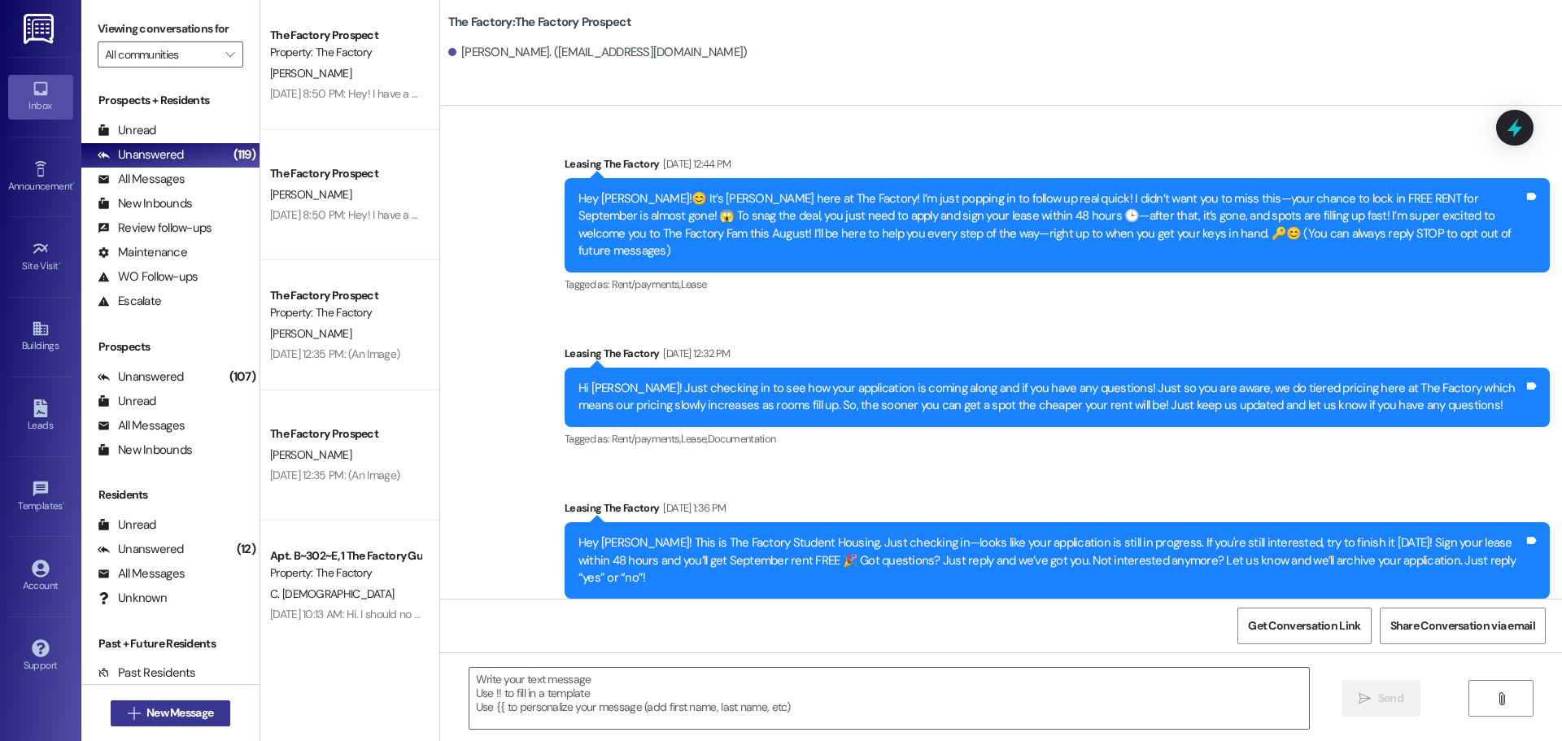
click at [152, 710] on span "New Message" at bounding box center [179, 713] width 67 height 17
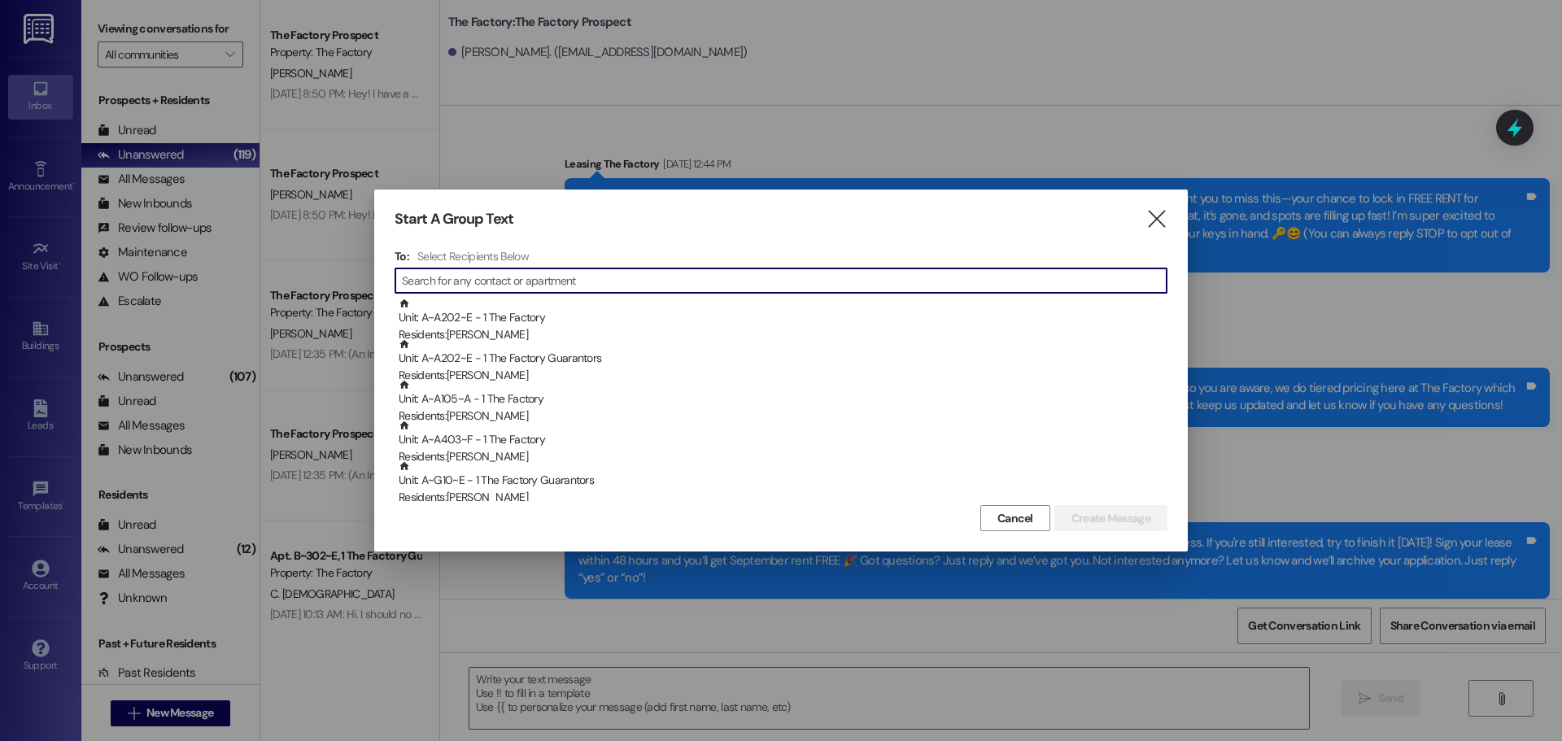
click at [427, 282] on input at bounding box center [784, 280] width 765 height 23
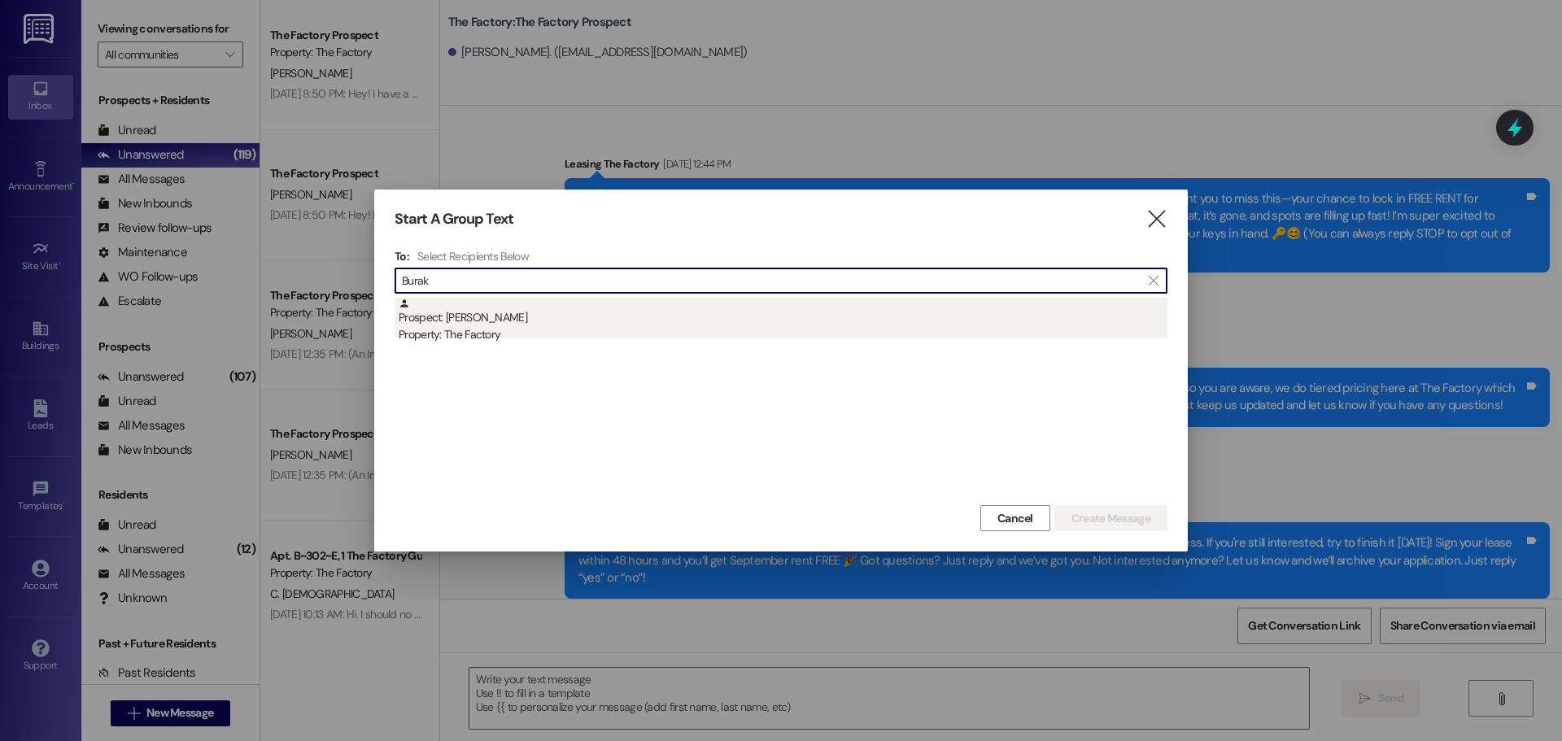
type input "Burak"
click at [478, 322] on div "Prospect: [PERSON_NAME] Property: The Factory" at bounding box center [783, 321] width 769 height 46
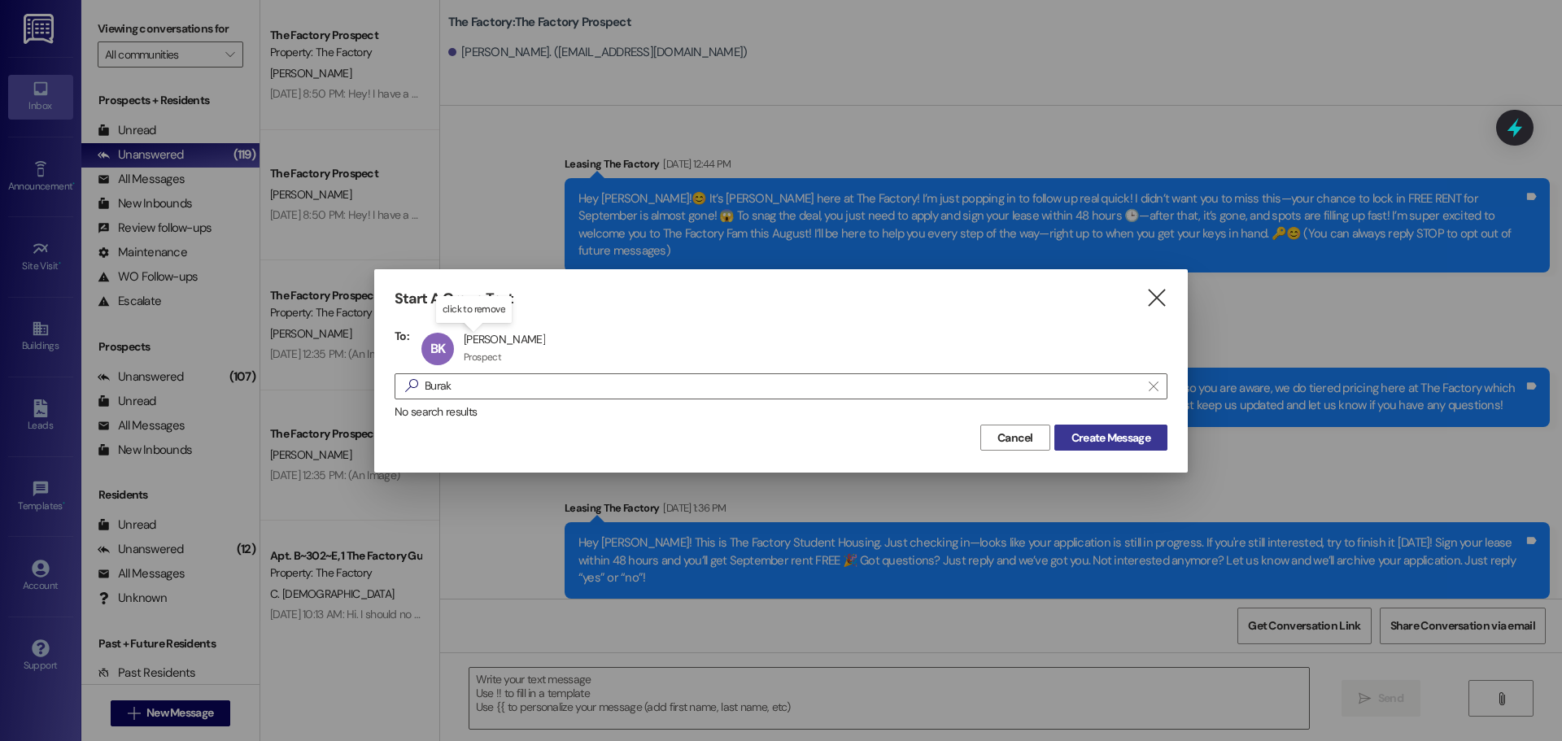
click at [1103, 439] on span "Create Message" at bounding box center [1111, 438] width 79 height 17
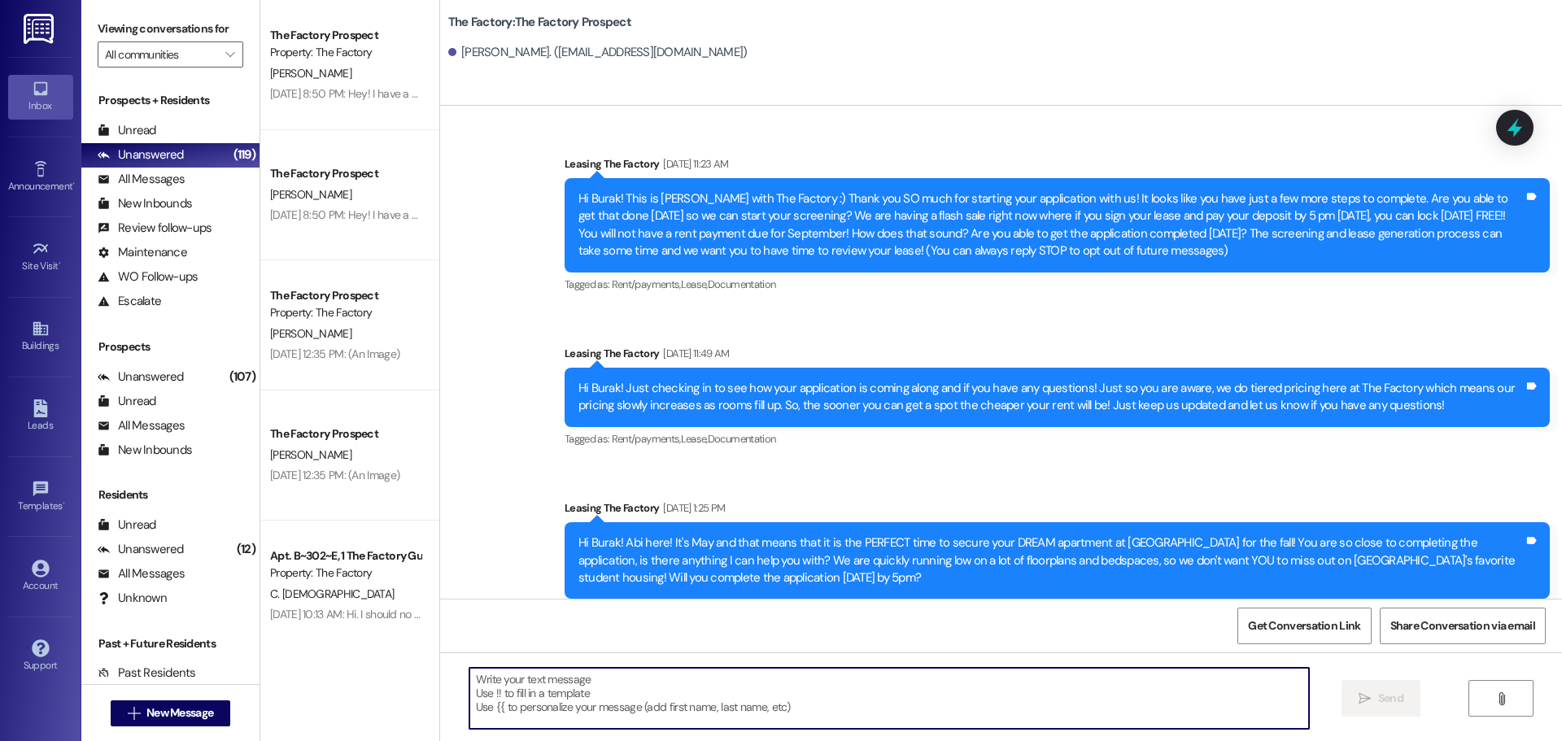
click at [469, 687] on textarea at bounding box center [889, 698] width 840 height 61
paste textarea "Hi {{first_name}}, [PERSON_NAME] from The Factory here! 🎉 Only 4 DAYS ‘til move…"
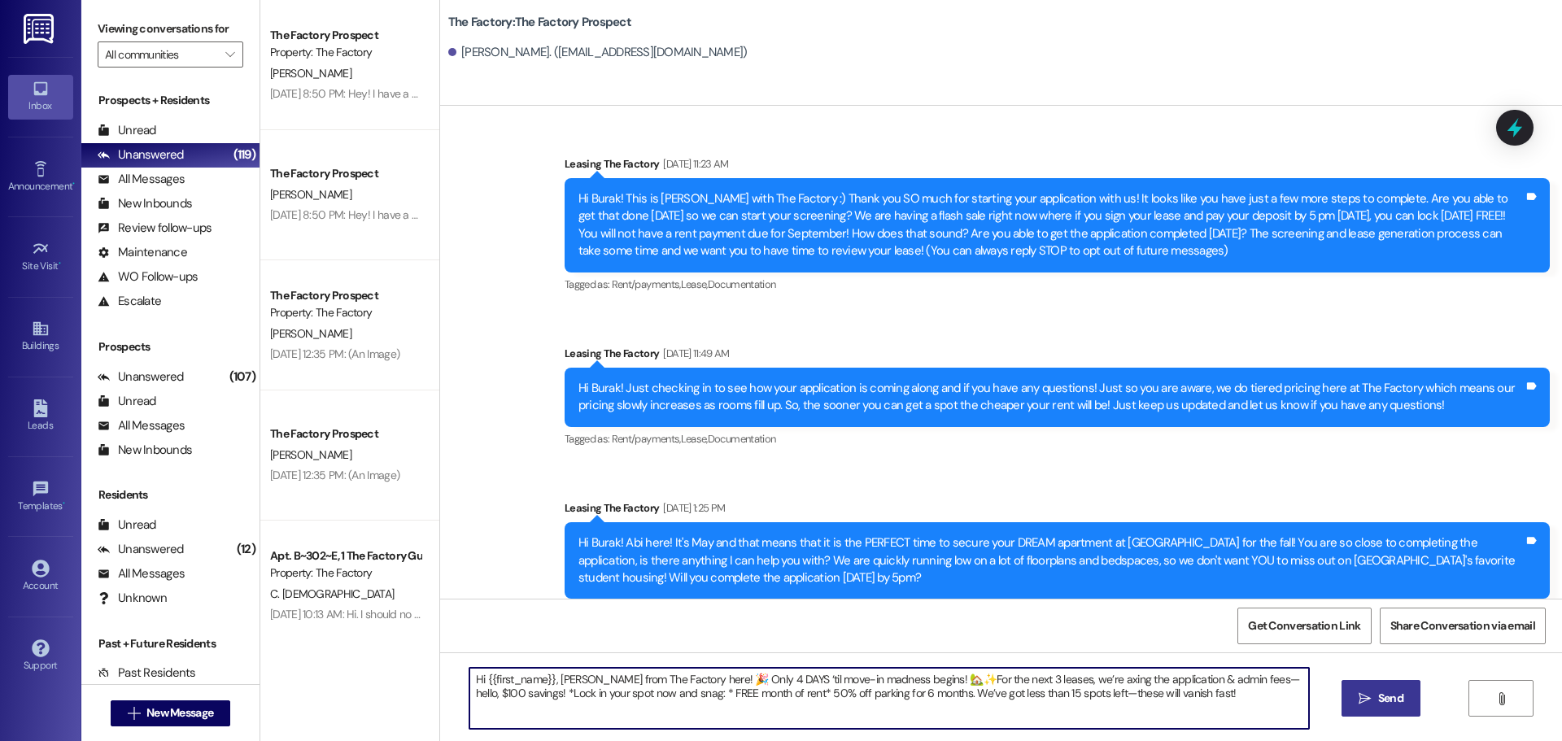
type textarea "Hi {{first_name}}, [PERSON_NAME] from The Factory here! 🎉 Only 4 DAYS ‘til move…"
click at [1368, 698] on icon "" at bounding box center [1365, 698] width 12 height 13
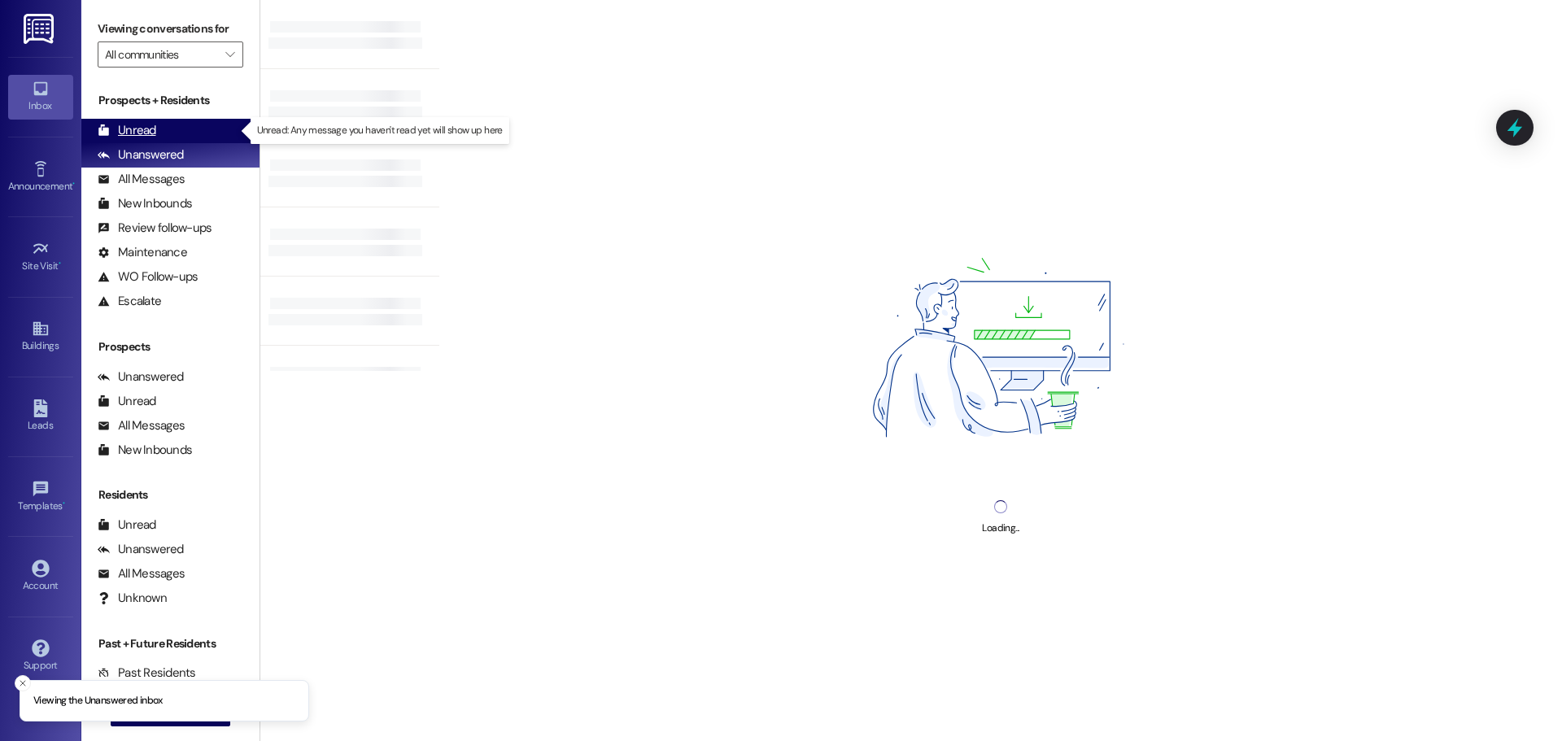
click at [141, 129] on div "Unread" at bounding box center [127, 130] width 59 height 17
